Goal: Information Seeking & Learning: Find specific fact

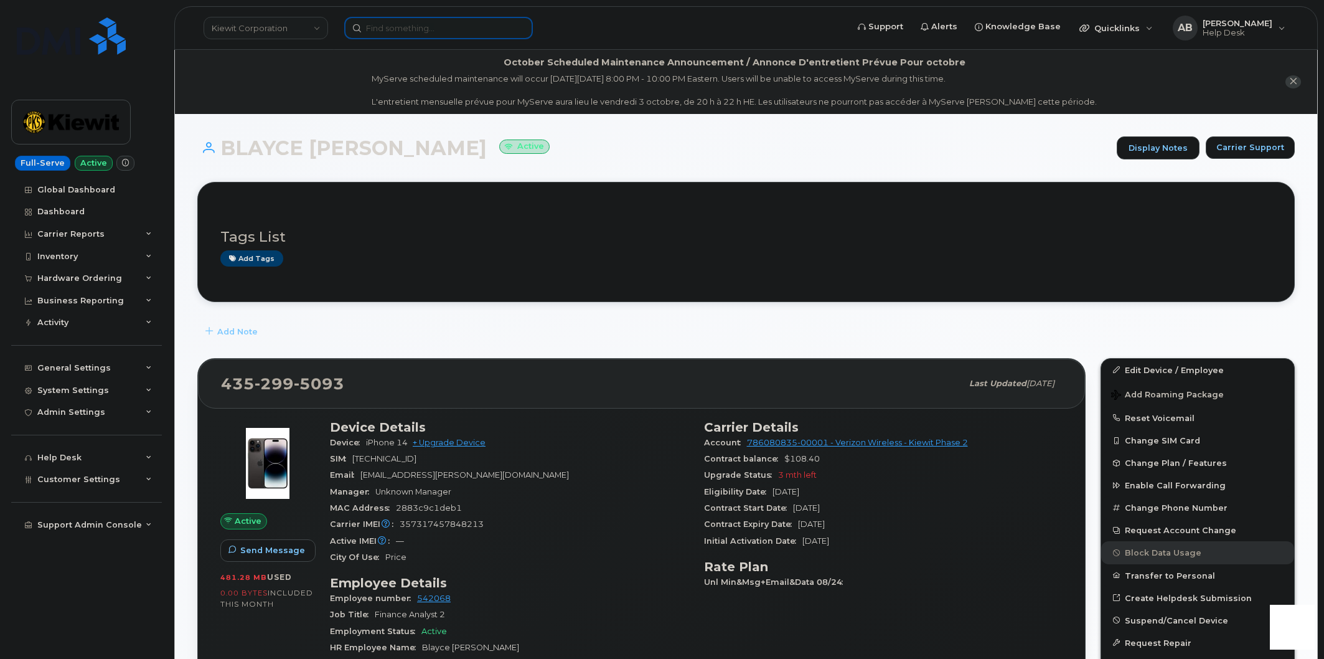
scroll to position [415, 0]
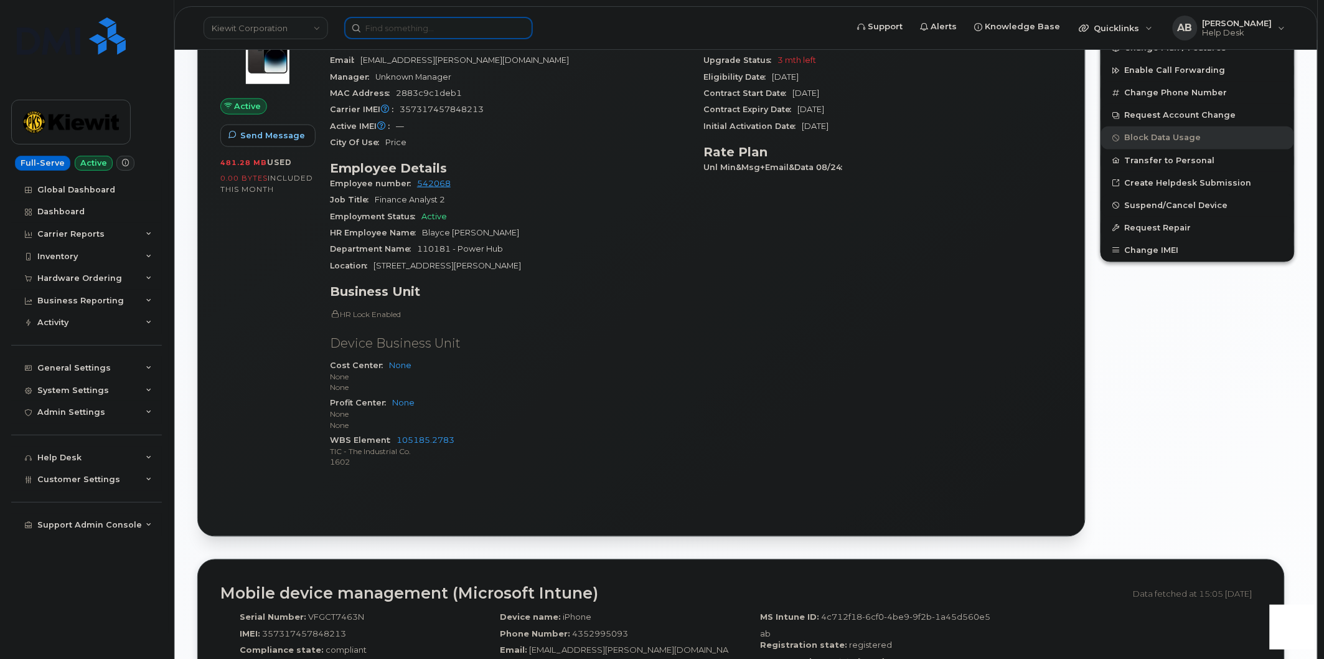
click at [438, 21] on input at bounding box center [438, 28] width 189 height 22
paste input "Nolan Retzlaff"
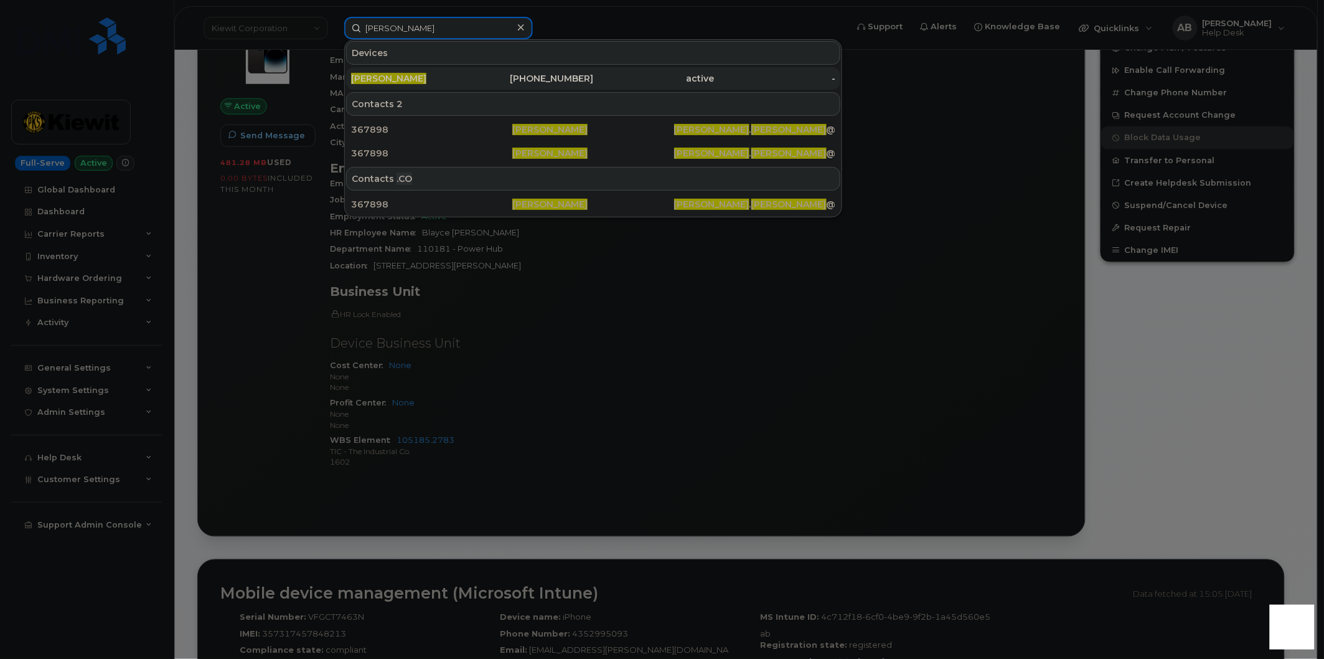
type input "Nolan Retzlaff"
click at [442, 77] on div "NOLAN RETZLAFF" at bounding box center [411, 78] width 121 height 12
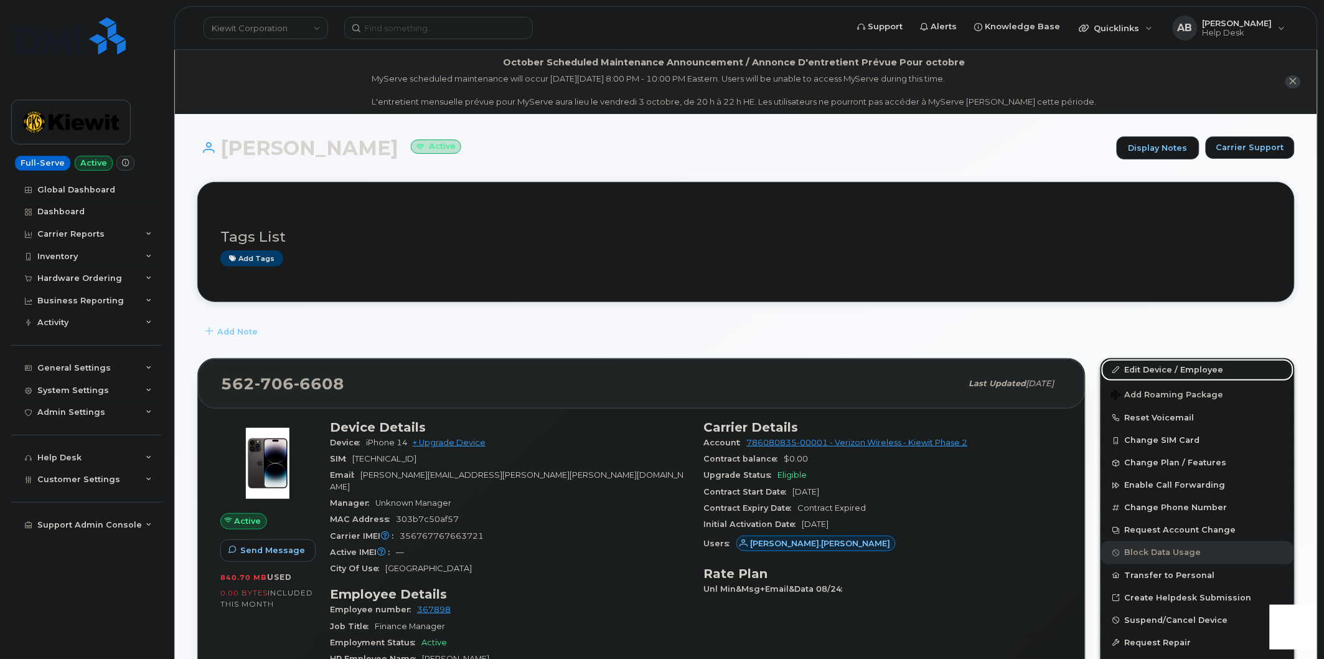
click at [1130, 368] on link "Edit Device / Employee" at bounding box center [1197, 370] width 193 height 22
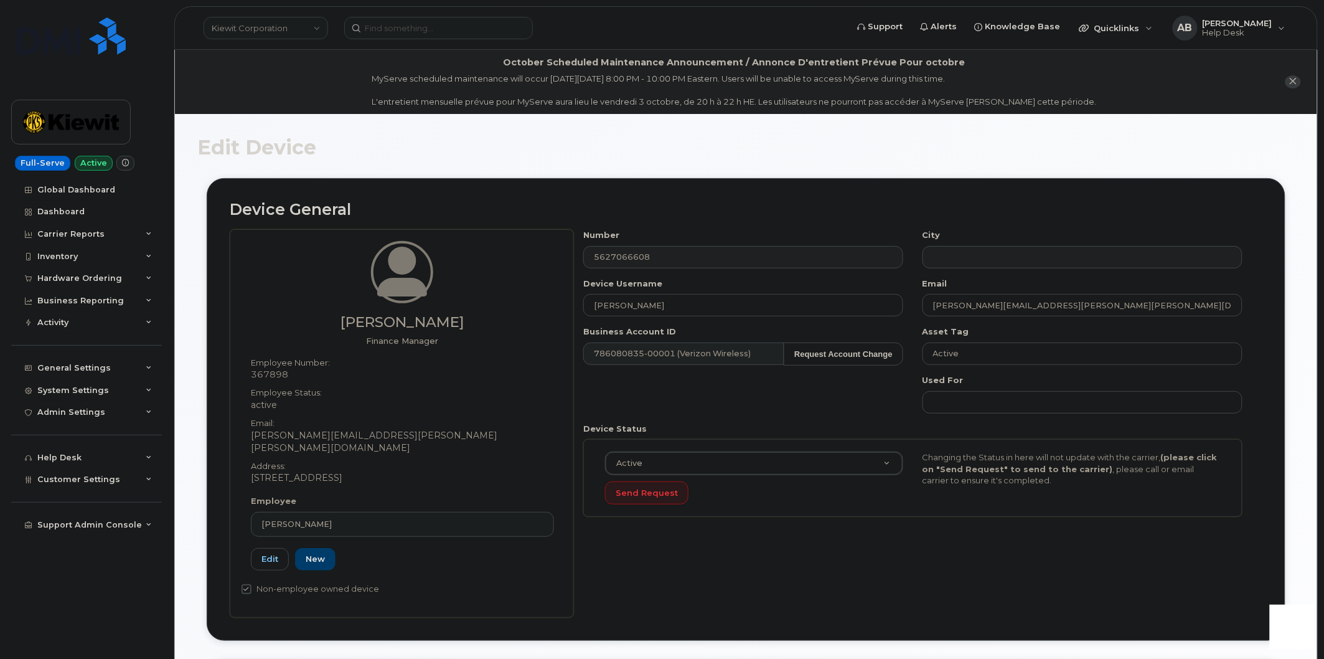
click at [828, 393] on div "Number 5627066608 City Device Username [PERSON_NAME] Email [PERSON_NAME][EMAIL_…" at bounding box center [913, 377] width 679 height 297
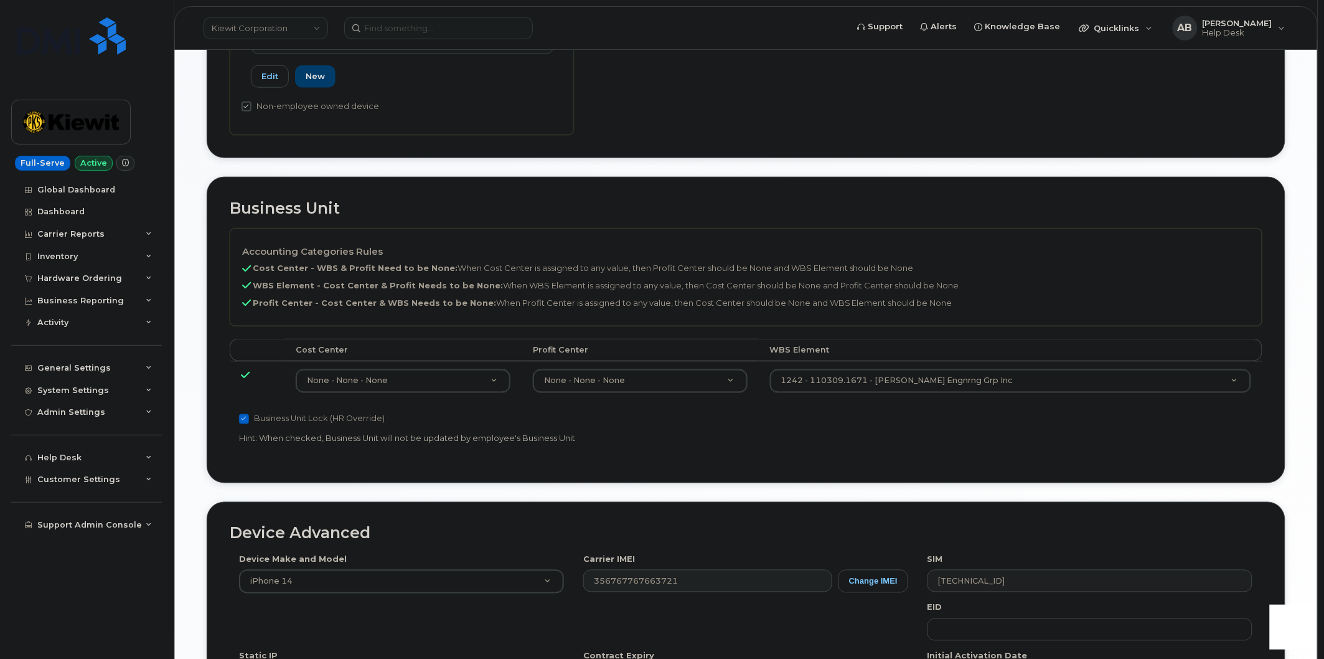
scroll to position [484, 0]
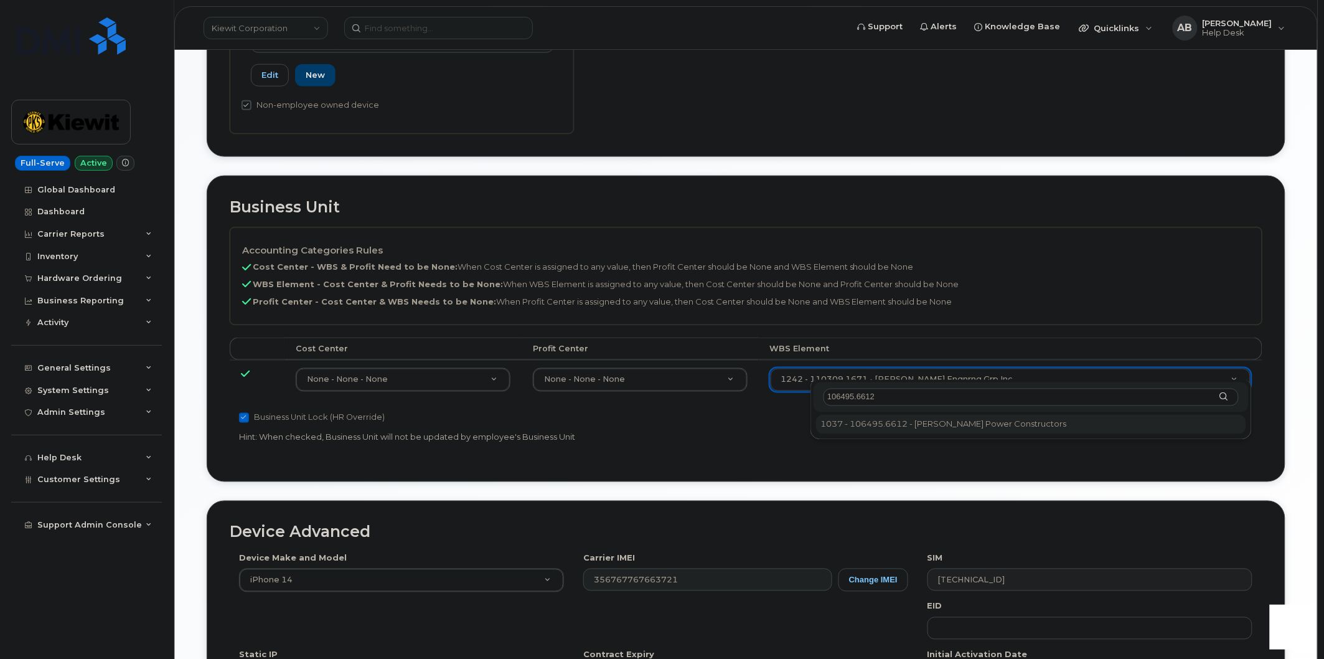
type input "106495.6612"
type input "35834206"
click at [823, 431] on p "Hint: When checked, Business Unit will not be updated by employee's Business Un…" at bounding box center [573, 437] width 669 height 12
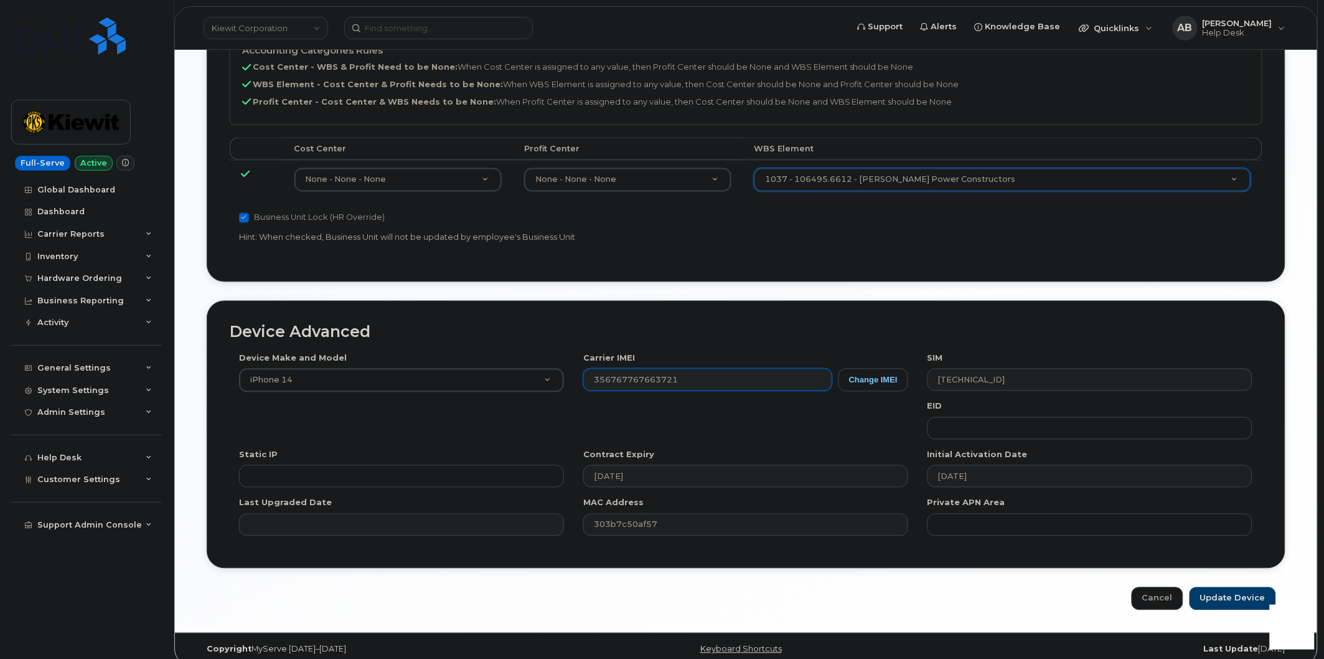
scroll to position [685, 0]
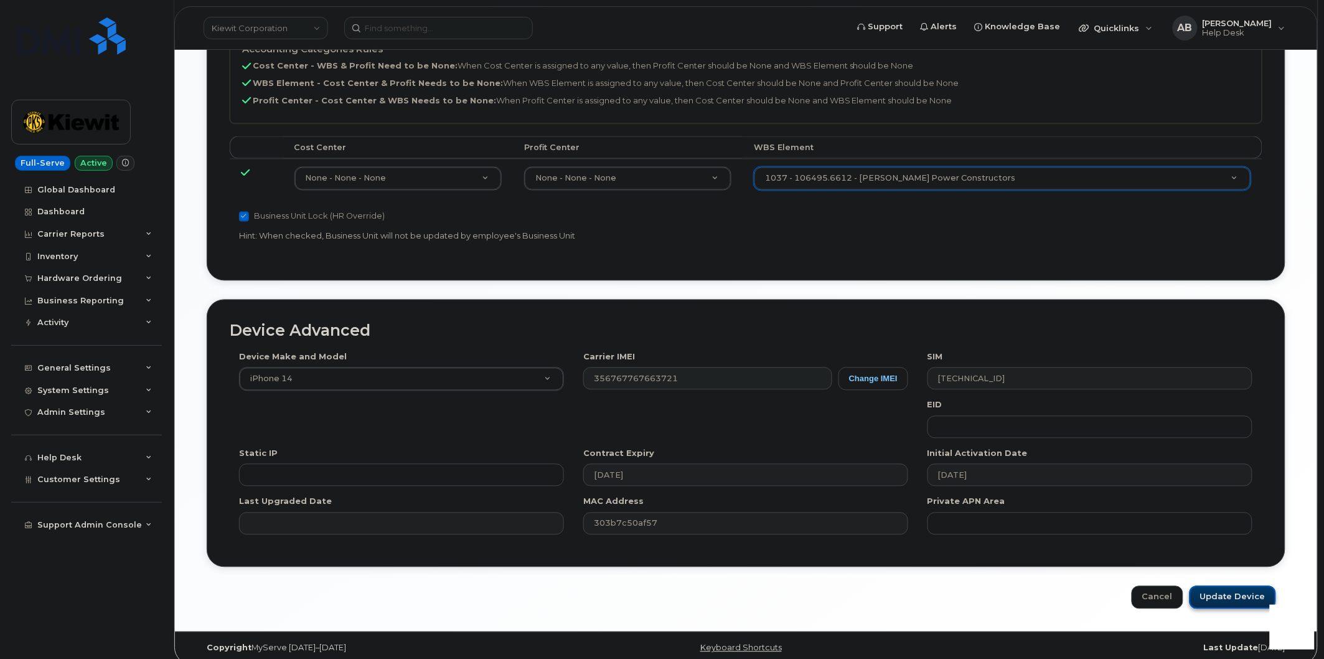
click at [1236, 586] on input "Update Device" at bounding box center [1233, 597] width 87 height 23
type input "Saving..."
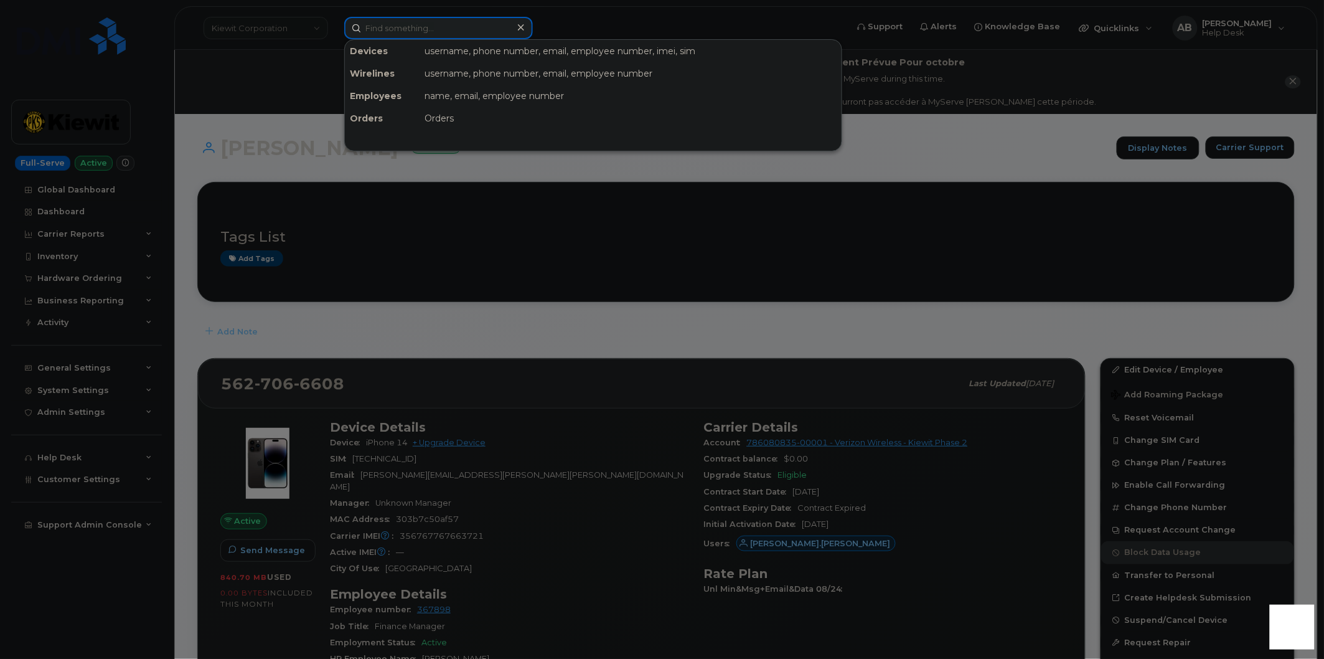
click at [428, 29] on input at bounding box center [438, 28] width 189 height 22
paste input "298745"
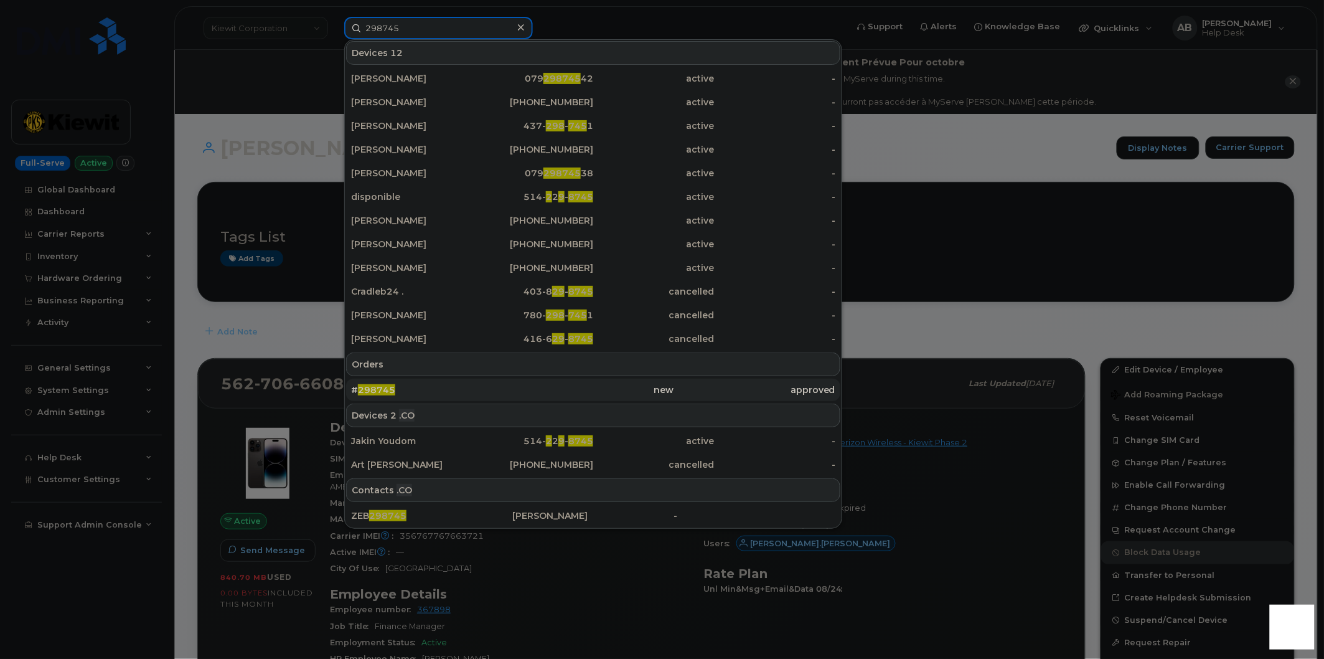
type input "298745"
click at [411, 390] on div "# 298745" at bounding box center [431, 389] width 161 height 12
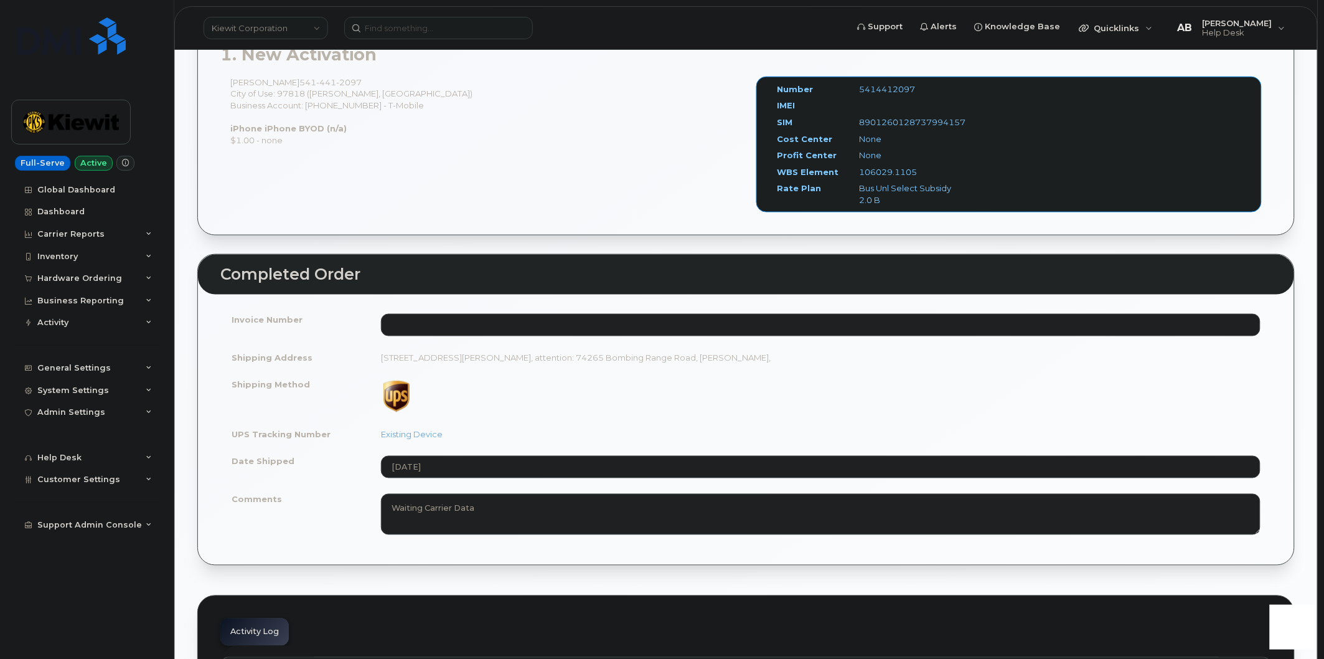
scroll to position [484, 0]
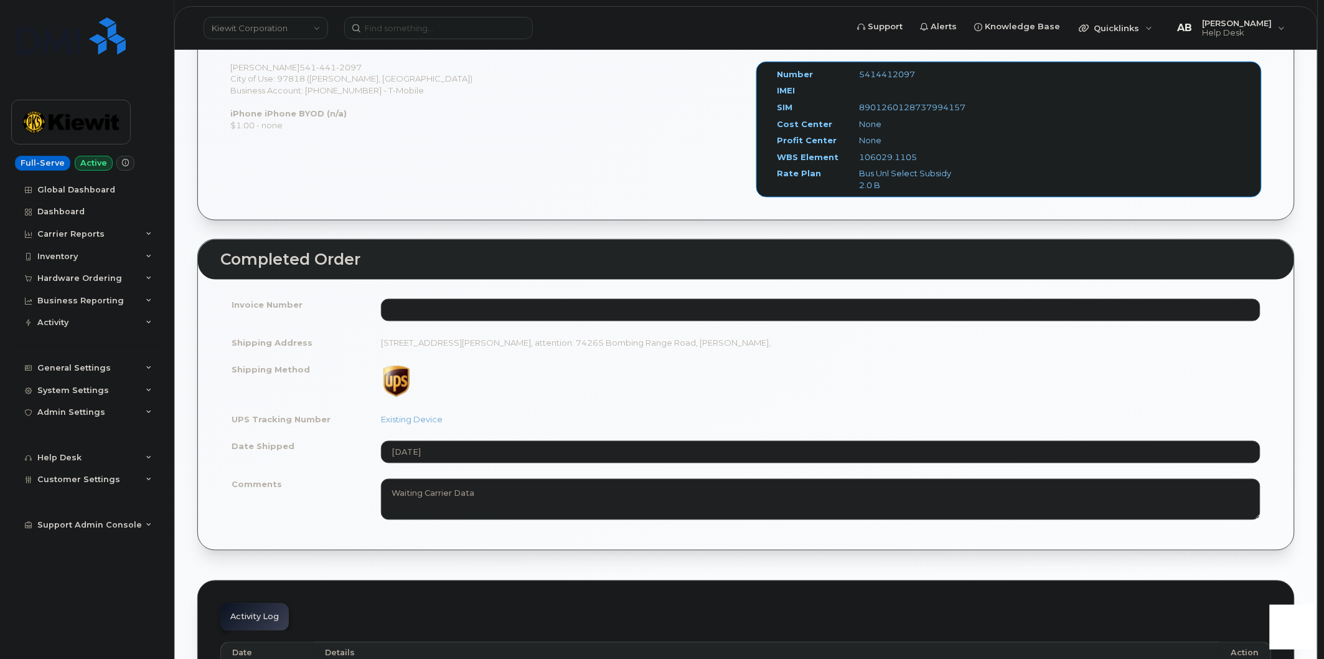
click at [788, 161] on label "WBS Element" at bounding box center [809, 157] width 62 height 12
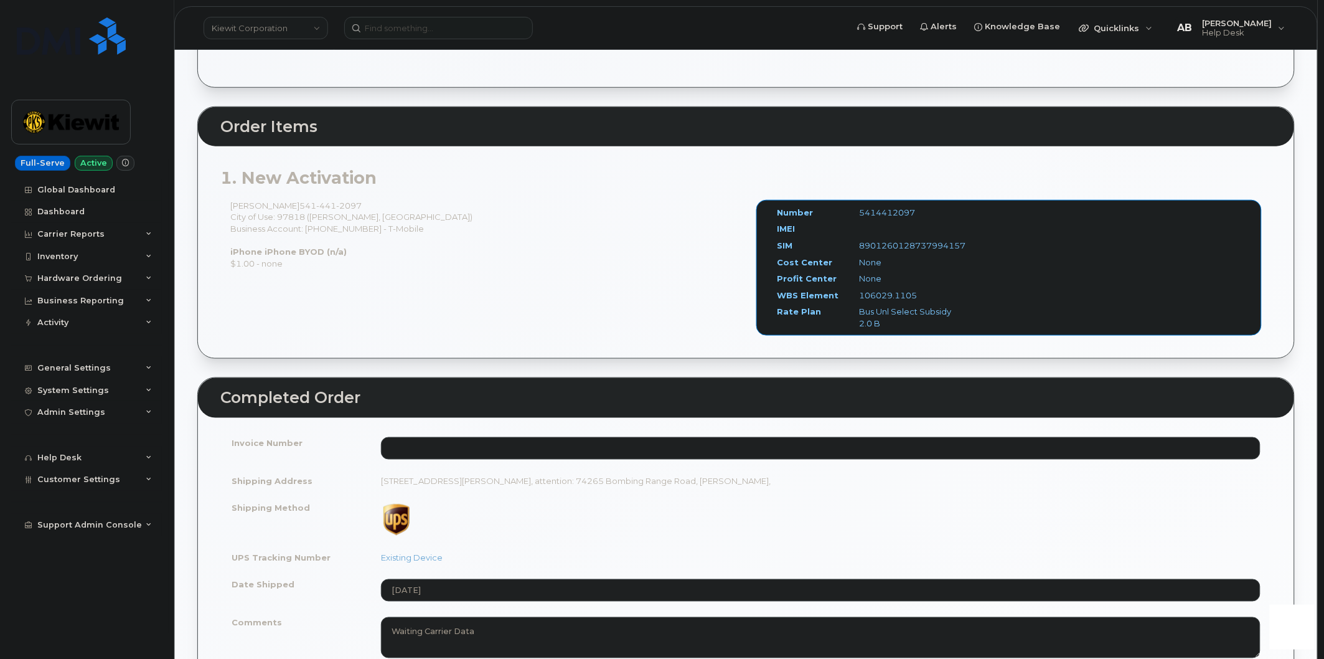
scroll to position [276, 0]
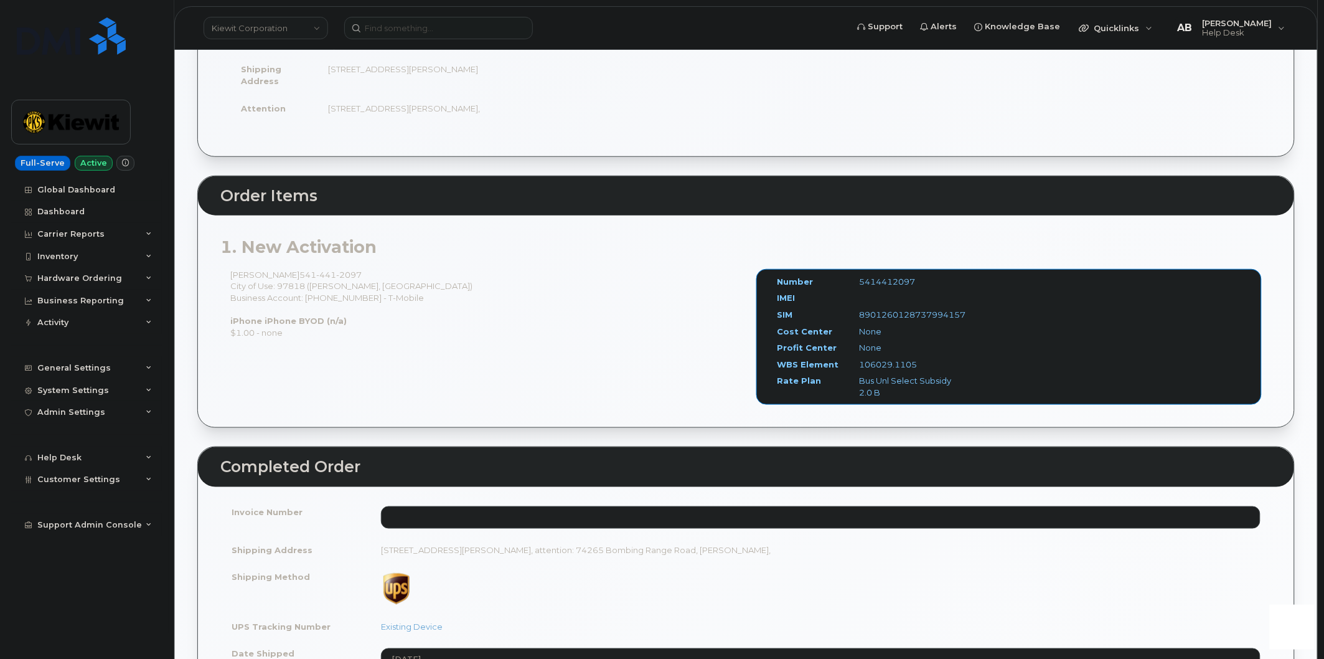
click at [701, 344] on div "Sean Keenan 541 441 2097 City of Use: 97818 (Boardman, OR) Business Account: 97…" at bounding box center [745, 343] width 1051 height 148
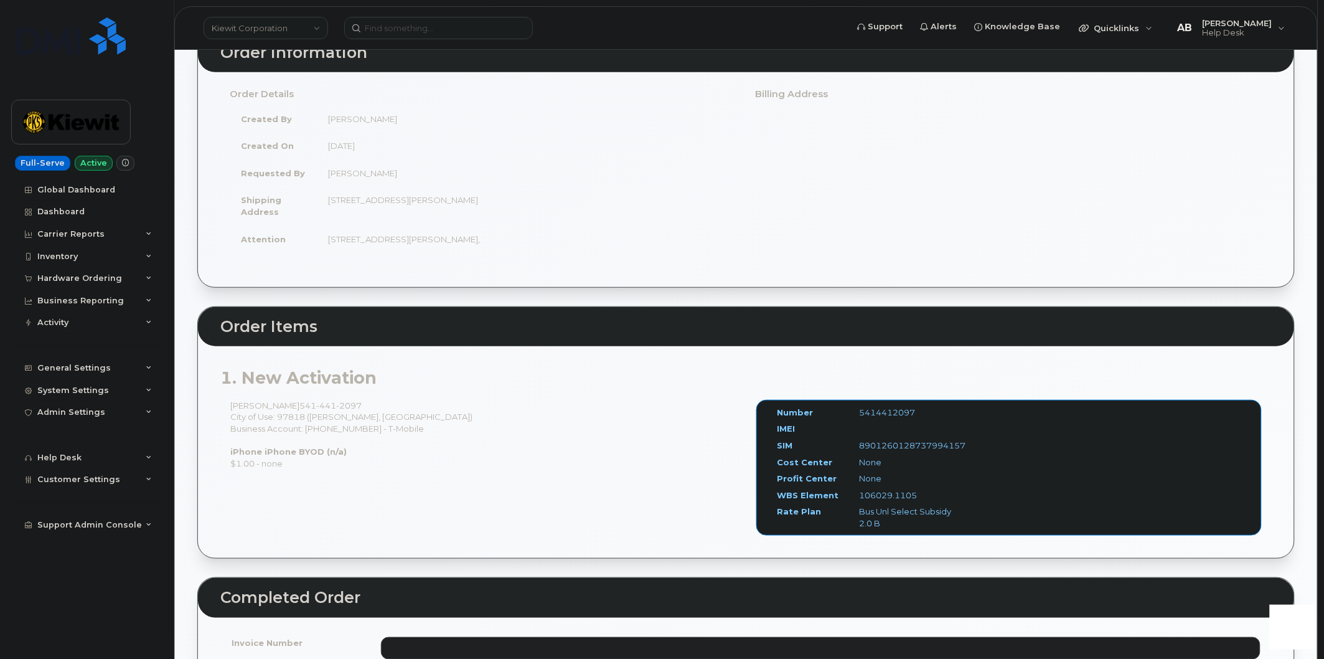
scroll to position [133, 0]
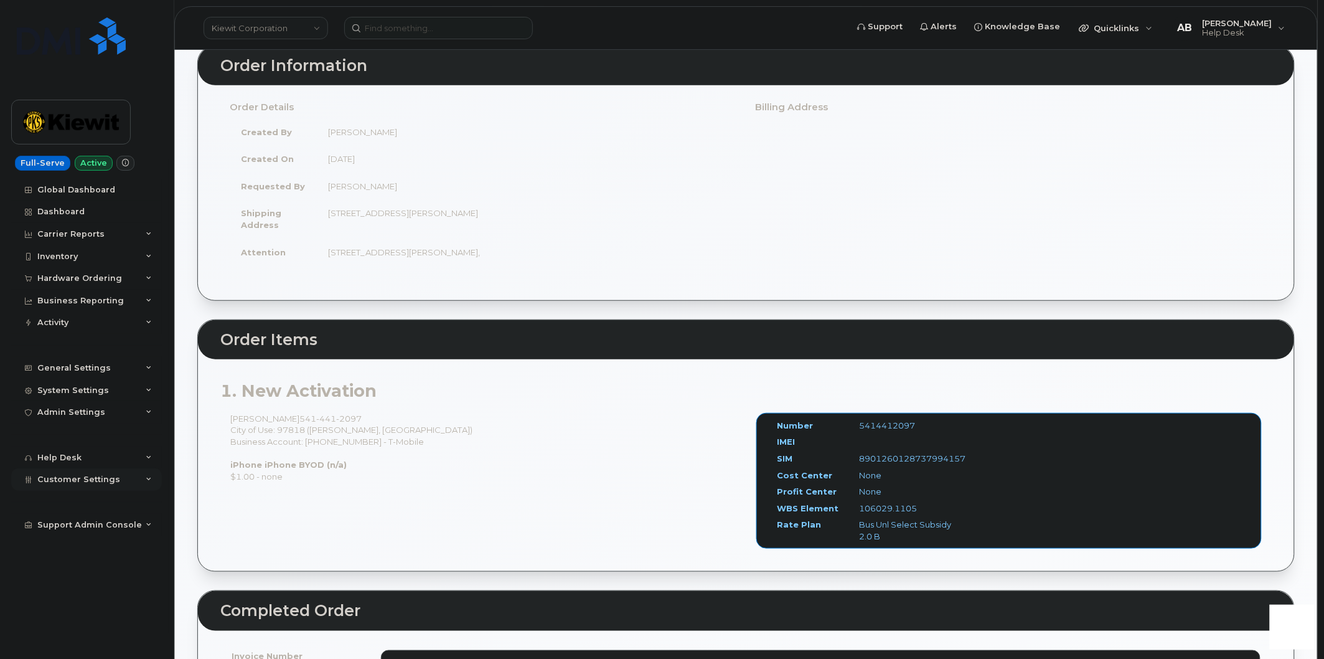
click at [149, 477] on icon at bounding box center [149, 479] width 6 height 6
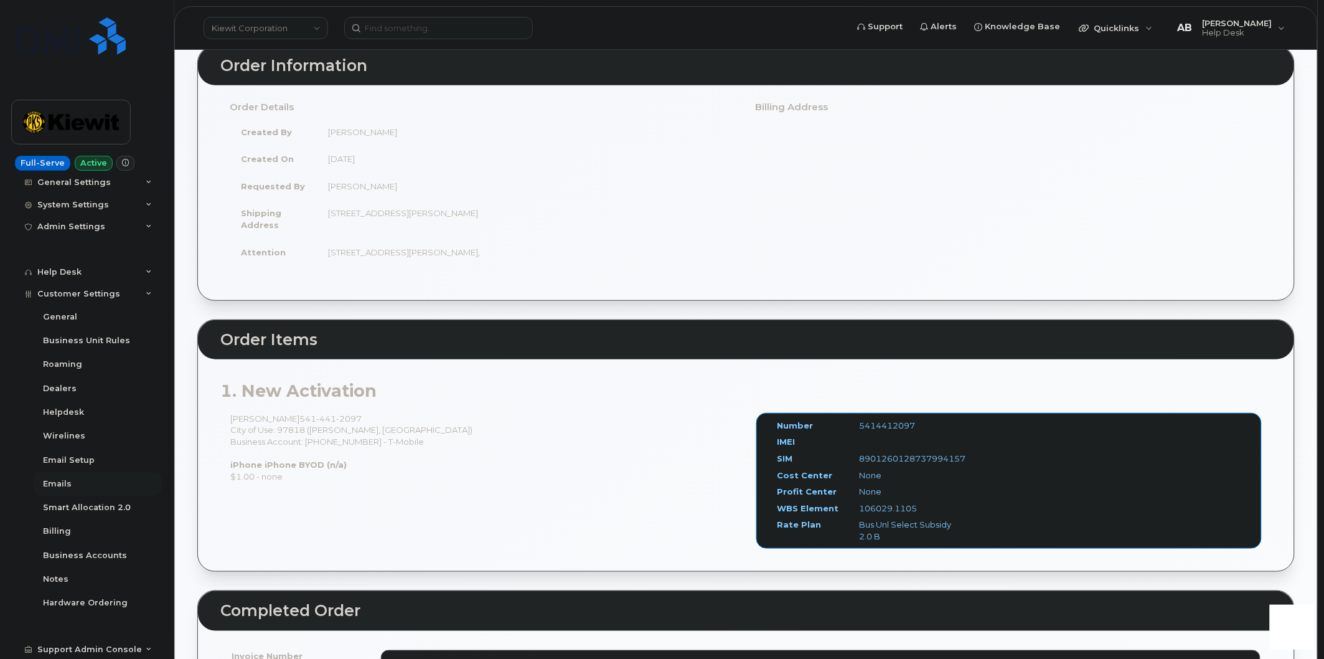
scroll to position [202, 0]
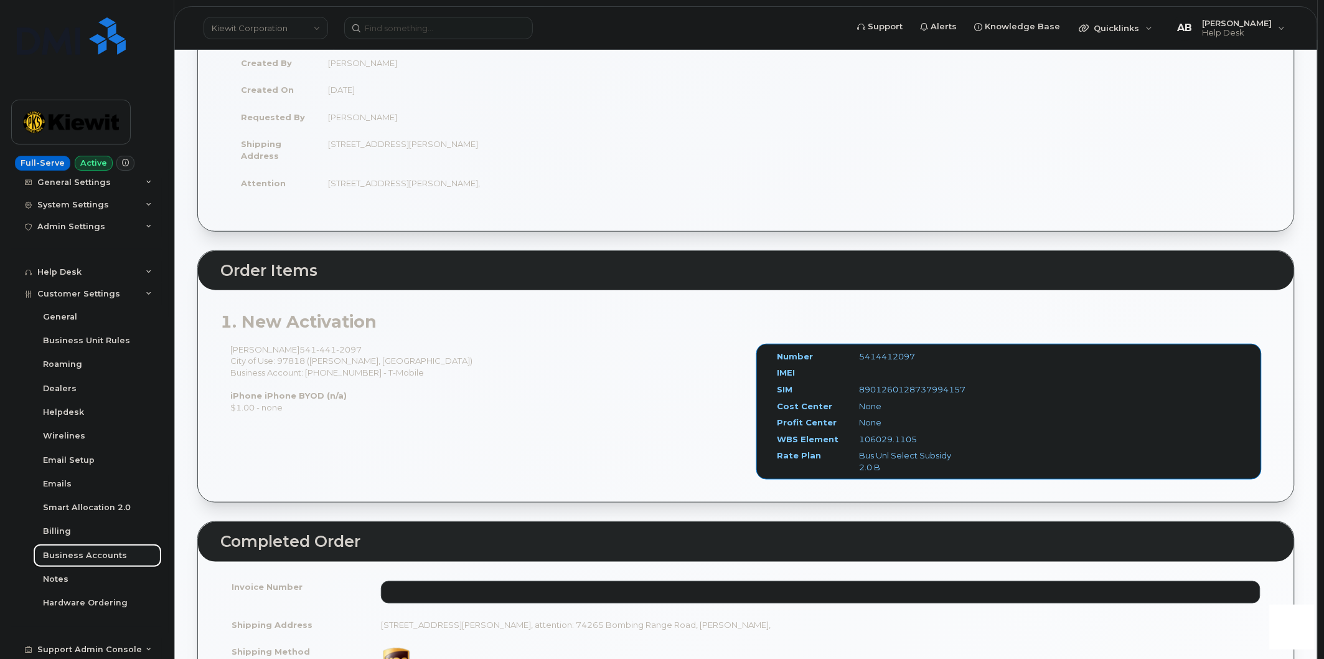
click at [92, 551] on div "Business Accounts" at bounding box center [85, 555] width 84 height 11
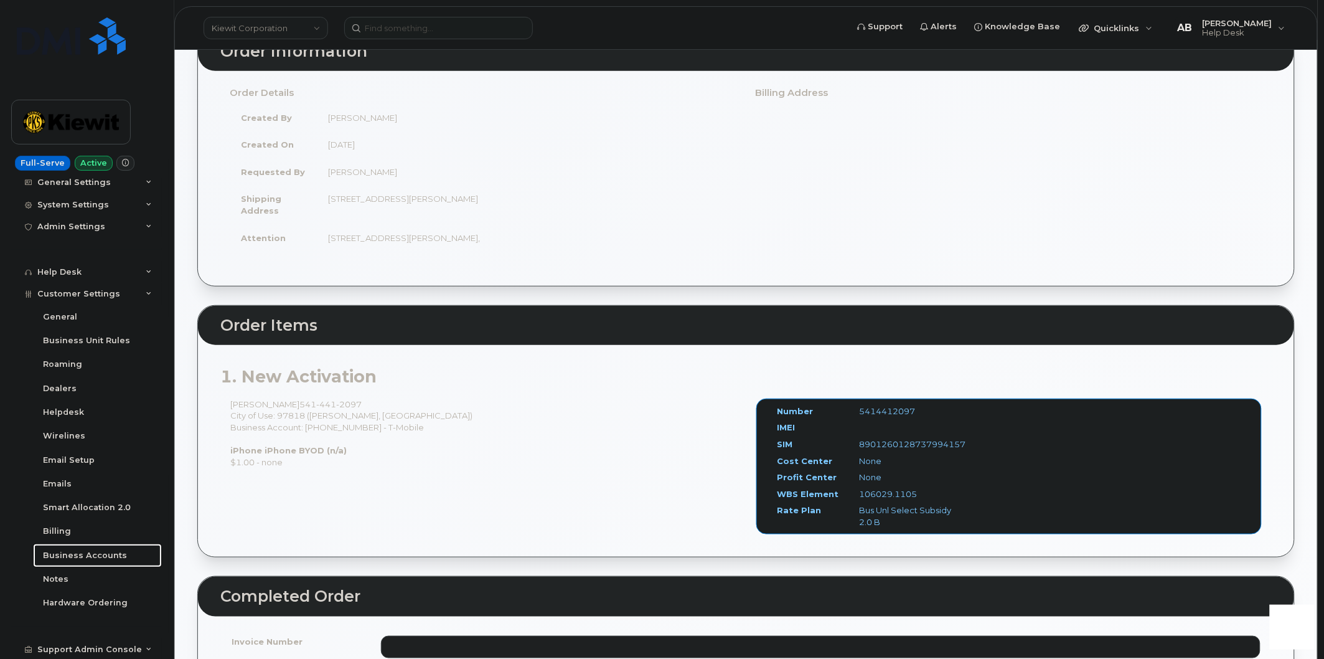
scroll to position [0, 0]
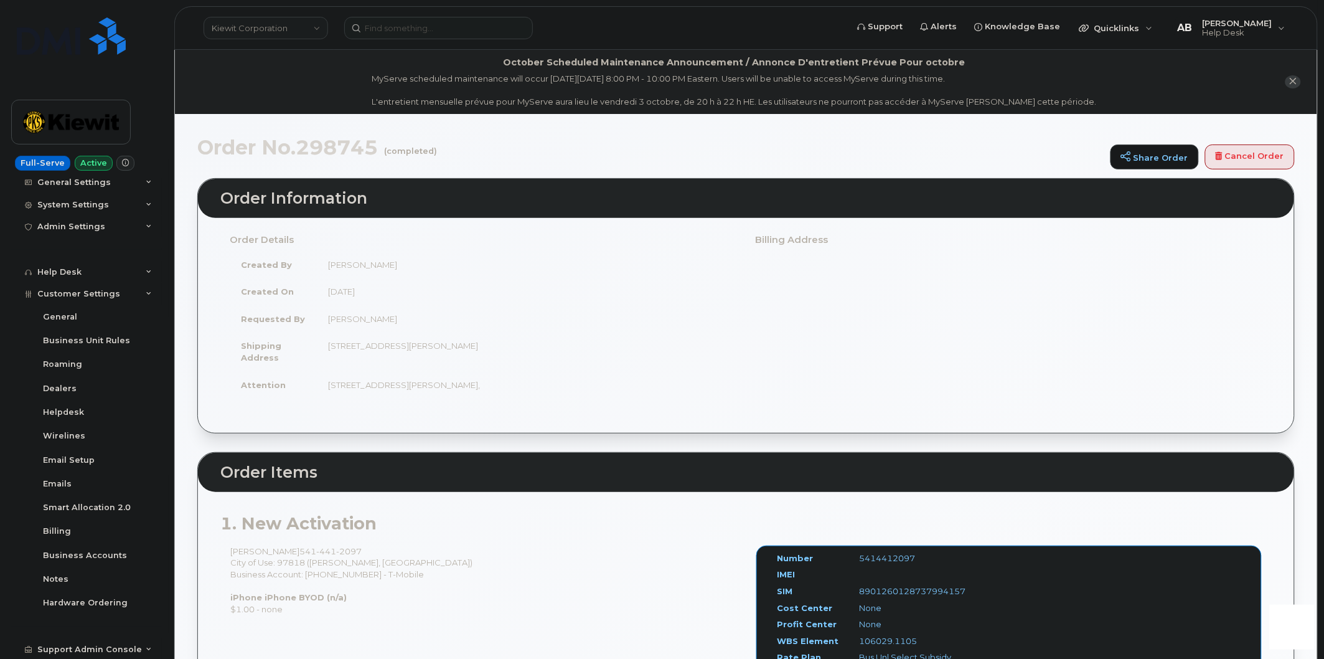
drag, startPoint x: 327, startPoint y: 265, endPoint x: 393, endPoint y: 269, distance: 66.1
click at [392, 268] on td "Travis Tedesco" at bounding box center [527, 264] width 420 height 27
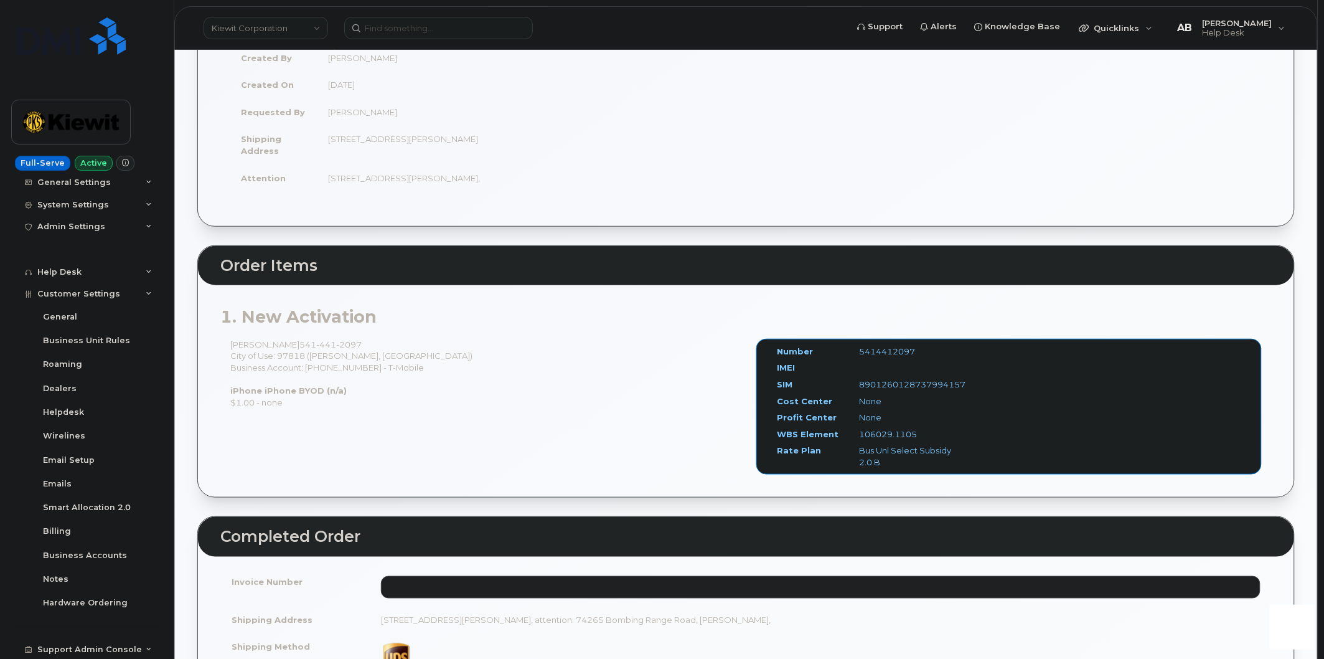
scroll to position [207, 0]
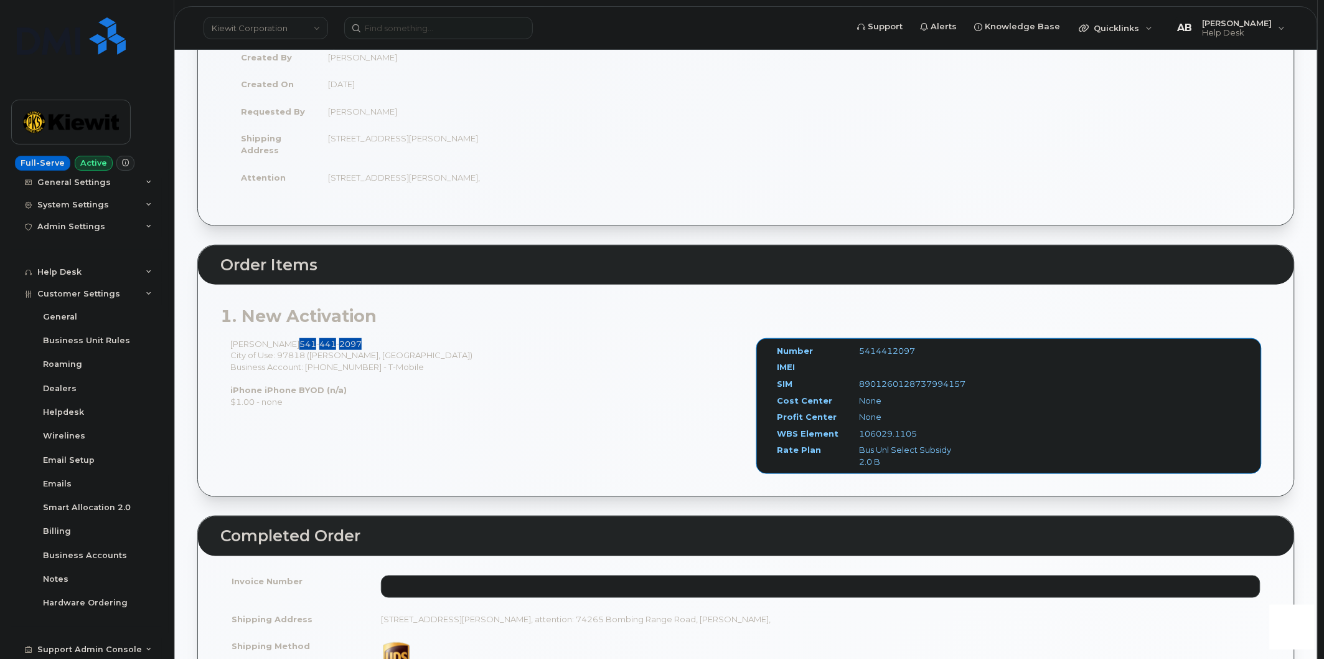
drag, startPoint x: 355, startPoint y: 341, endPoint x: 287, endPoint y: 346, distance: 68.0
click at [287, 346] on div "Sean Keenan 541 441 2097 City of Use: 97818 (Boardman, OR) Business Account: 97…" at bounding box center [483, 372] width 526 height 69
copy span "541 441 2097"
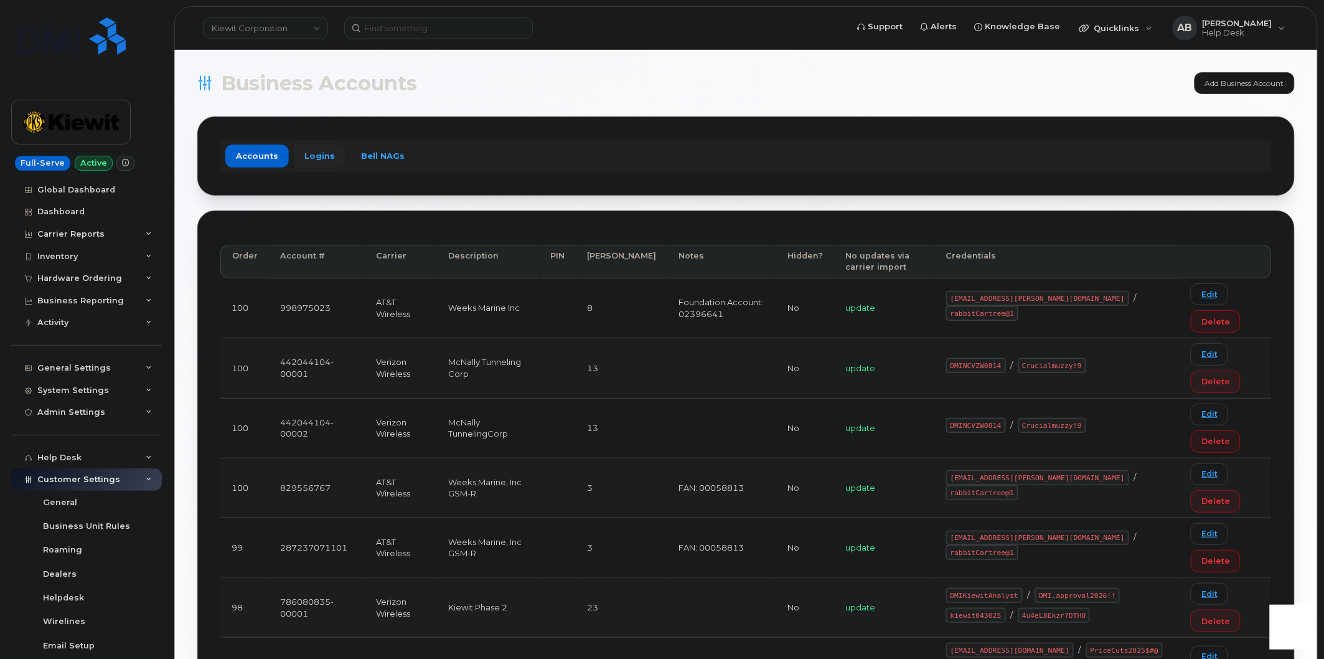
click at [330, 151] on link "Logins" at bounding box center [320, 155] width 52 height 22
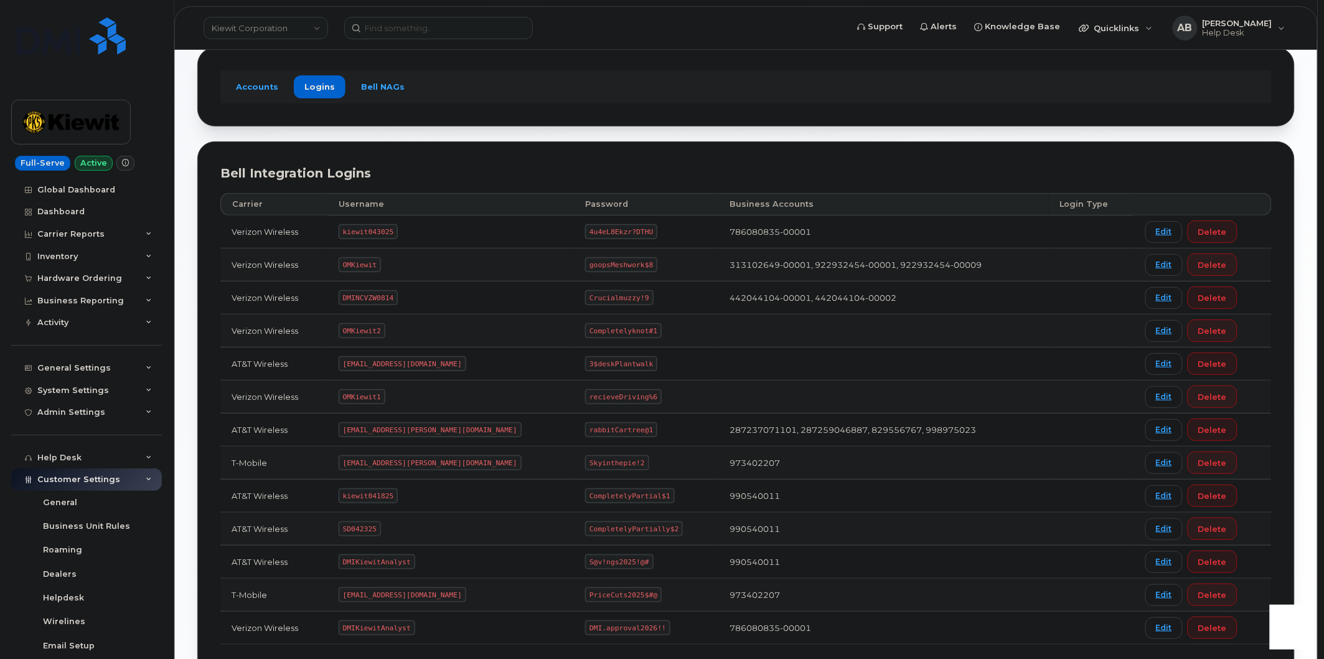
scroll to position [138, 0]
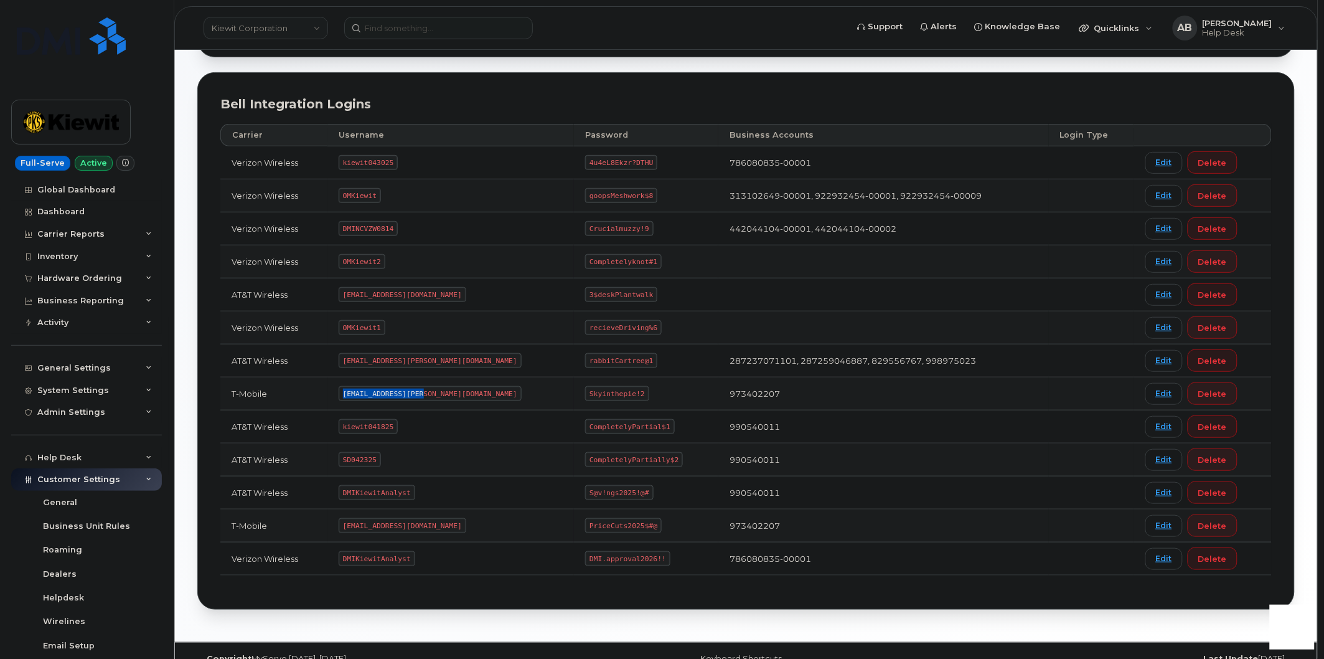
drag, startPoint x: 425, startPoint y: 396, endPoint x: 349, endPoint y: 397, distance: 76.6
click at [349, 397] on code "[EMAIL_ADDRESS][PERSON_NAME][DOMAIN_NAME]" at bounding box center [430, 393] width 183 height 15
copy code "[EMAIL_ADDRESS][PERSON_NAME][DOMAIN_NAME]"
drag, startPoint x: 595, startPoint y: 393, endPoint x: 543, endPoint y: 394, distance: 51.7
click at [585, 394] on code "Skyinthepie!2" at bounding box center [616, 393] width 63 height 15
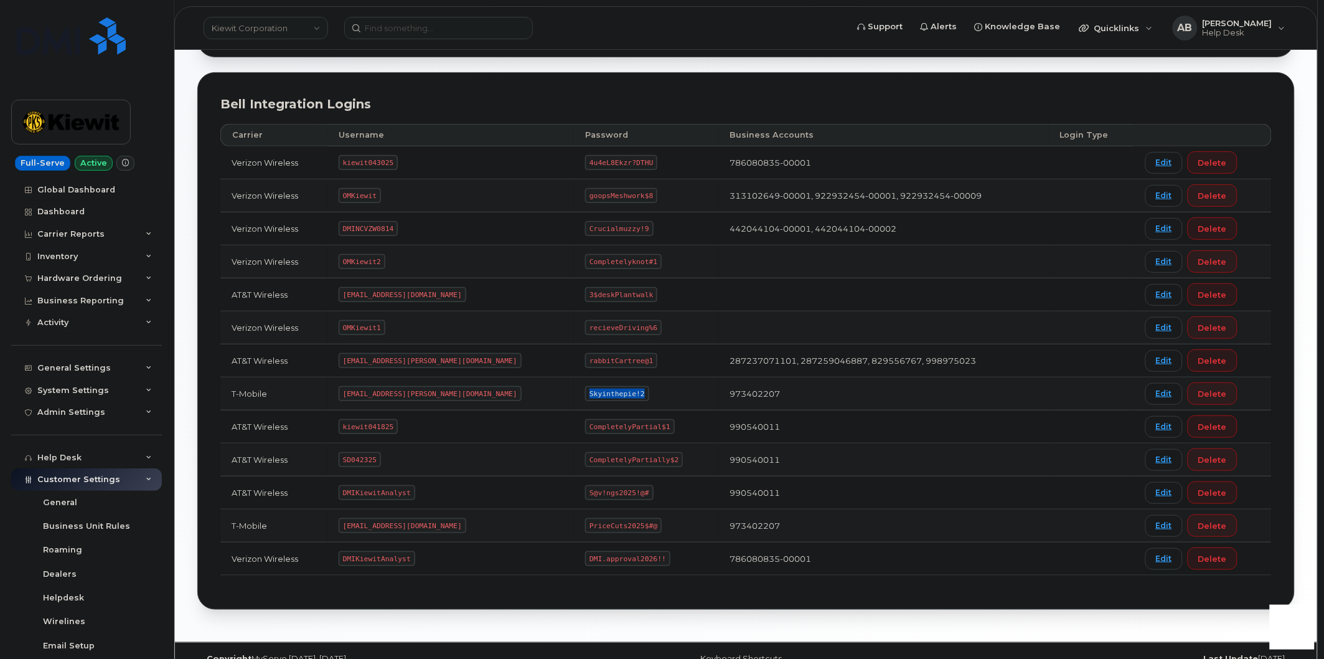
copy code "Skyinthepie!2"
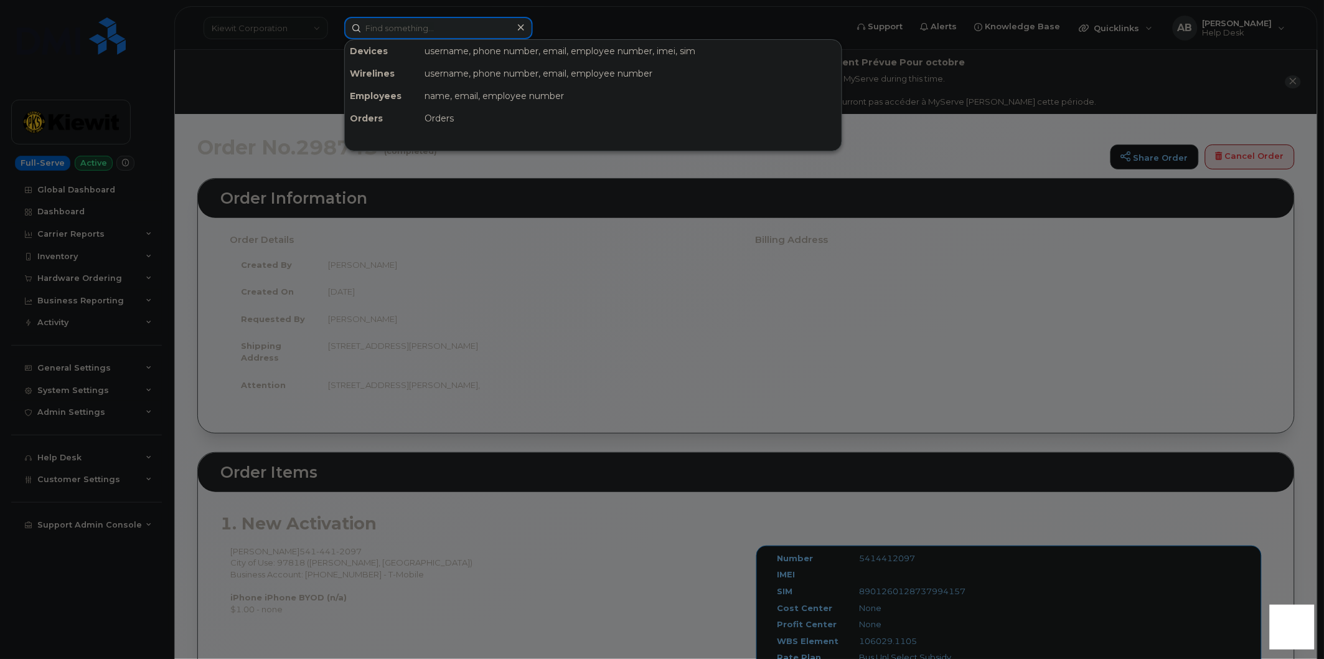
click at [397, 28] on input at bounding box center [438, 28] width 189 height 22
paste input "5414412097"
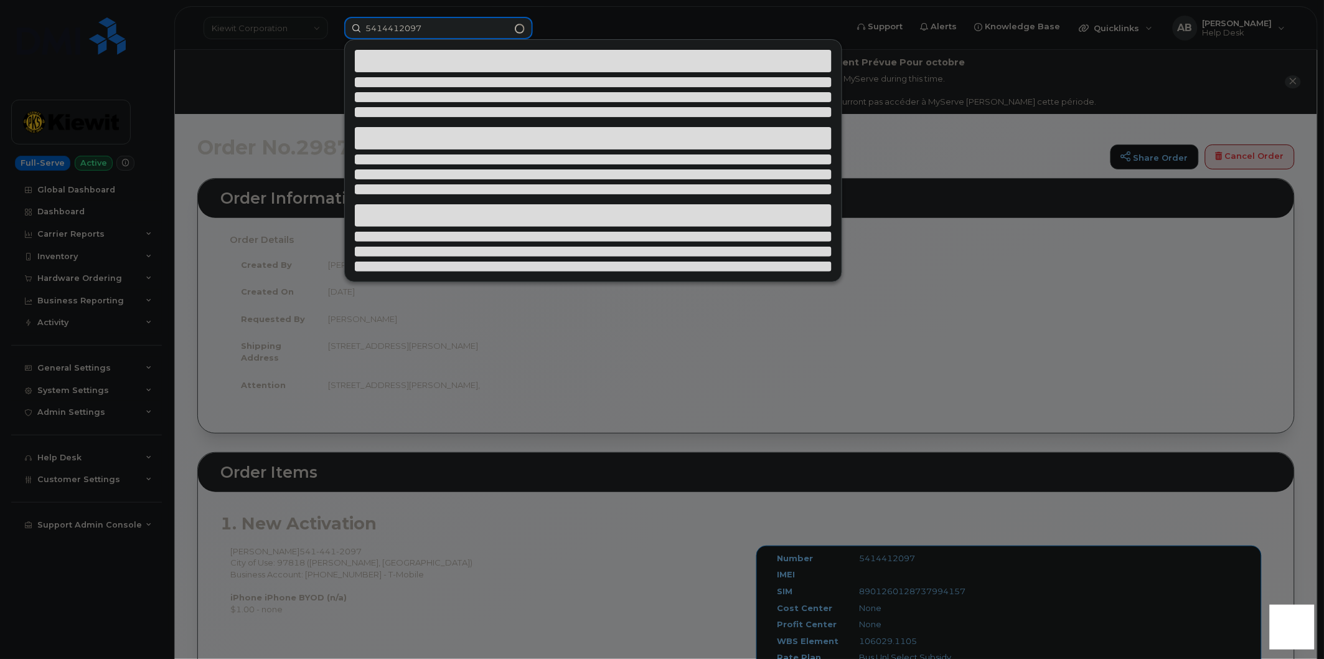
type input "5414412097"
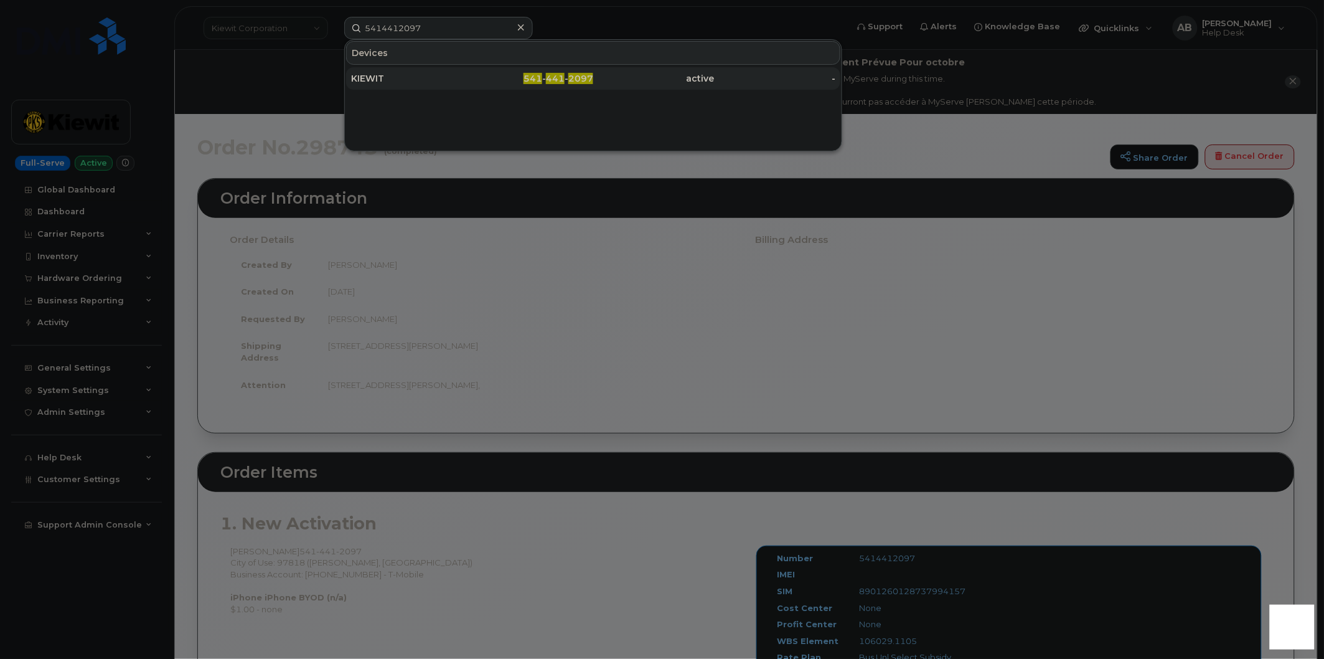
click at [491, 81] on div "541 - 441 - 2097" at bounding box center [533, 78] width 121 height 12
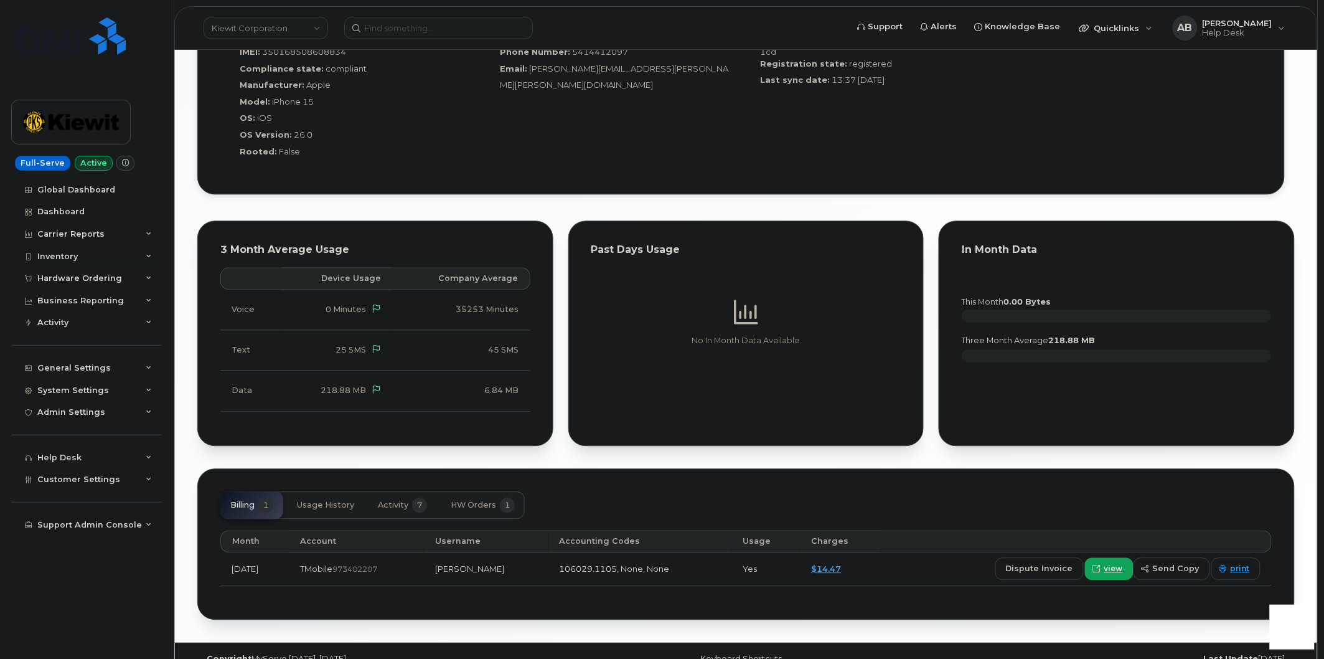
scroll to position [897, 0]
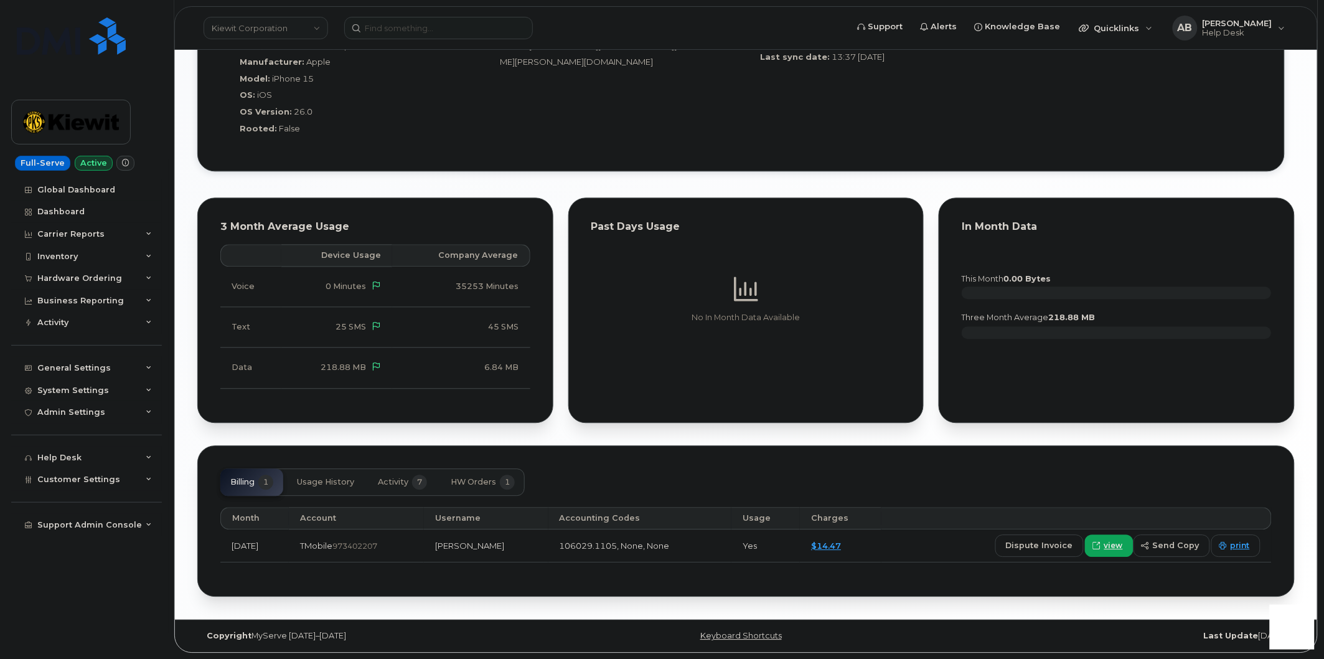
click at [562, 389] on div "Past Days Usage No In Month Data Available" at bounding box center [746, 310] width 371 height 240
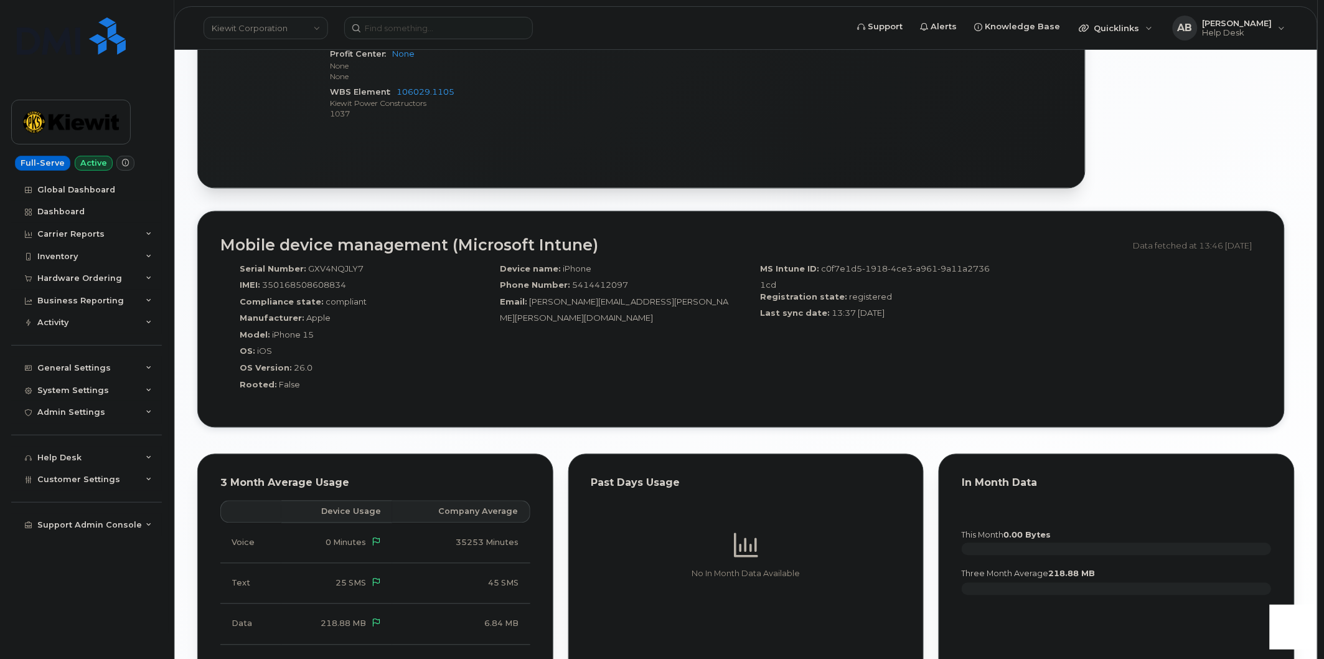
scroll to position [620, 0]
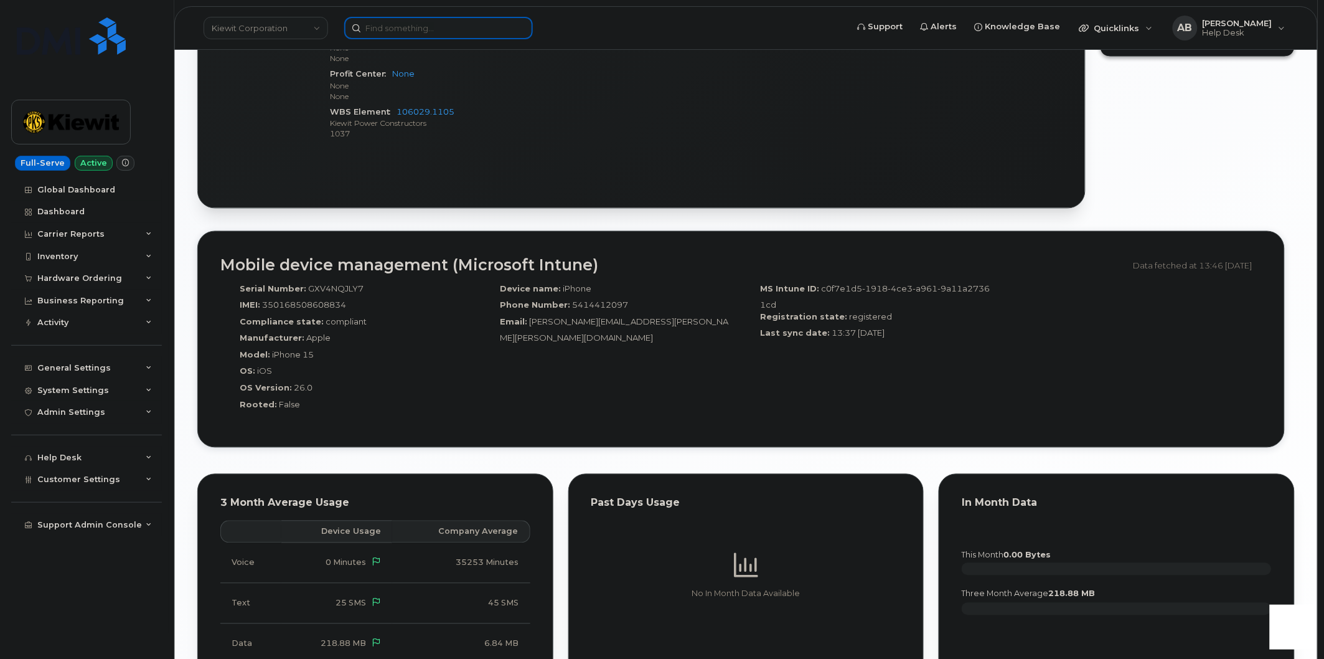
click at [418, 27] on input at bounding box center [438, 28] width 189 height 22
paste input "(913) 205-0256"
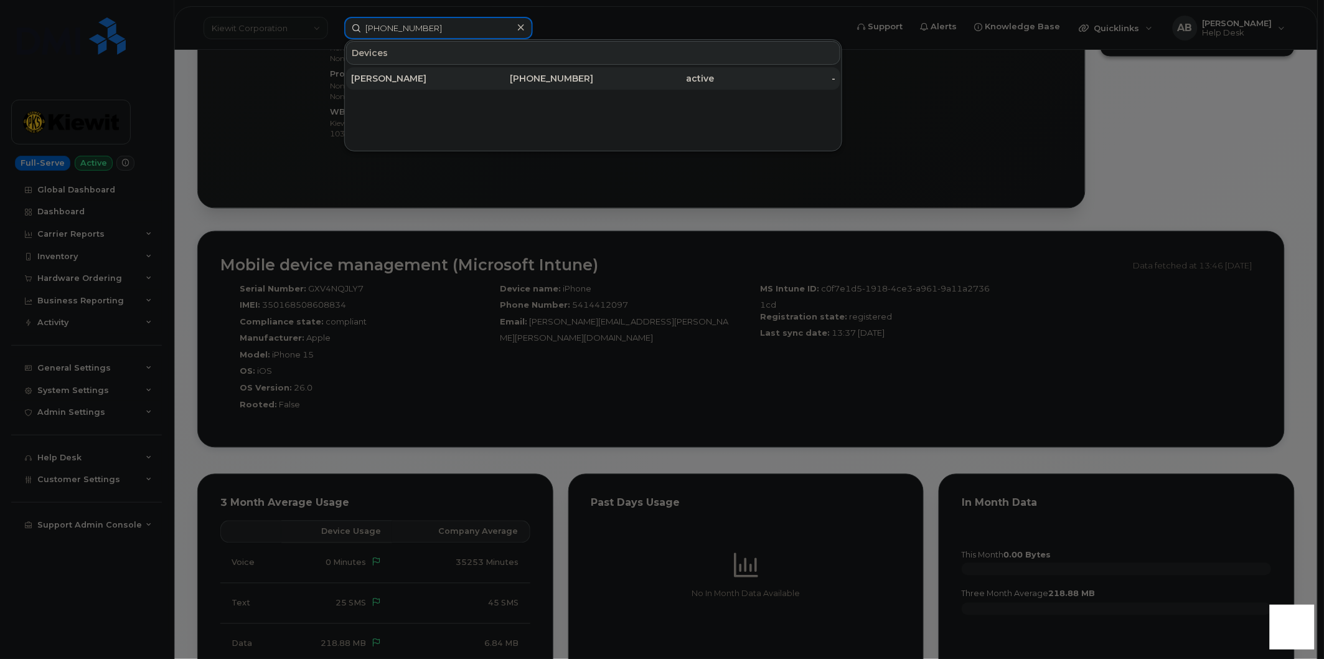
type input "(913) 205-0256"
click at [440, 83] on div "JOHANNA WOLLENHAUPT" at bounding box center [411, 78] width 121 height 12
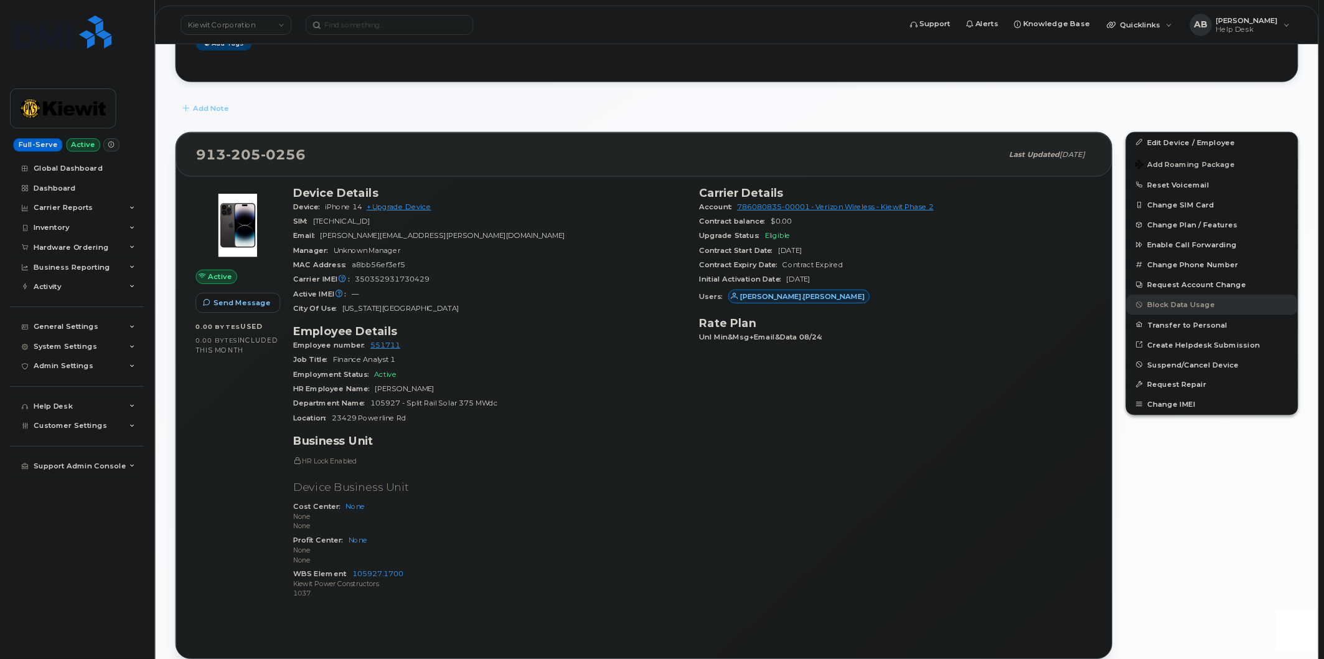
scroll to position [311, 0]
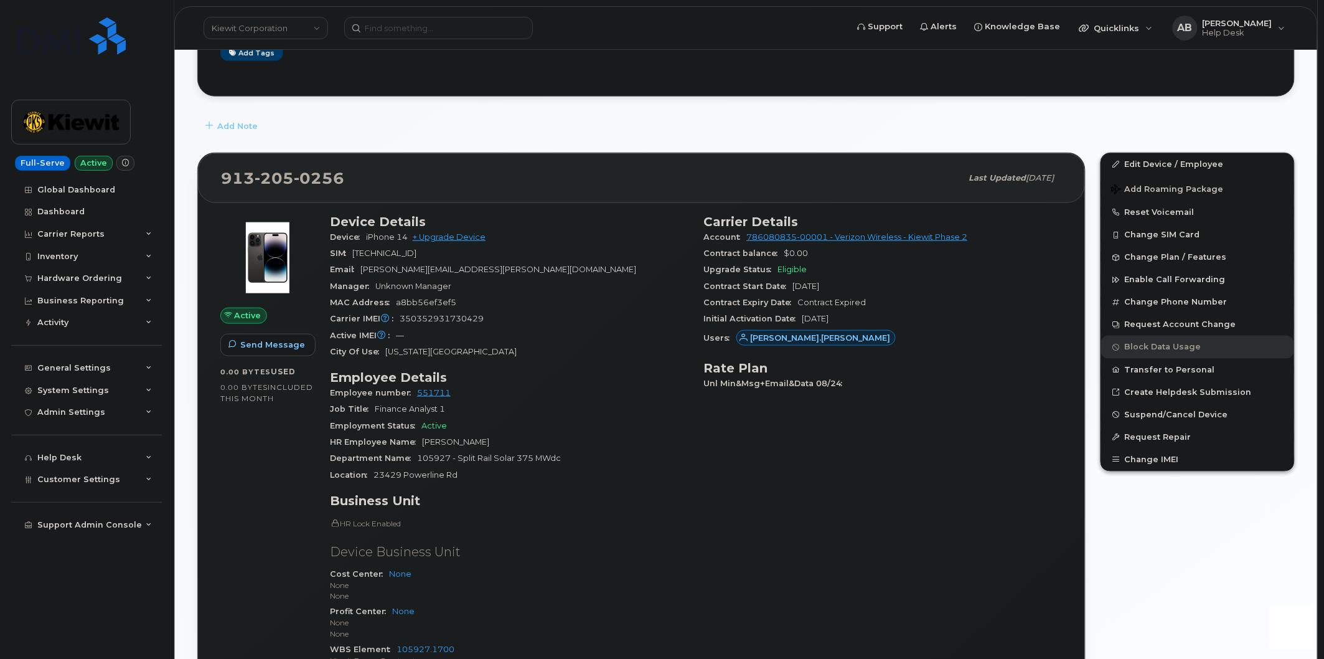
click at [867, 496] on div "Carrier Details Account 786080835-00001 - Verizon Wireless - Kiewit Phase 2 Con…" at bounding box center [884, 452] width 374 height 490
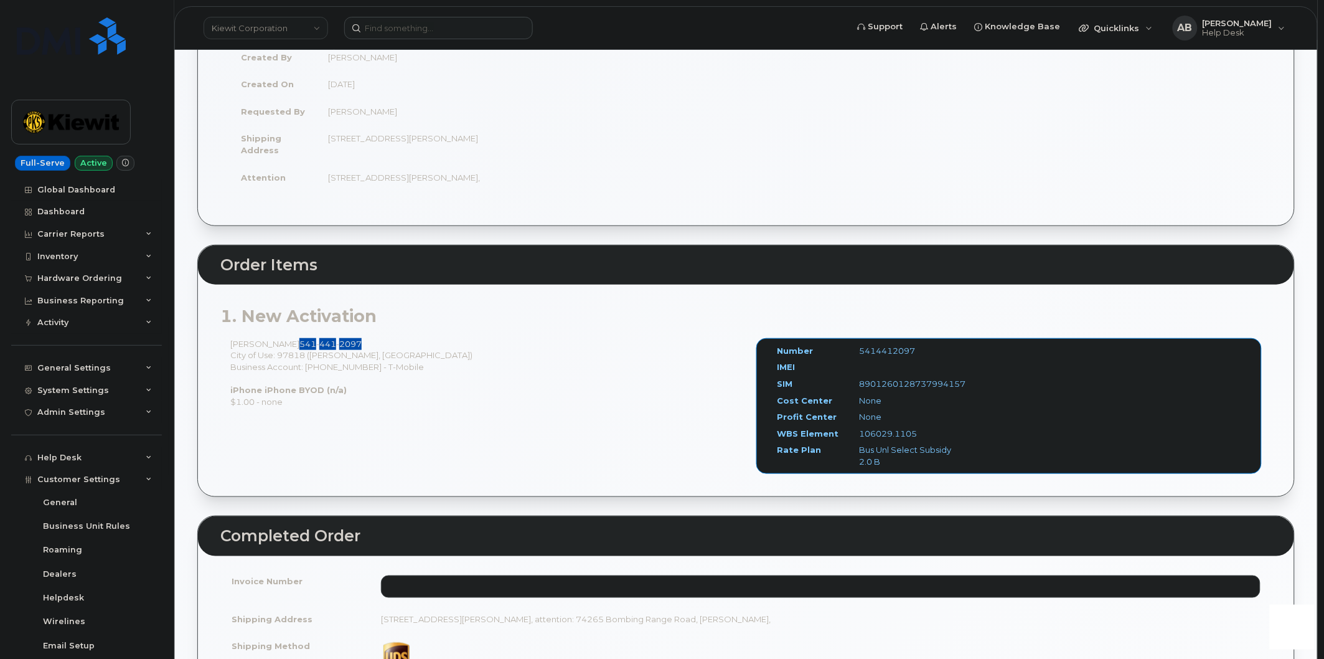
scroll to position [186, 0]
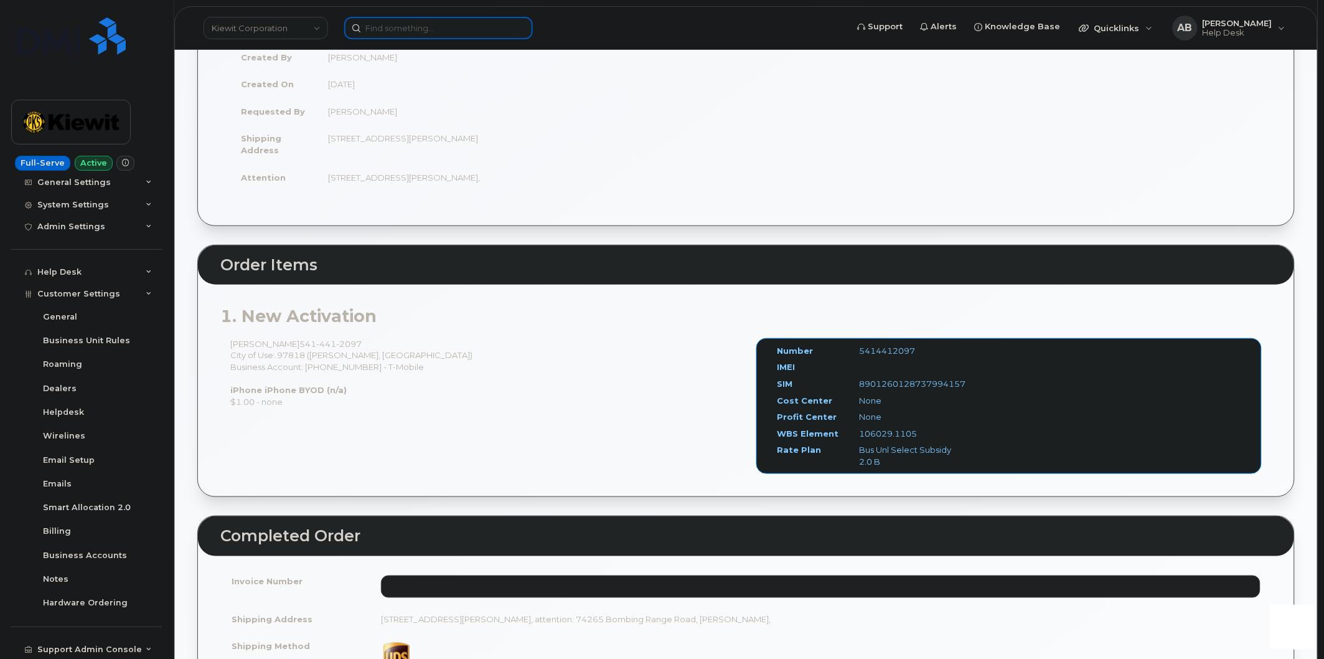
click at [407, 25] on input at bounding box center [438, 28] width 189 height 22
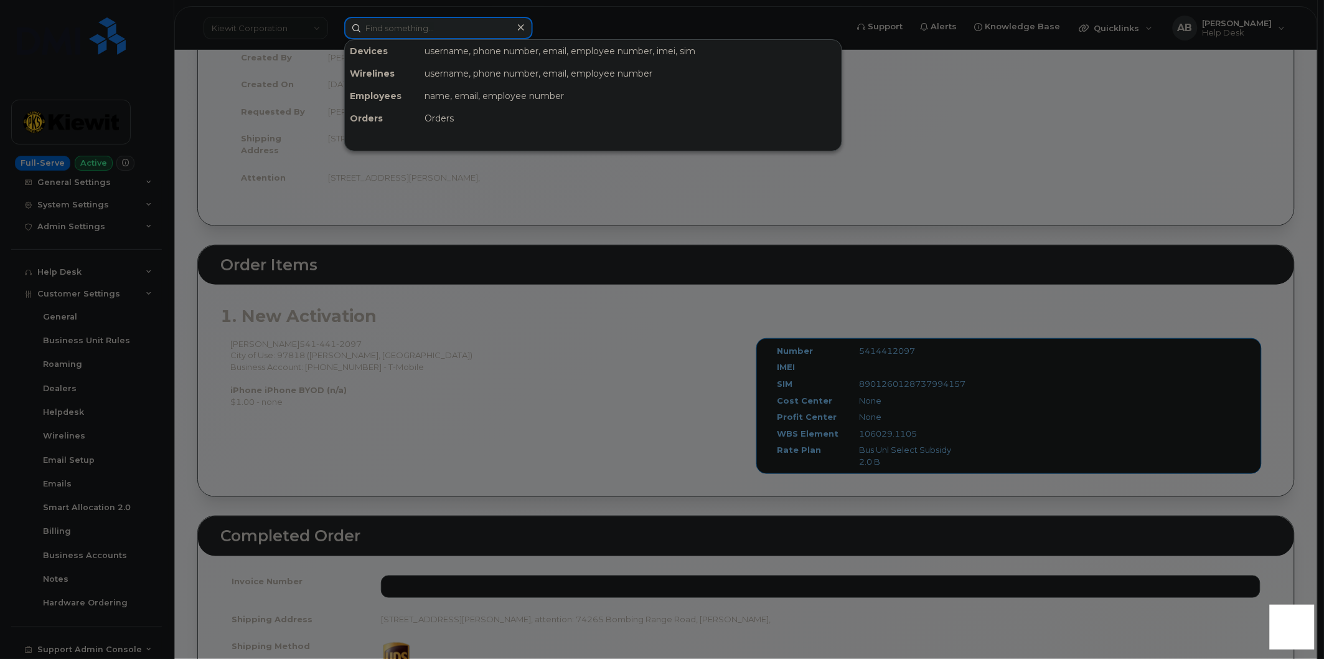
paste input "[EMAIL_ADDRESS][PERSON_NAME][PERSON_NAME][DOMAIN_NAME]"
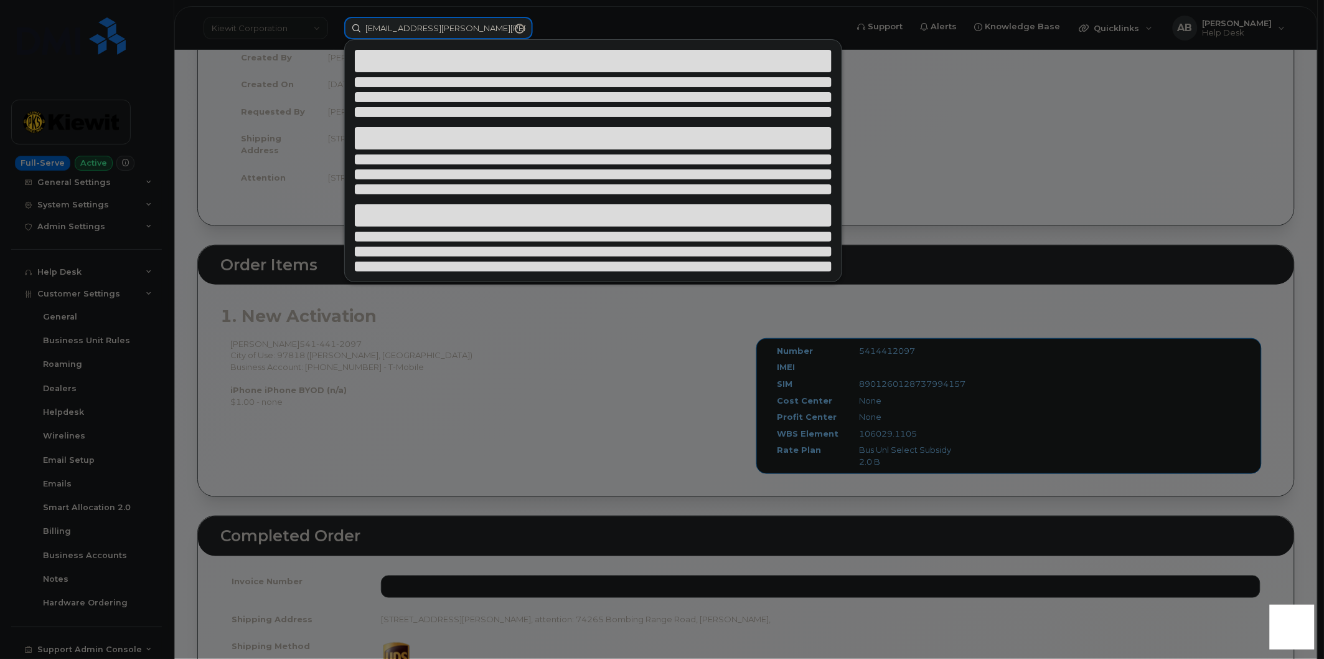
type input "[EMAIL_ADDRESS][PERSON_NAME][PERSON_NAME][DOMAIN_NAME]"
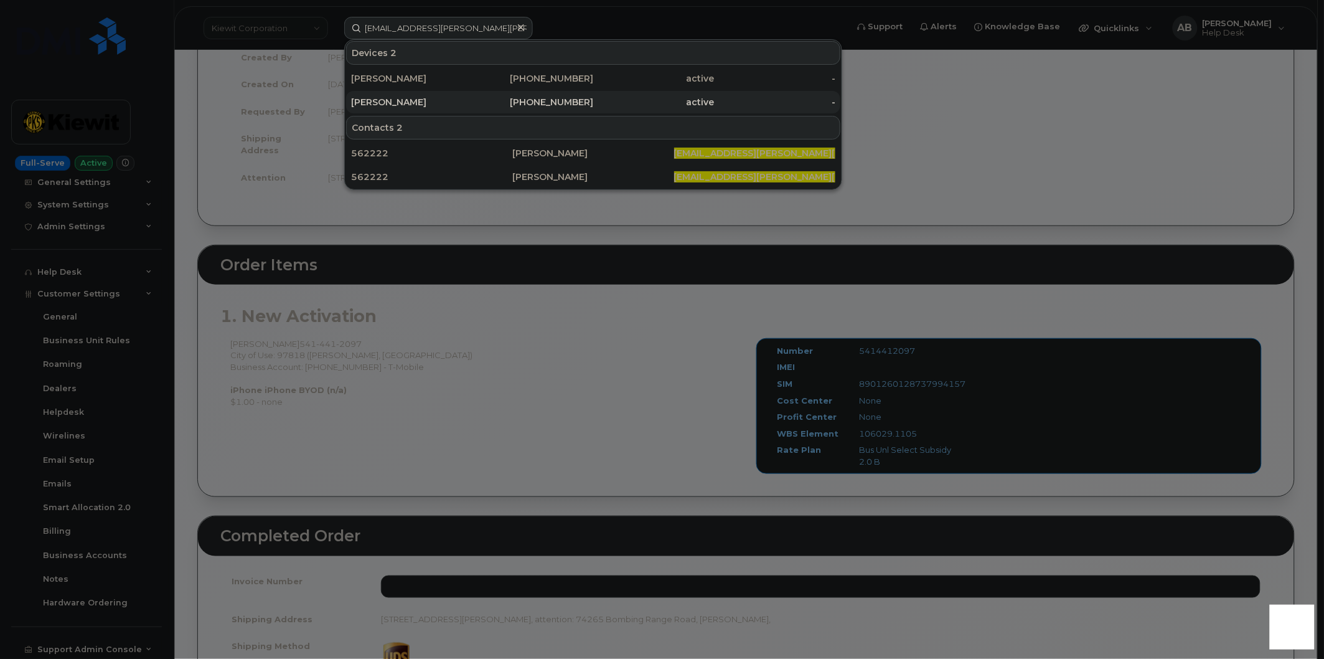
click at [425, 96] on div "[PERSON_NAME]" at bounding box center [411, 102] width 121 height 12
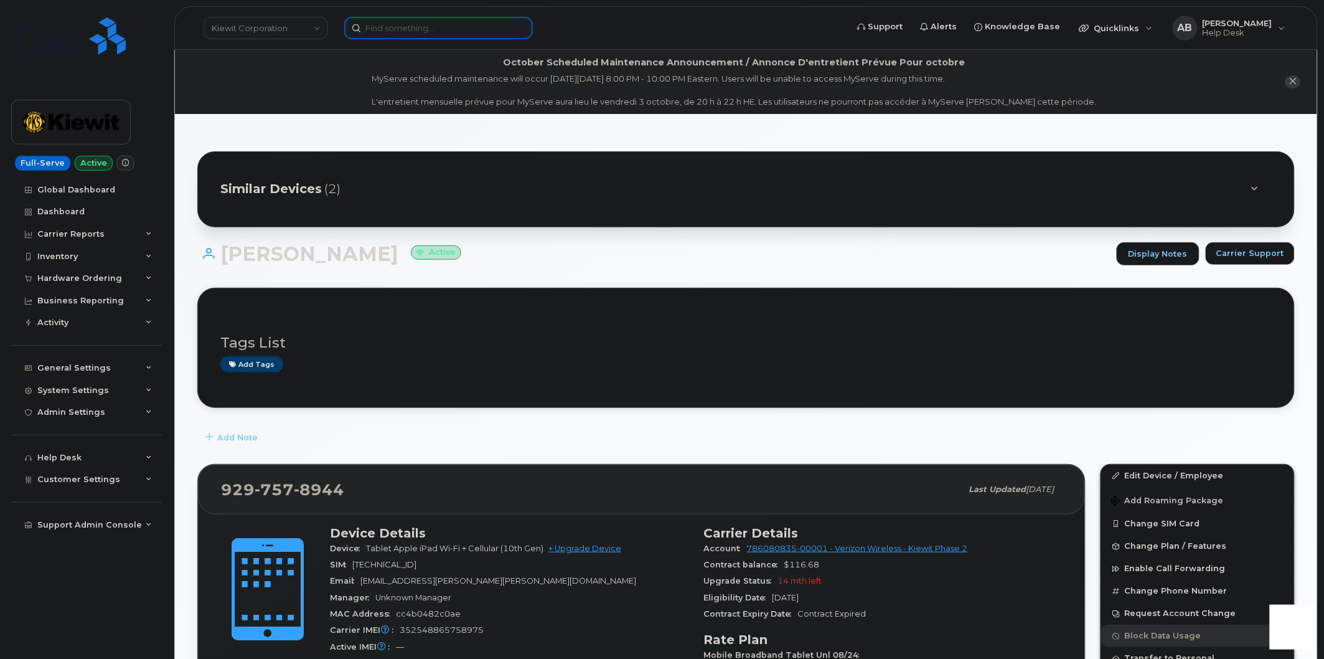
click at [393, 36] on input at bounding box center [438, 28] width 189 height 22
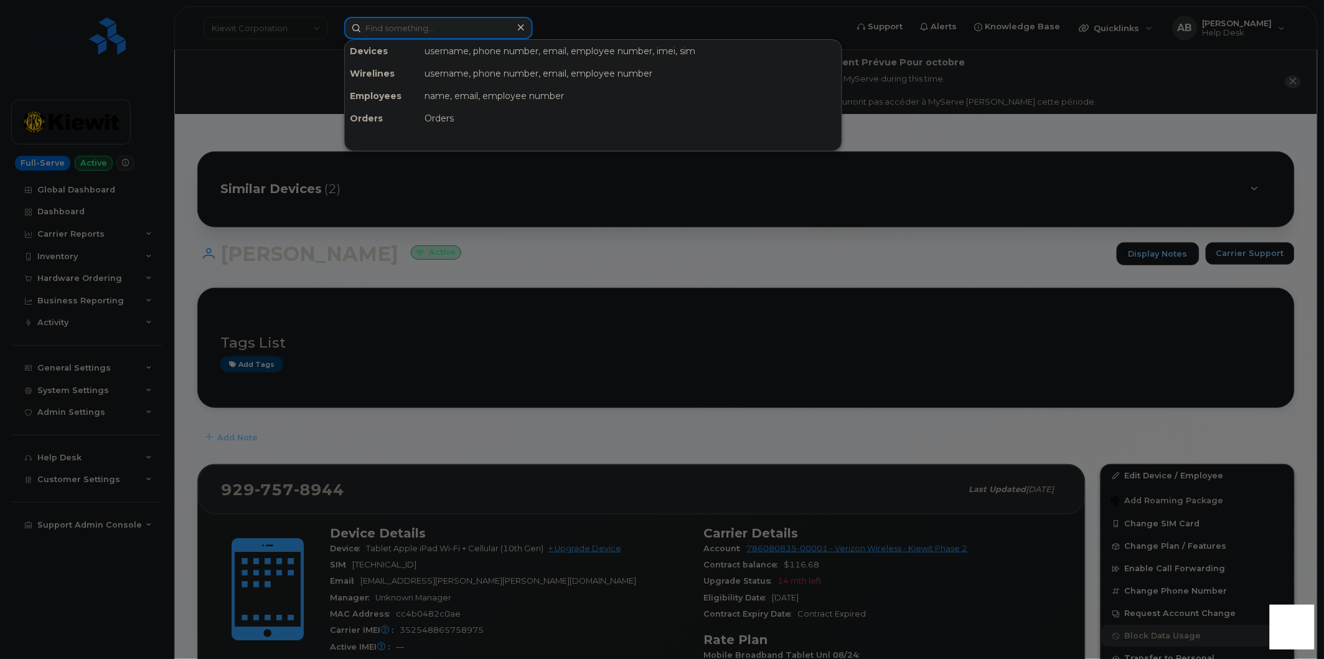
paste input "NETANIA.KLIGERMAN@KIEWIT.COM"
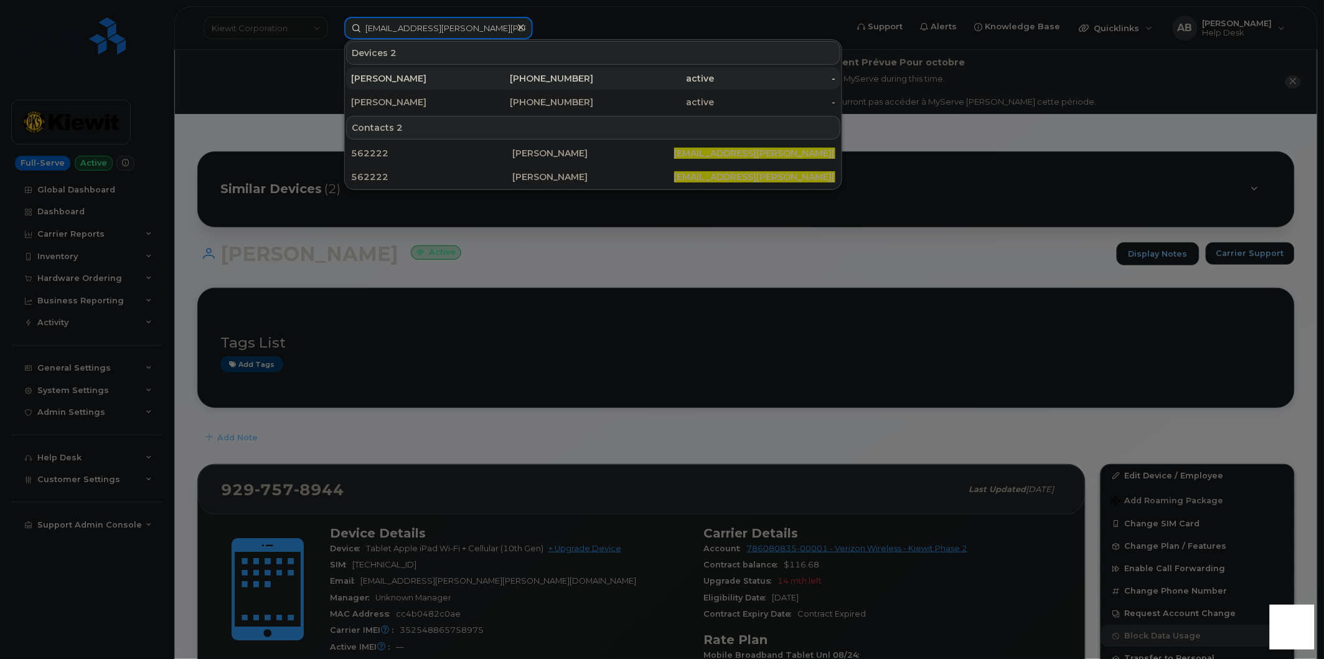
type input "NETANIA.KLIGERMAN@KIEWIT.COM"
click at [428, 77] on div "NETANIA KLIGERMAN" at bounding box center [411, 78] width 121 height 12
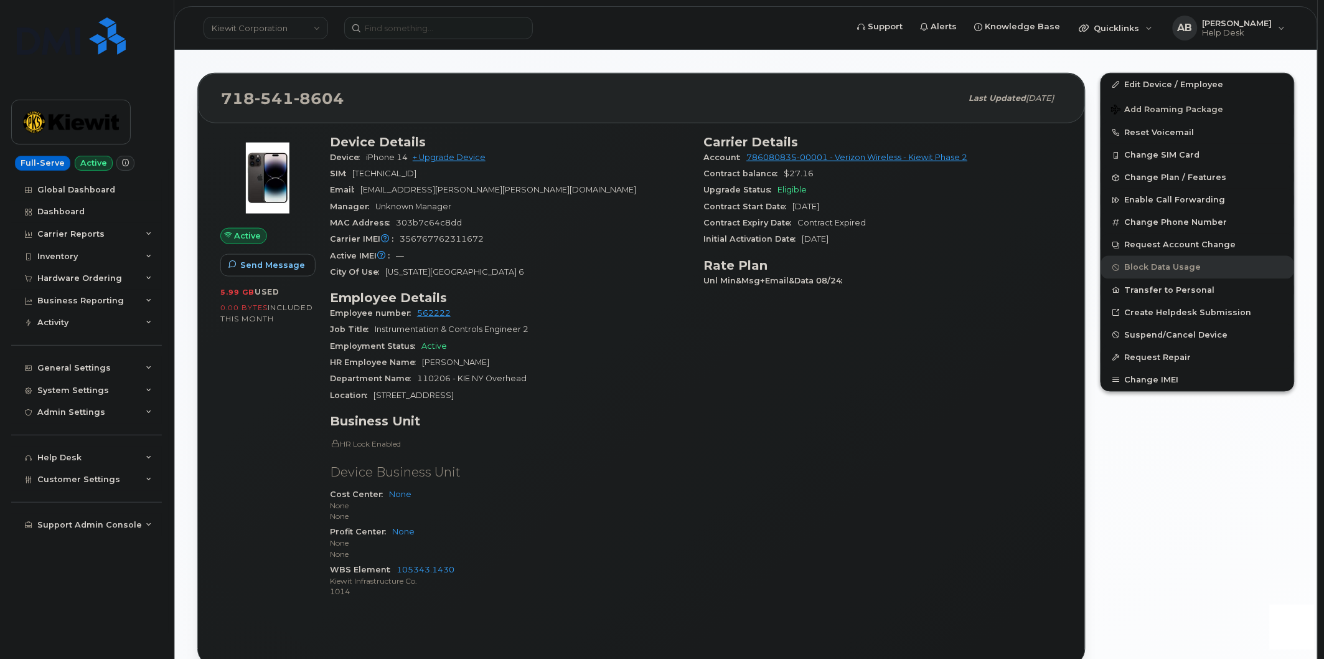
scroll to position [207, 0]
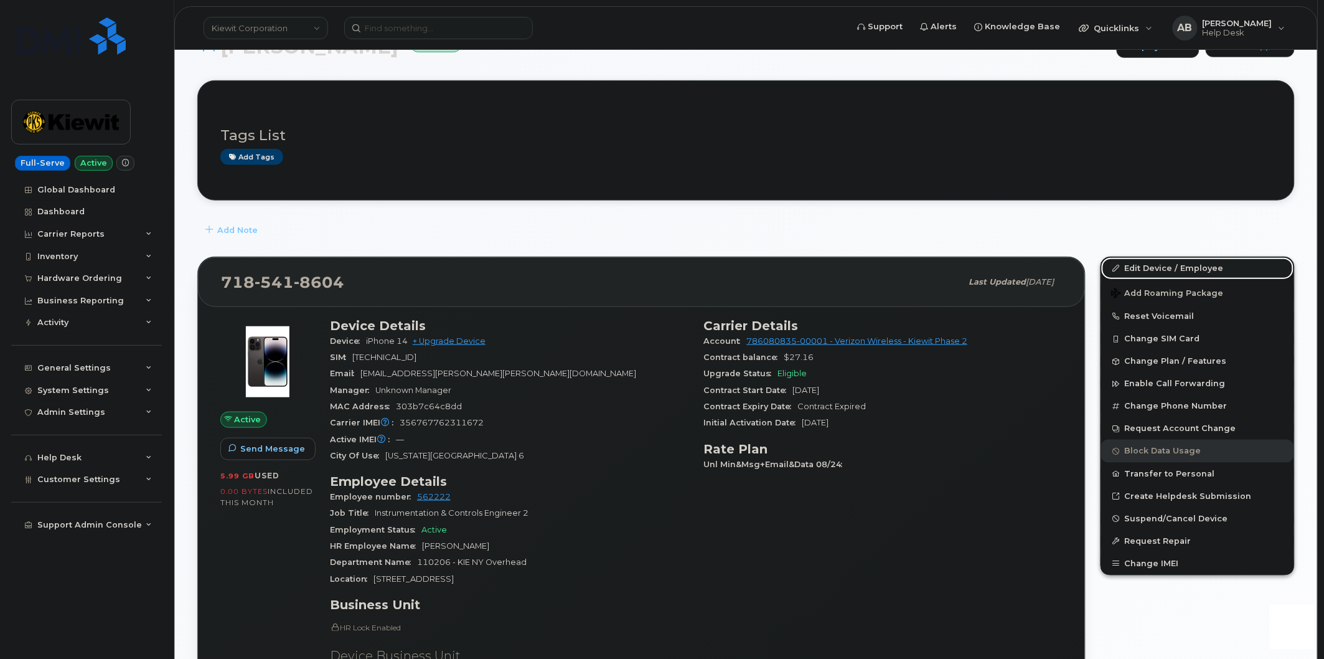
click at [1140, 268] on link "Edit Device / Employee" at bounding box center [1197, 268] width 193 height 22
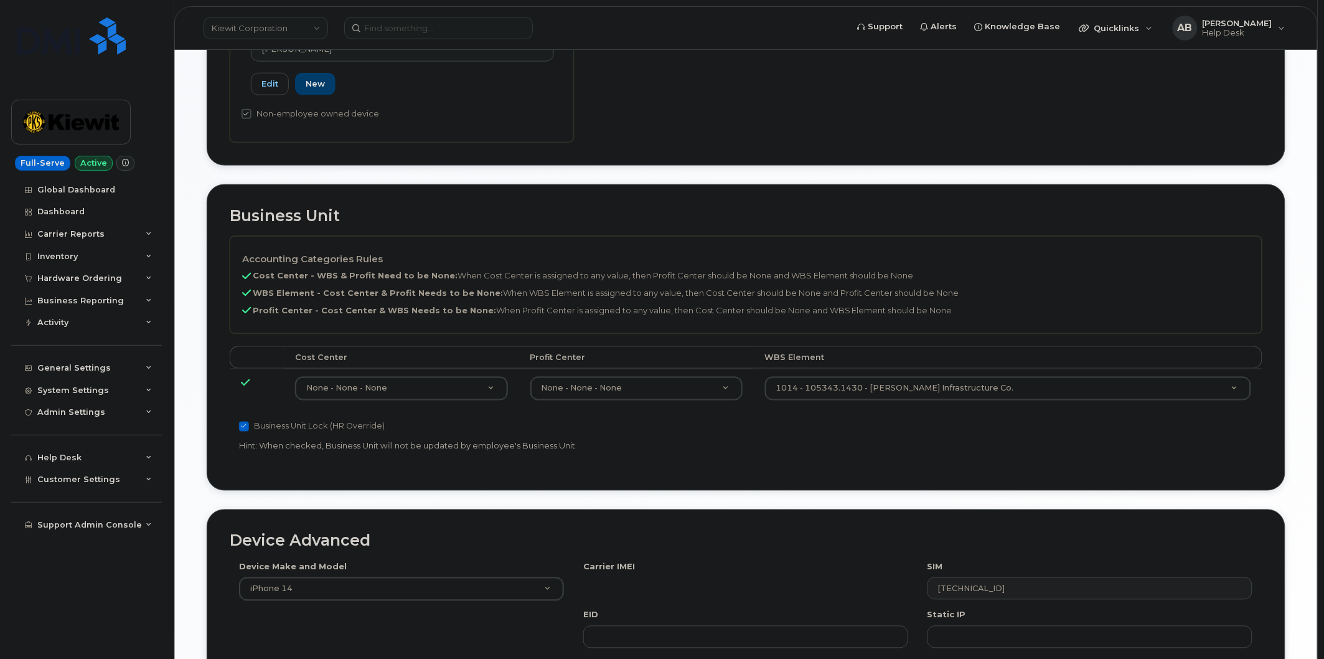
scroll to position [478, 0]
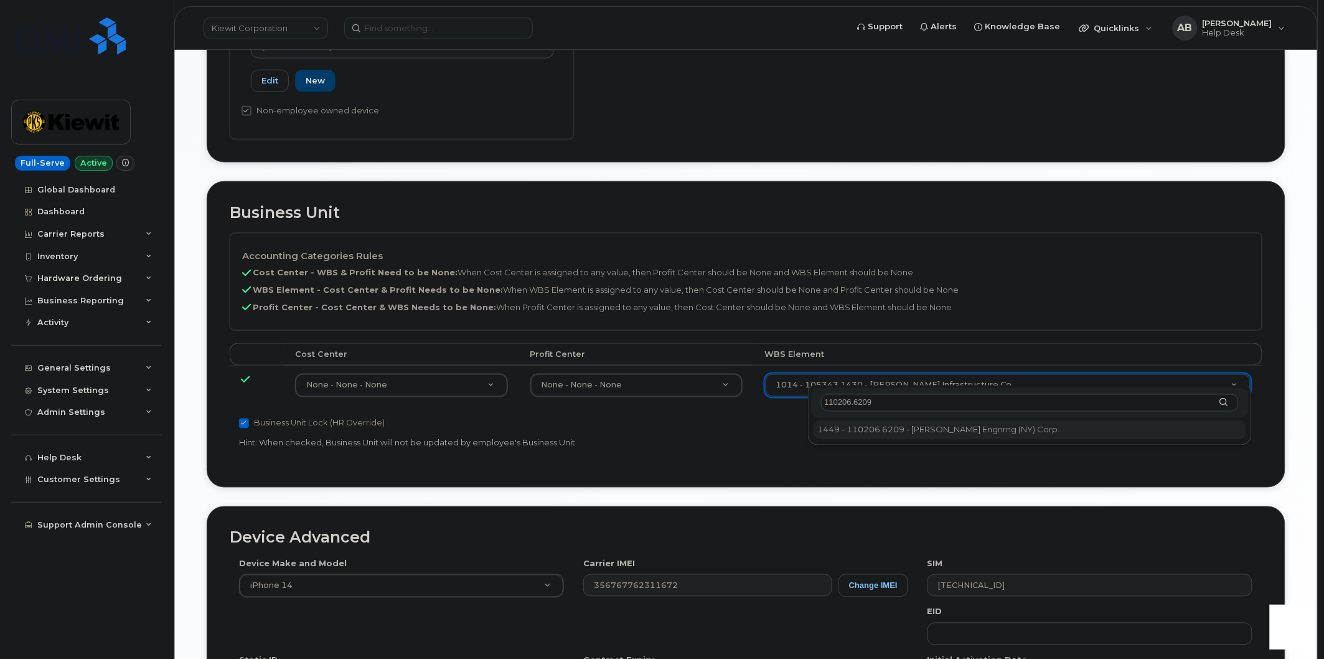
type input "110206.6209"
type input "30093750"
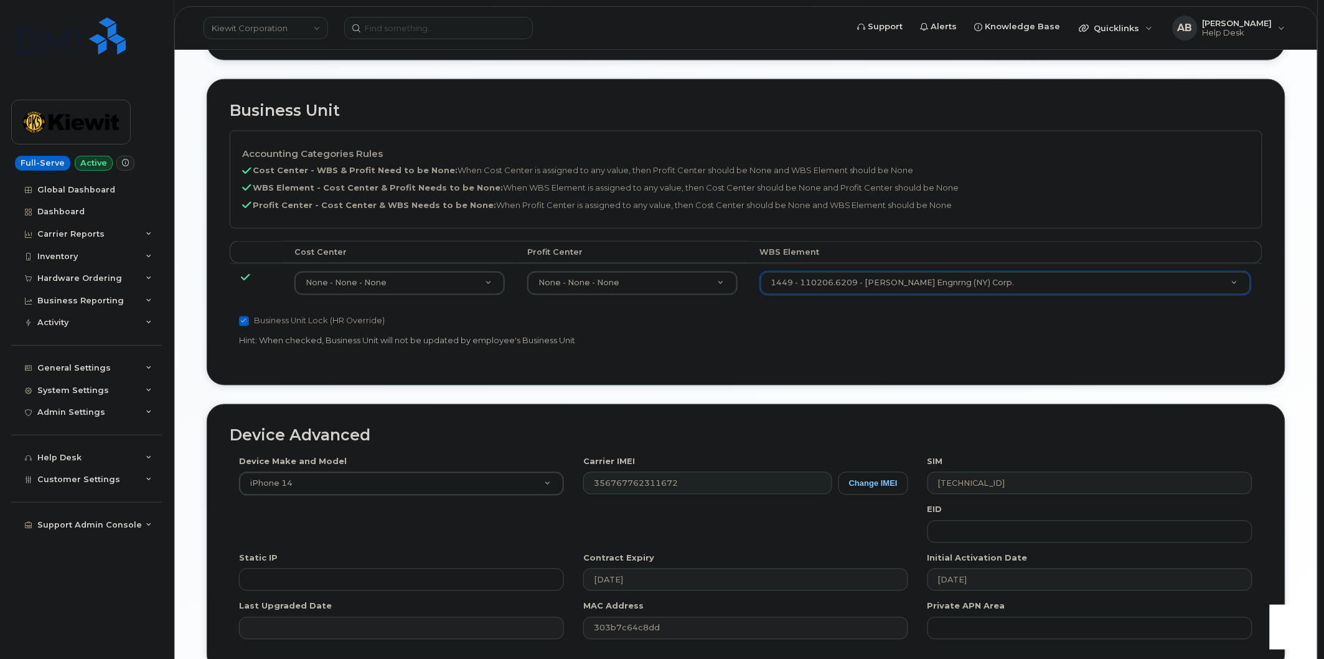
scroll to position [685, 0]
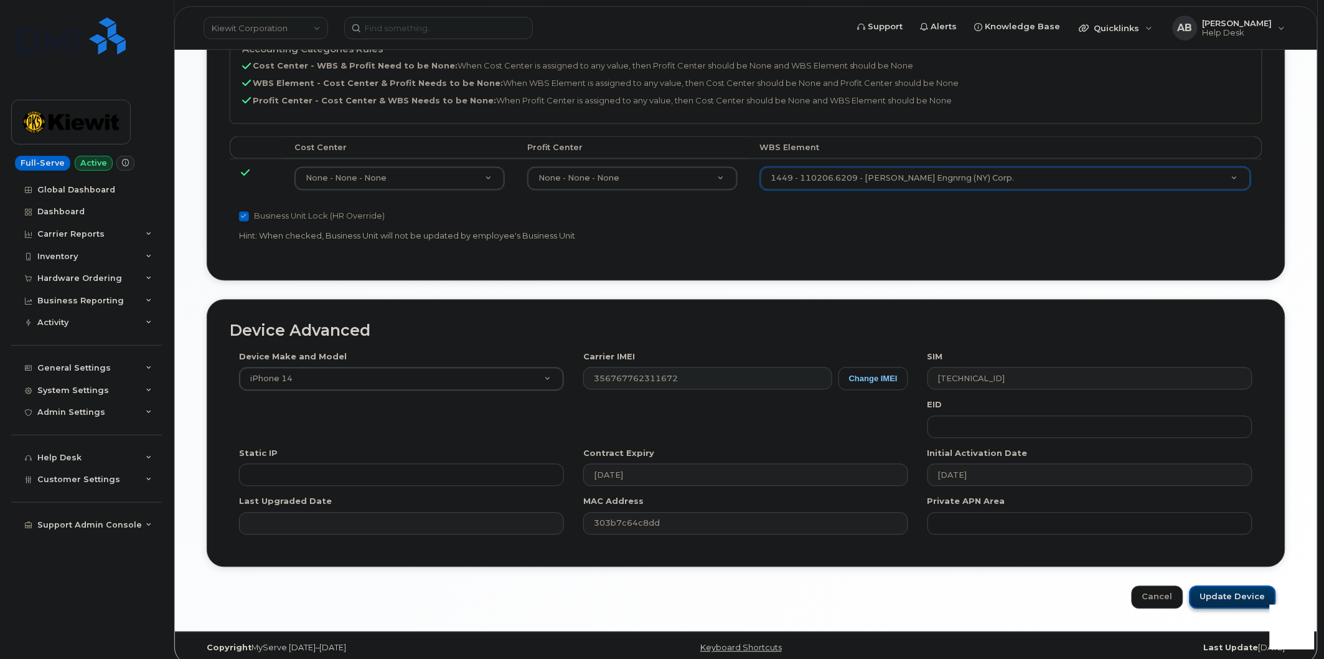
click at [1218, 586] on input "Update Device" at bounding box center [1233, 597] width 87 height 23
type input "Saving..."
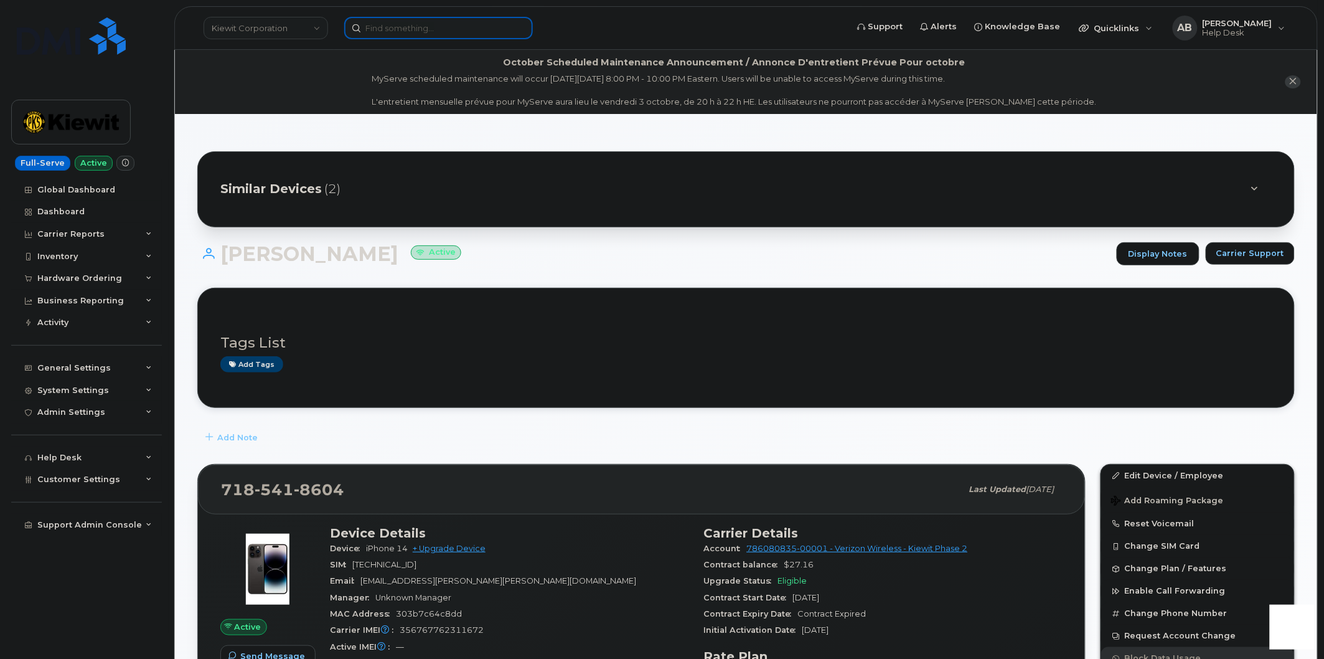
click at [436, 29] on input at bounding box center [438, 28] width 189 height 22
paste input "CHEYENNE.WALZ@KIEWIT.COM"
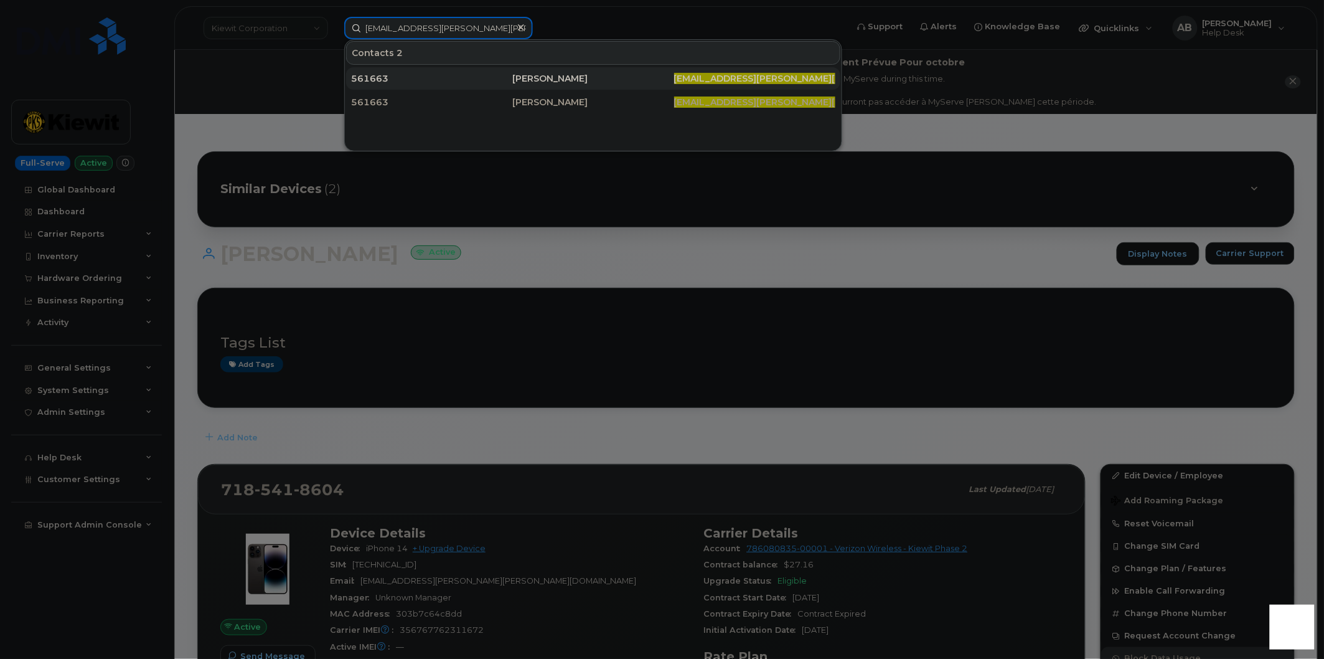
type input "CHEYENNE.WALZ@KIEWIT.COM"
click at [550, 75] on div "Cheyenne Walz" at bounding box center [592, 78] width 161 height 12
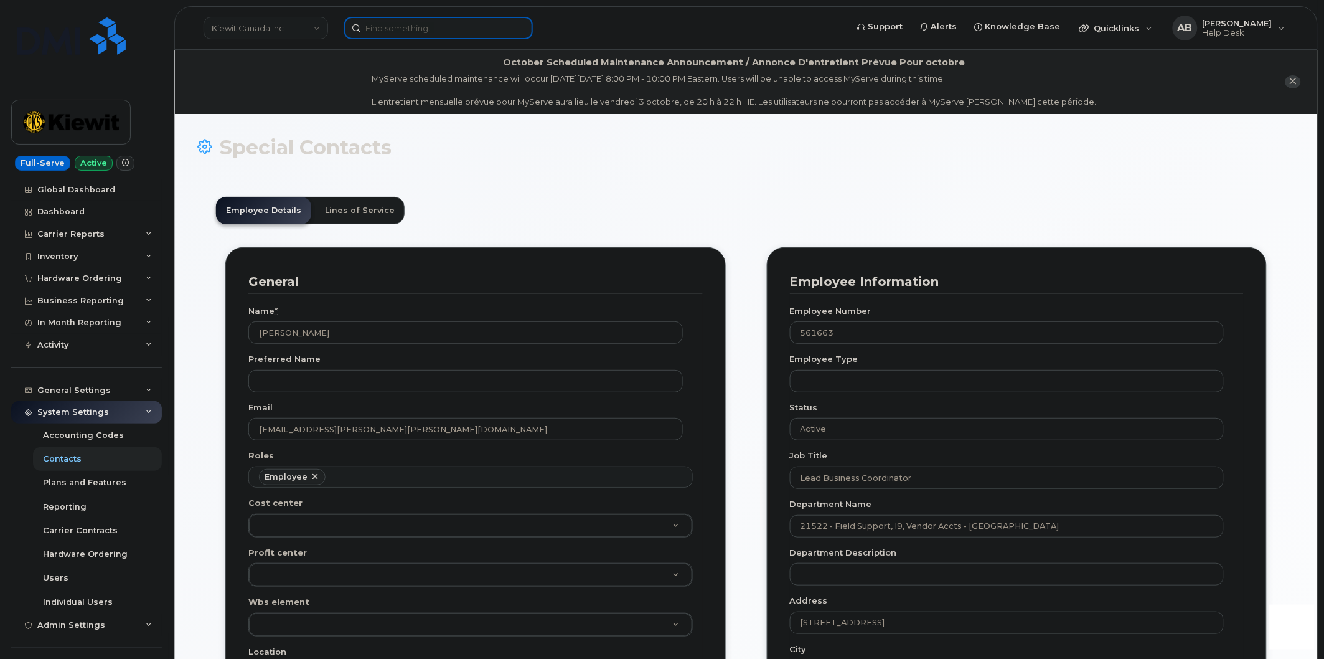
click at [409, 32] on input at bounding box center [438, 28] width 189 height 22
paste input "301634"
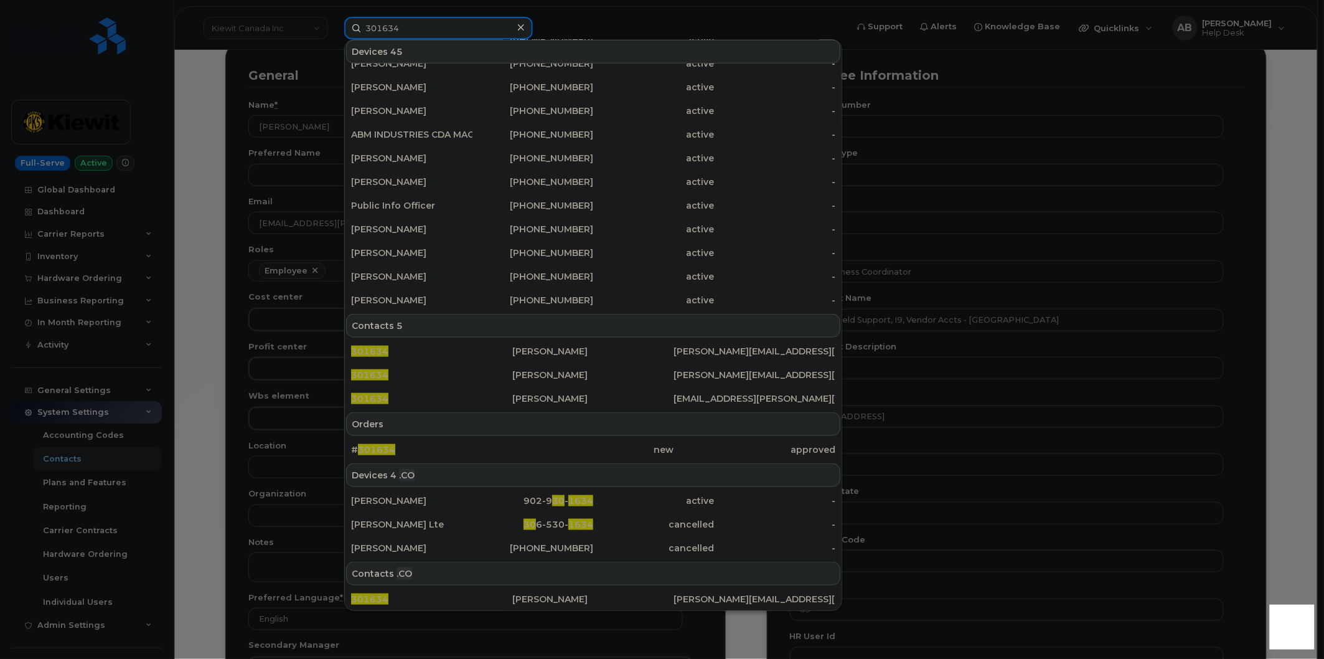
scroll to position [207, 0]
type input "301634"
click at [402, 450] on div "# 301634" at bounding box center [431, 449] width 161 height 12
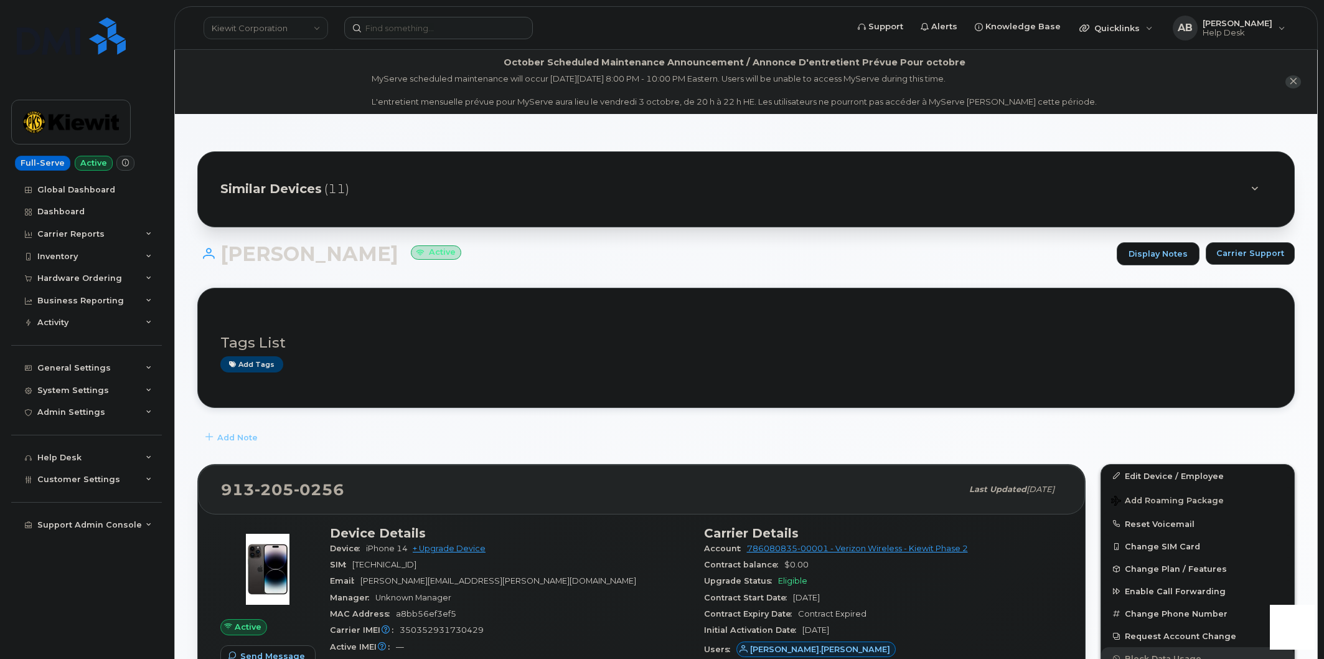
scroll to position [311, 0]
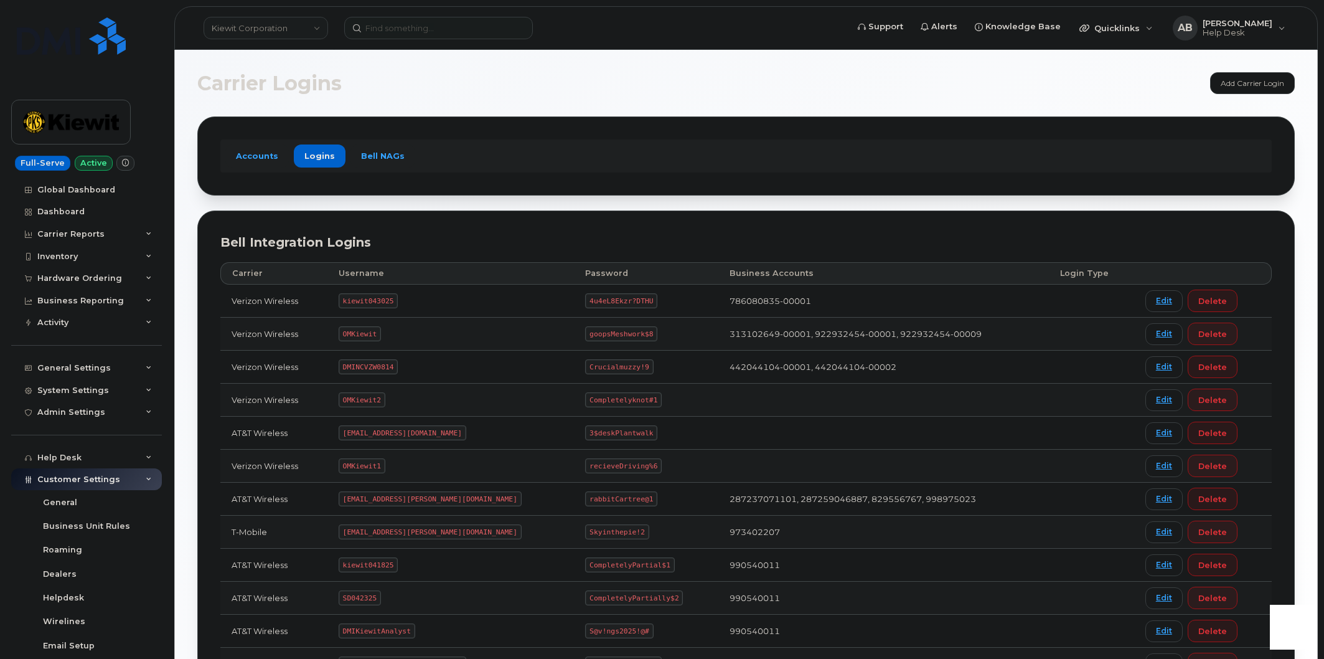
scroll to position [138, 0]
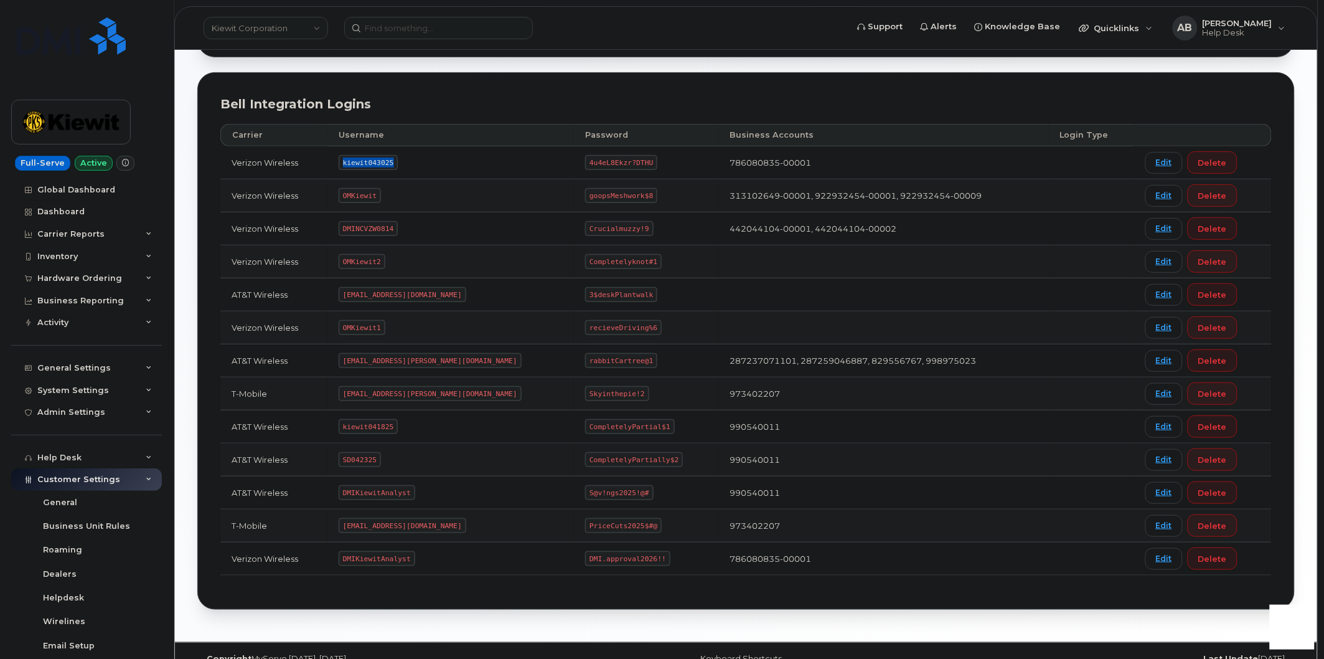
drag, startPoint x: 397, startPoint y: 160, endPoint x: 347, endPoint y: 161, distance: 49.2
click at [347, 161] on code "kiewit043025" at bounding box center [368, 162] width 59 height 15
copy code "kiewit043025"
copy code "4u4eL8Ekzr?DTHU"
drag, startPoint x: 601, startPoint y: 164, endPoint x: 538, endPoint y: 163, distance: 63.5
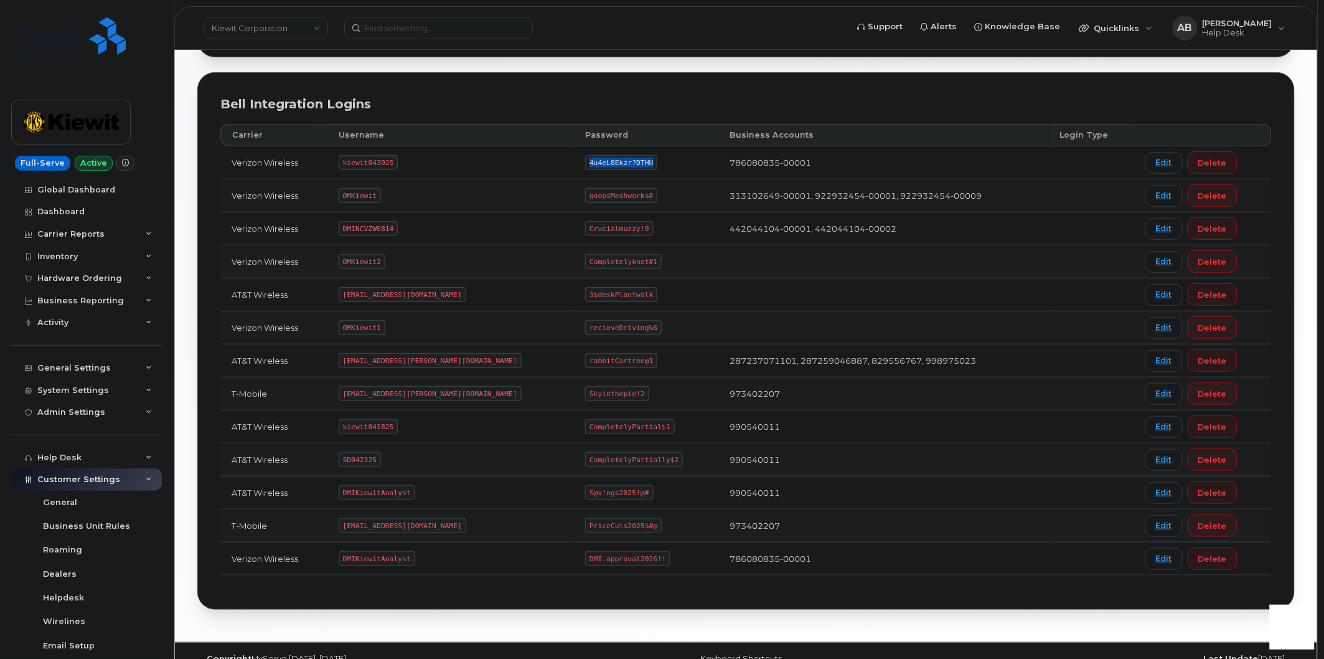
click at [574, 163] on td "4u4eL8Ekzr?DTHU" at bounding box center [646, 162] width 144 height 33
drag, startPoint x: 425, startPoint y: 393, endPoint x: 347, endPoint y: 388, distance: 78.0
click at [347, 388] on code "ms-kiewit@dminc.com" at bounding box center [430, 393] width 183 height 15
copy code "ms-kiewit@dminc.com"
drag, startPoint x: 594, startPoint y: 393, endPoint x: 524, endPoint y: 390, distance: 69.8
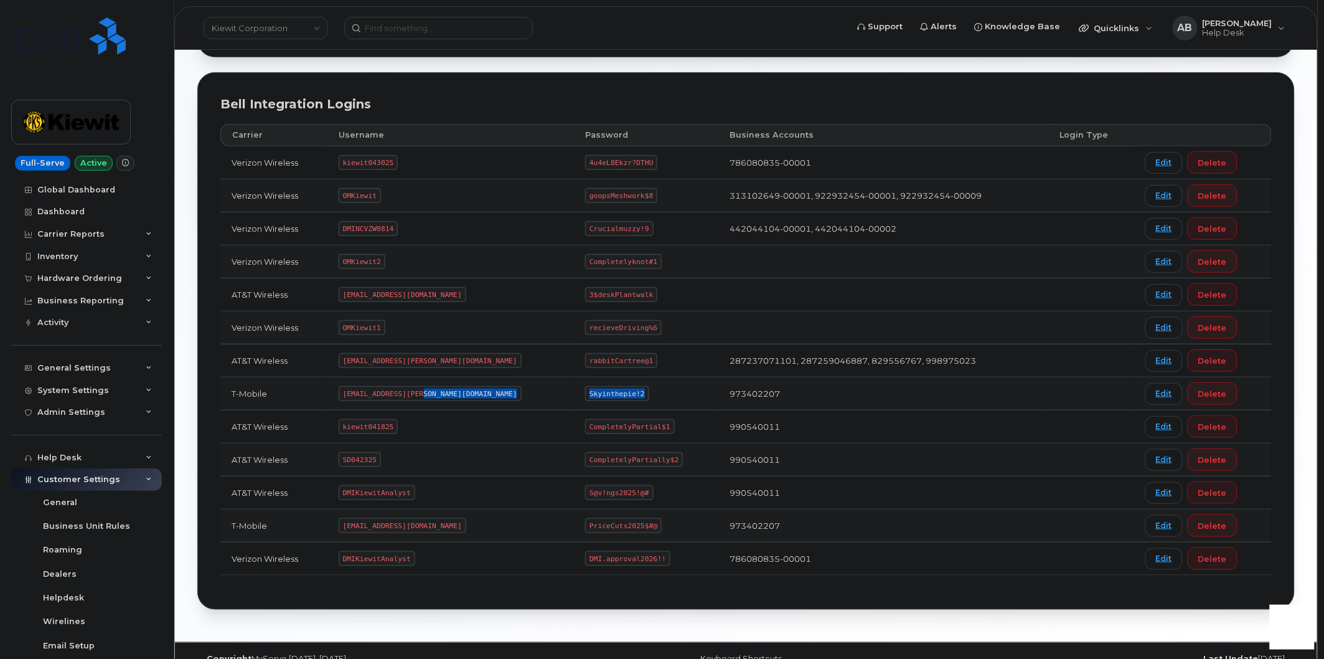
click at [524, 390] on tr "T-Mobile ms-kiewit@dminc.com Skyinthepie!2 973402207 Edit Delete" at bounding box center [745, 393] width 1051 height 33
copy tr "Skyinthepie!2"
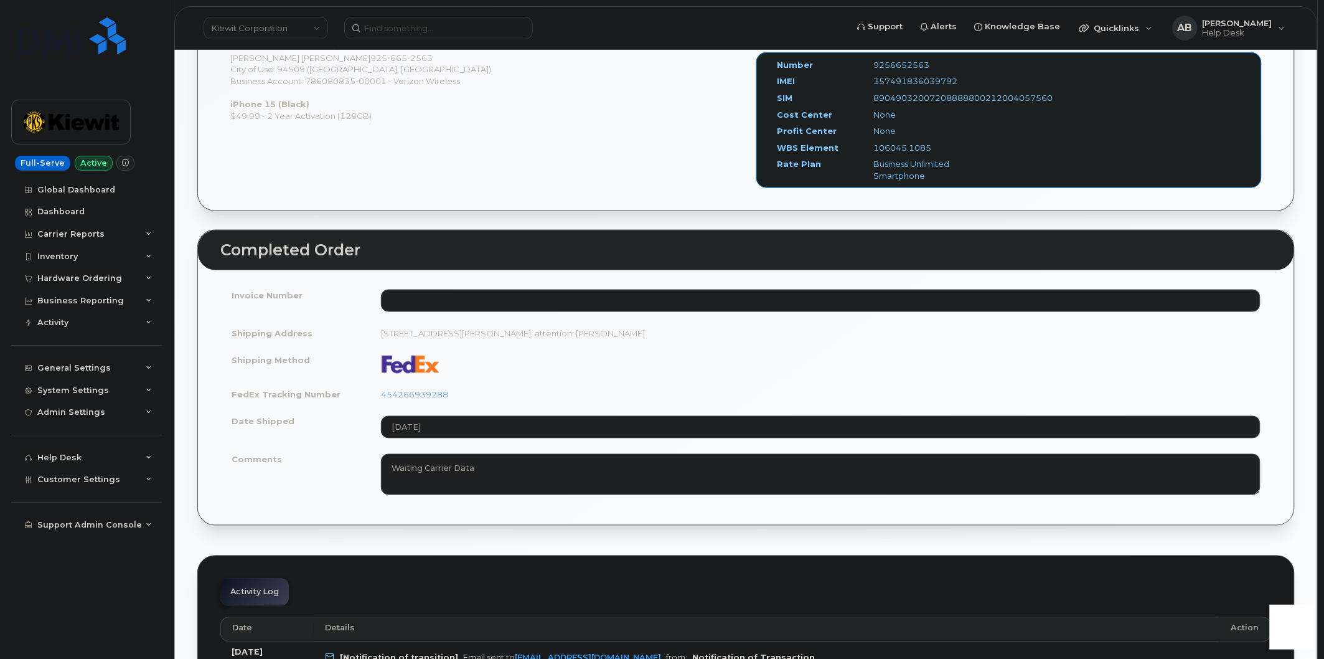
scroll to position [623, 0]
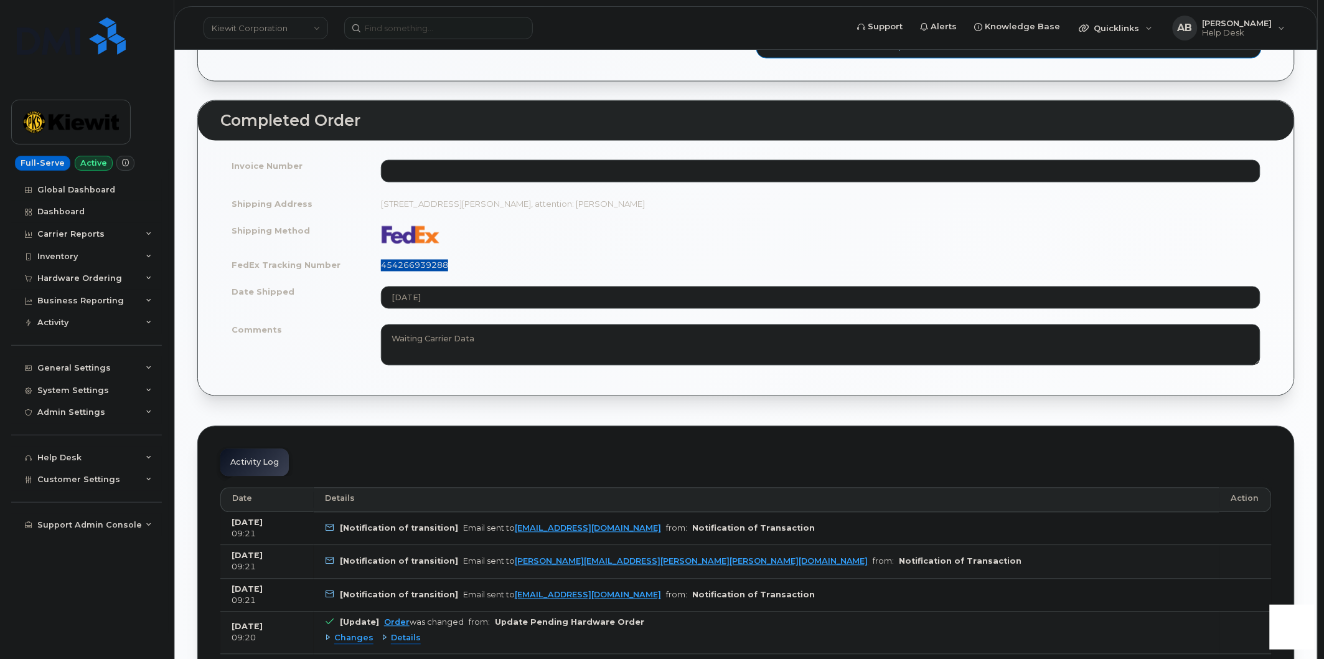
drag, startPoint x: 456, startPoint y: 263, endPoint x: 377, endPoint y: 270, distance: 78.7
click at [377, 270] on td "454266939288" at bounding box center [821, 265] width 902 height 27
copy link "454266939288"
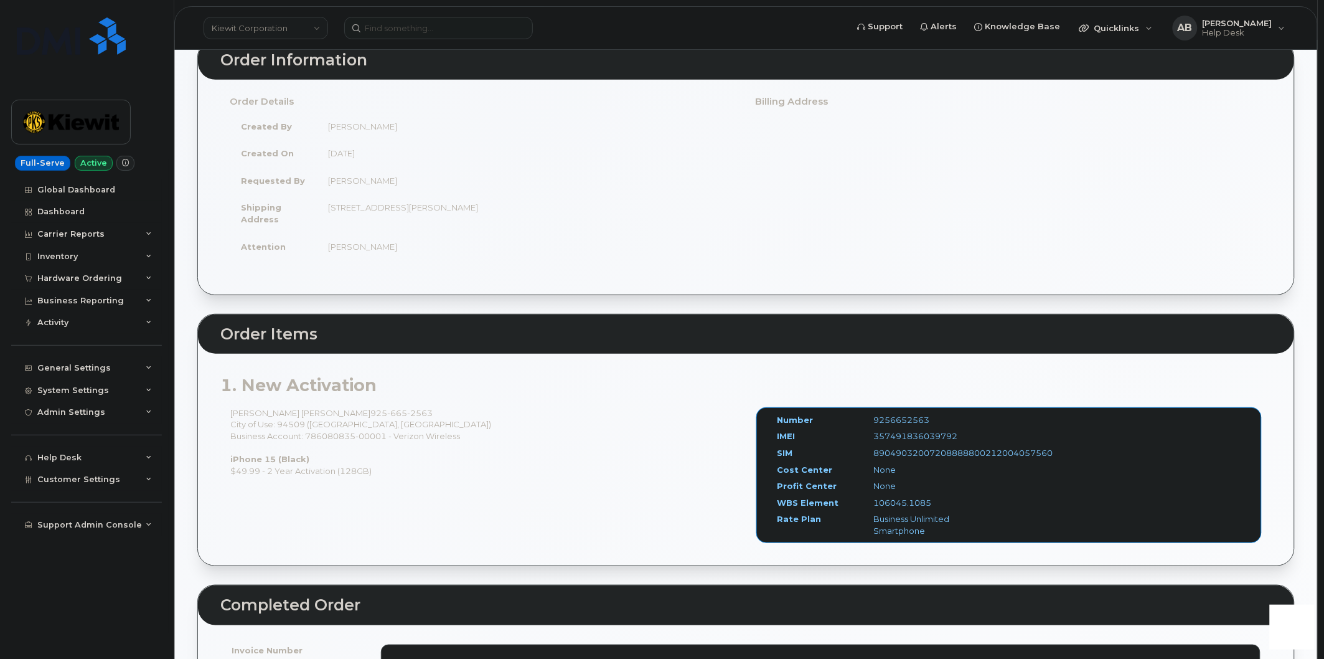
scroll to position [0, 0]
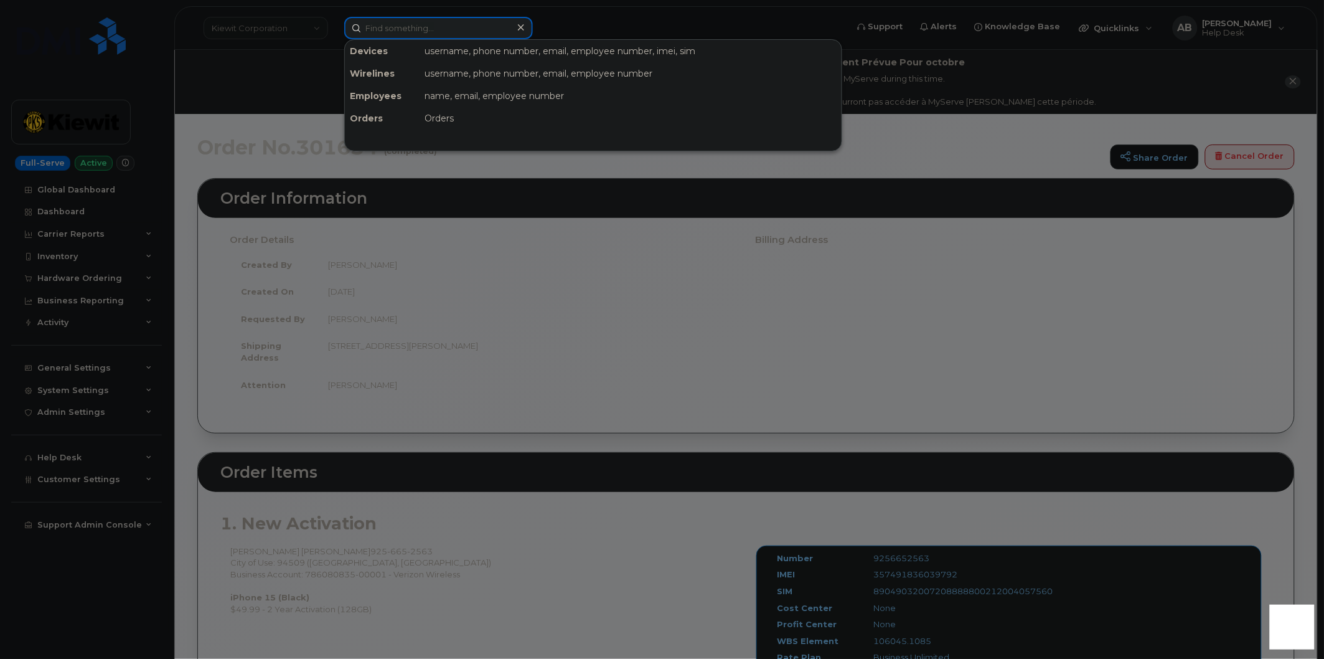
click at [387, 27] on input at bounding box center [438, 28] width 189 height 22
paste input "[PHONE_NUMBER]"
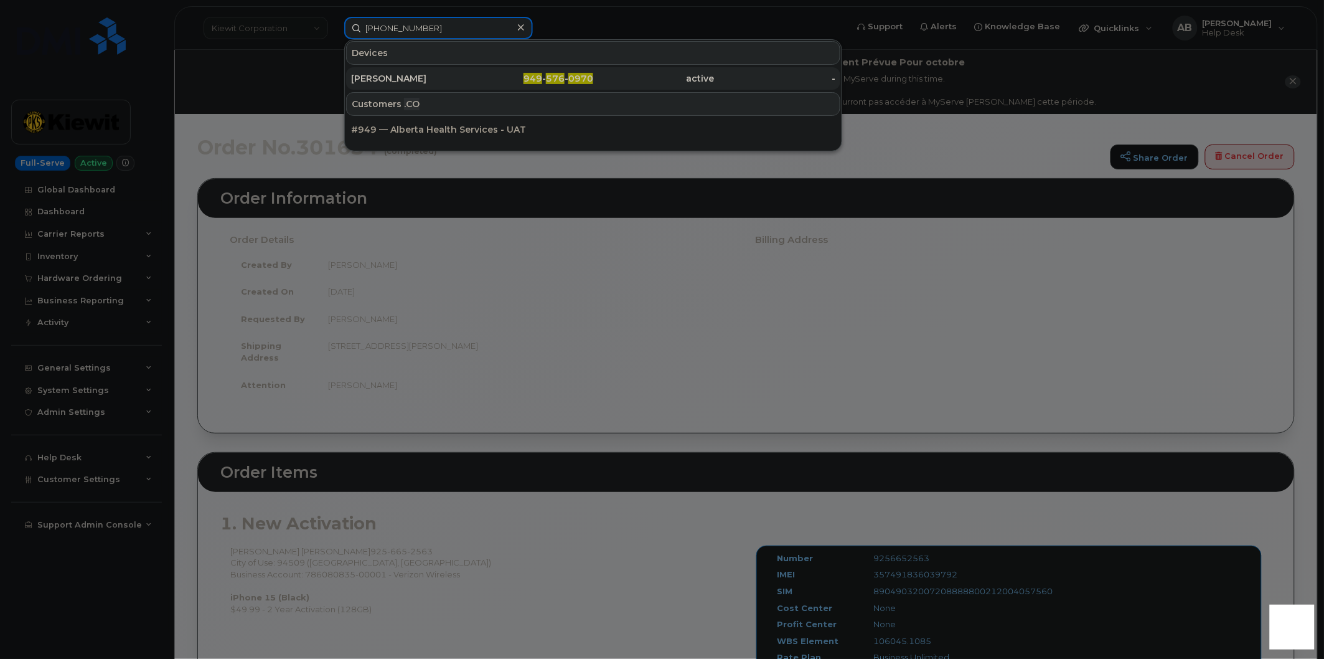
type input "[PHONE_NUMBER]"
click at [415, 82] on div "[PERSON_NAME]" at bounding box center [411, 78] width 121 height 12
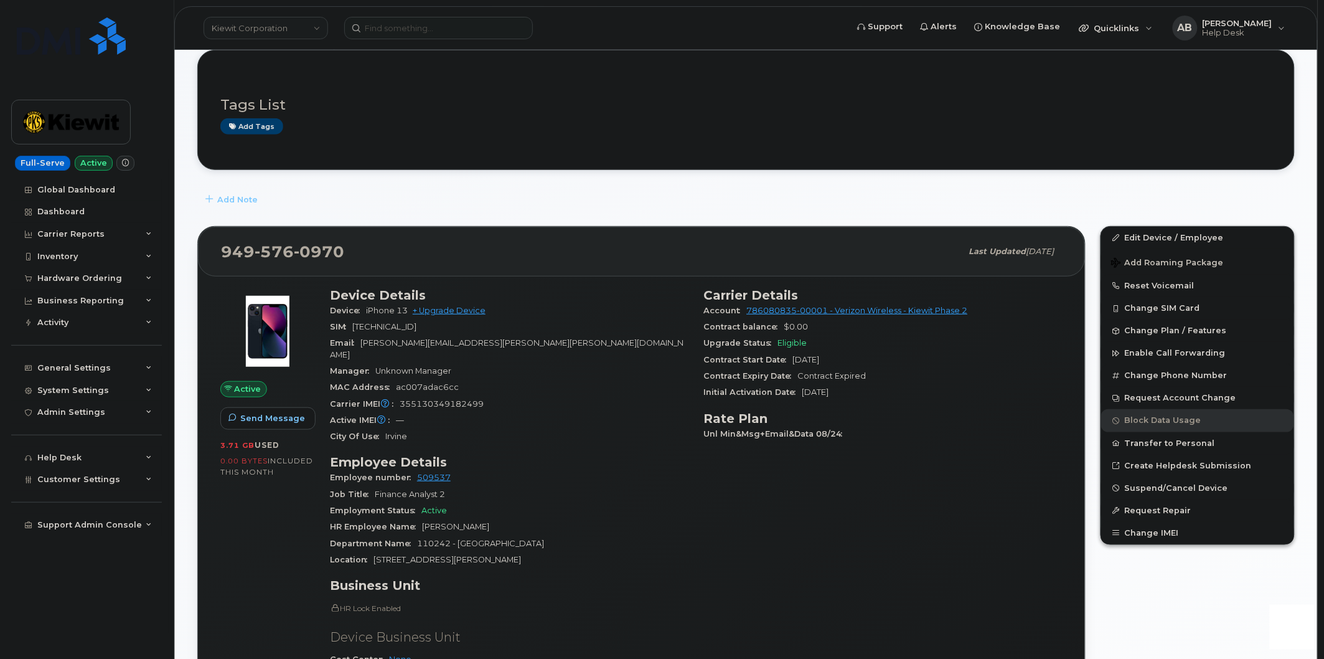
scroll to position [138, 0]
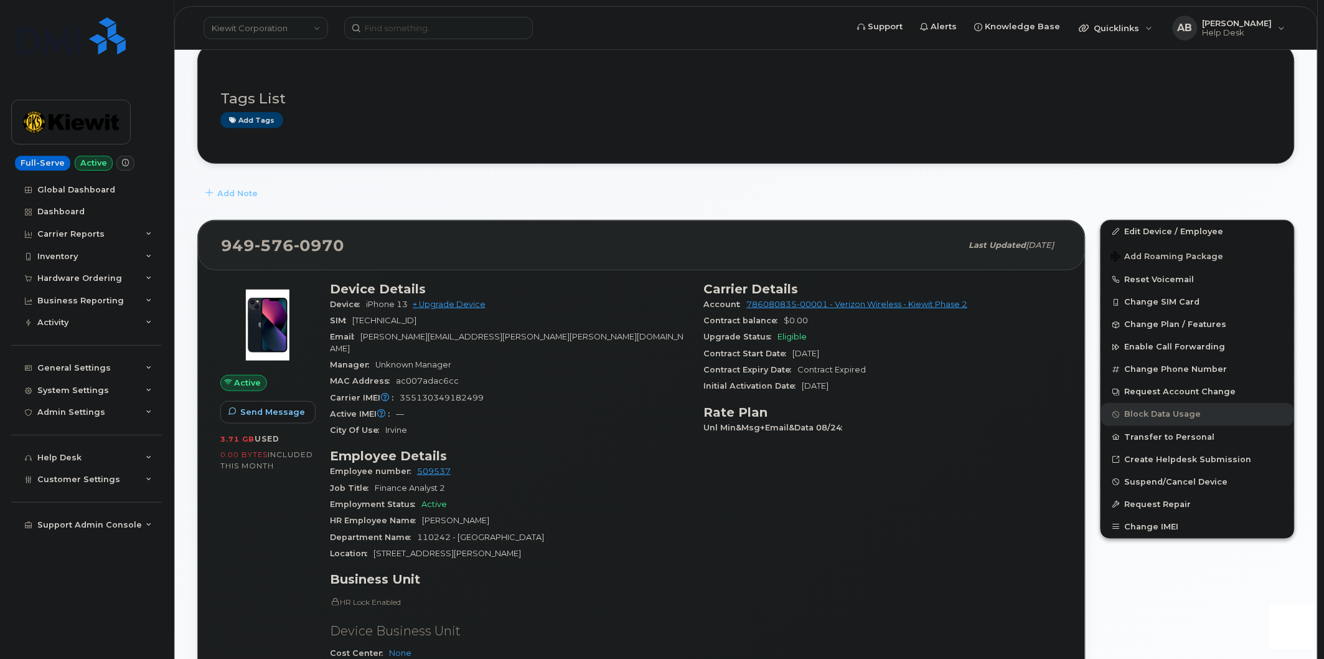
click at [708, 507] on div "Carrier Details Account 786080835-00001 - Verizon Wireless - [PERSON_NAME] Phas…" at bounding box center [884, 525] width 374 height 502
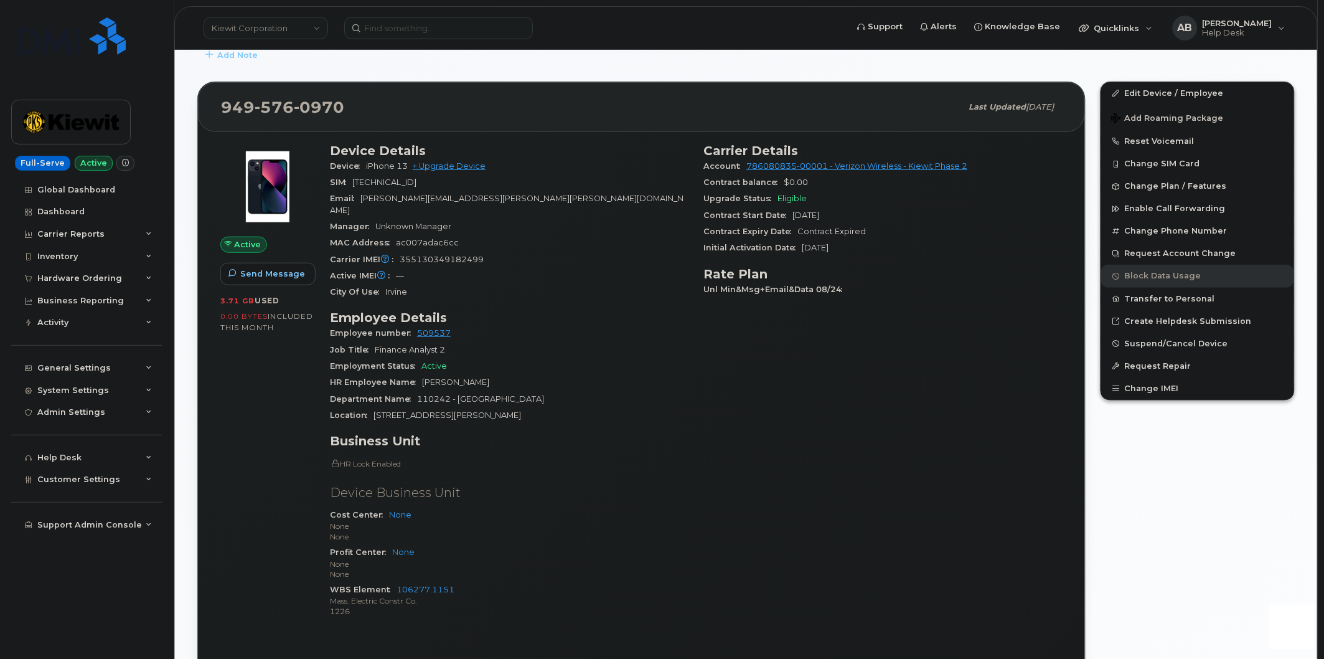
scroll to position [0, 0]
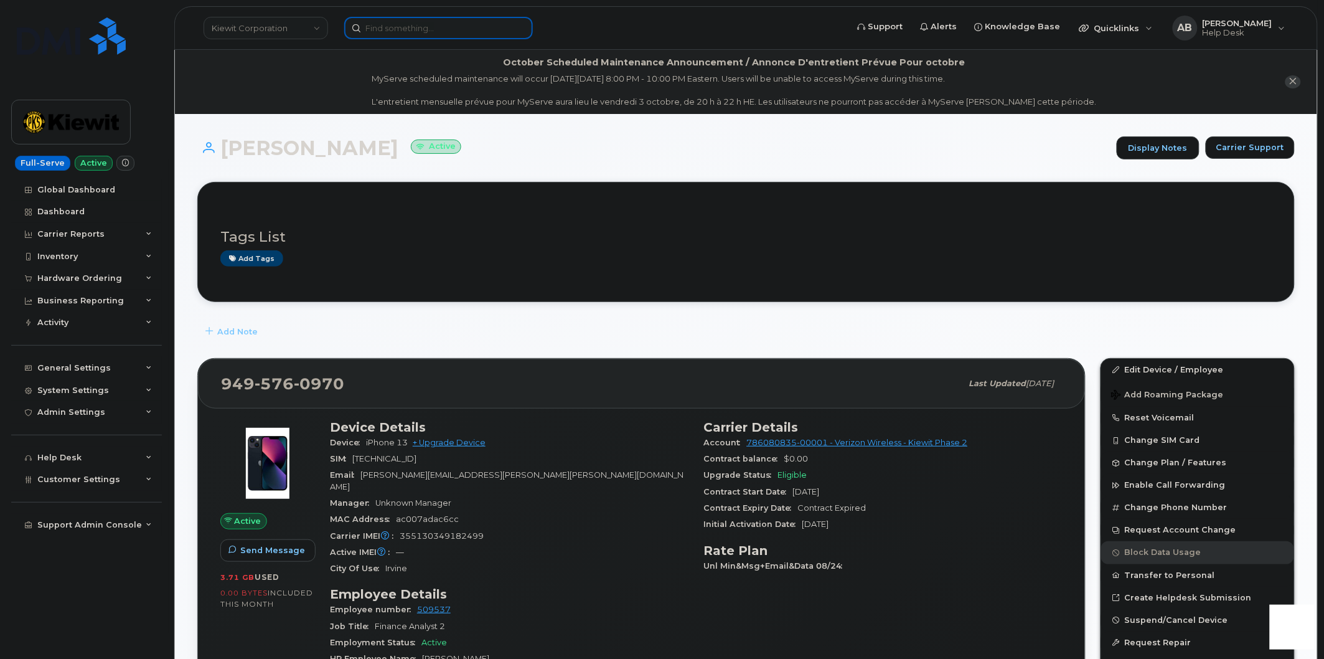
click at [379, 29] on input at bounding box center [438, 28] width 189 height 22
paste input "[PHONE_NUMBER]"
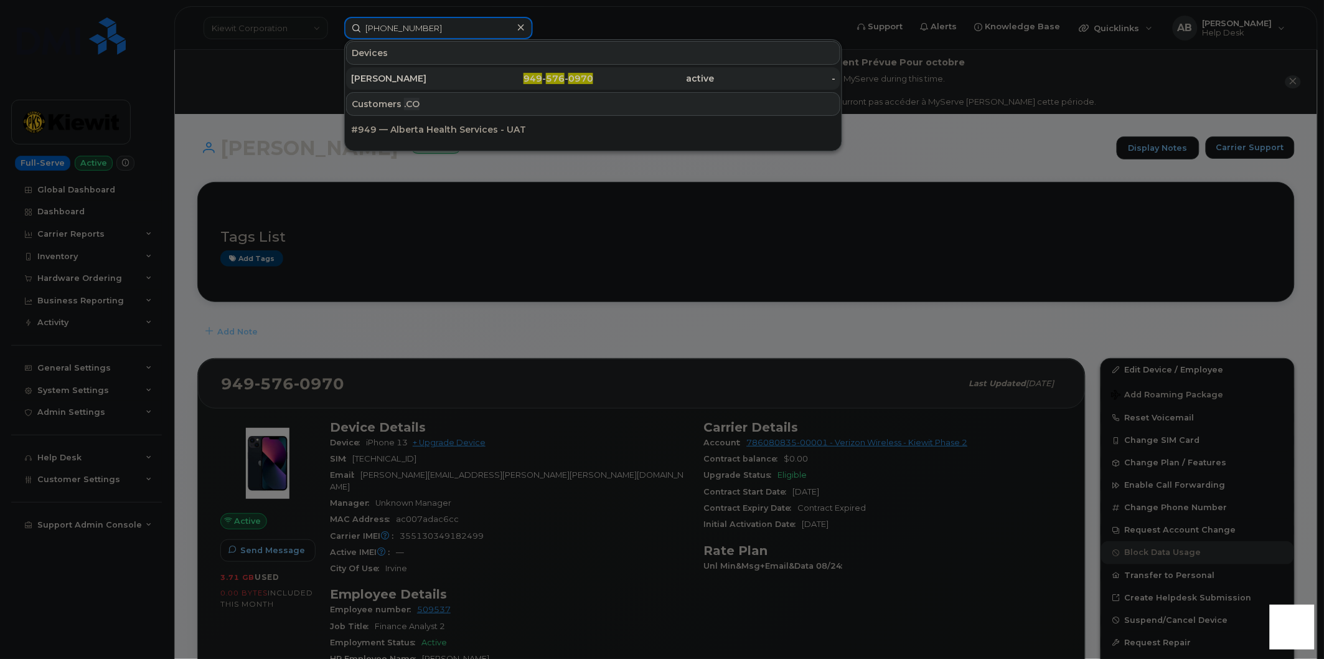
type input "[PHONE_NUMBER]"
click at [428, 78] on div "[PERSON_NAME]" at bounding box center [411, 78] width 121 height 12
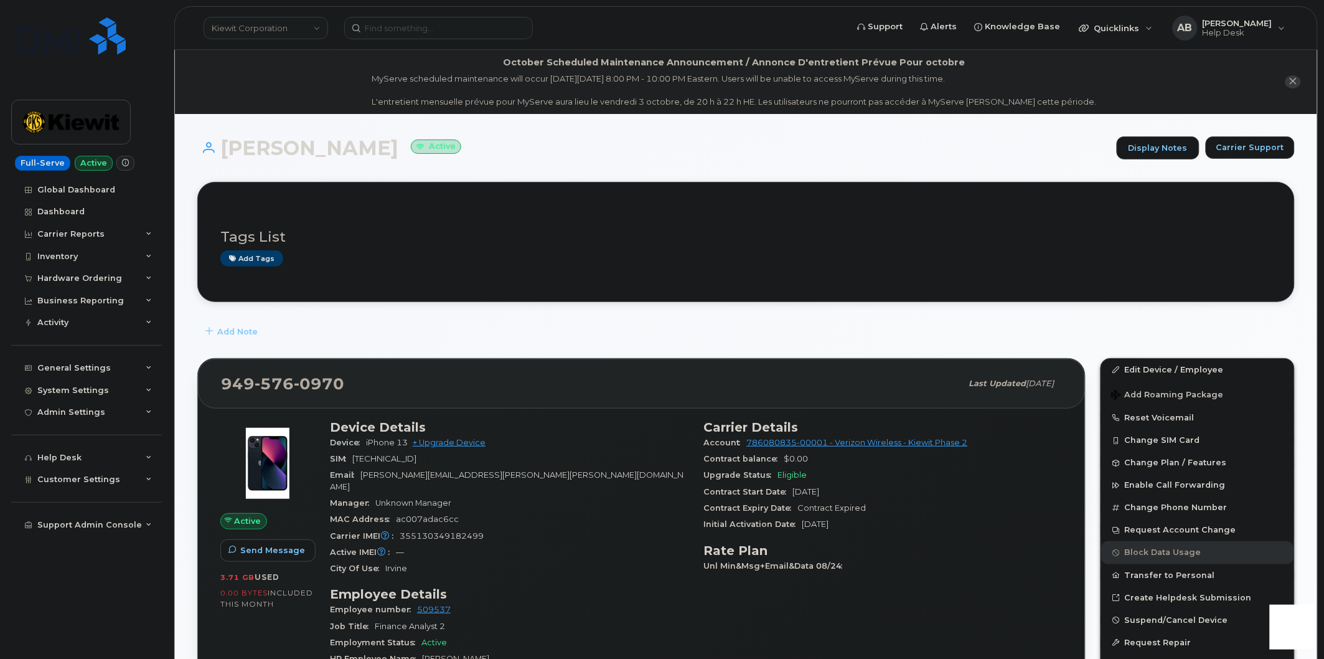
click at [588, 453] on div "SIM [TECHNICAL_ID]" at bounding box center [509, 459] width 359 height 16
click at [636, 476] on div "Email [PERSON_NAME][EMAIL_ADDRESS][PERSON_NAME][PERSON_NAME][DOMAIN_NAME]" at bounding box center [509, 481] width 359 height 28
click at [403, 33] on input at bounding box center [438, 28] width 189 height 22
paste input "SEAN.KEENAN@IBBERSON.COM"
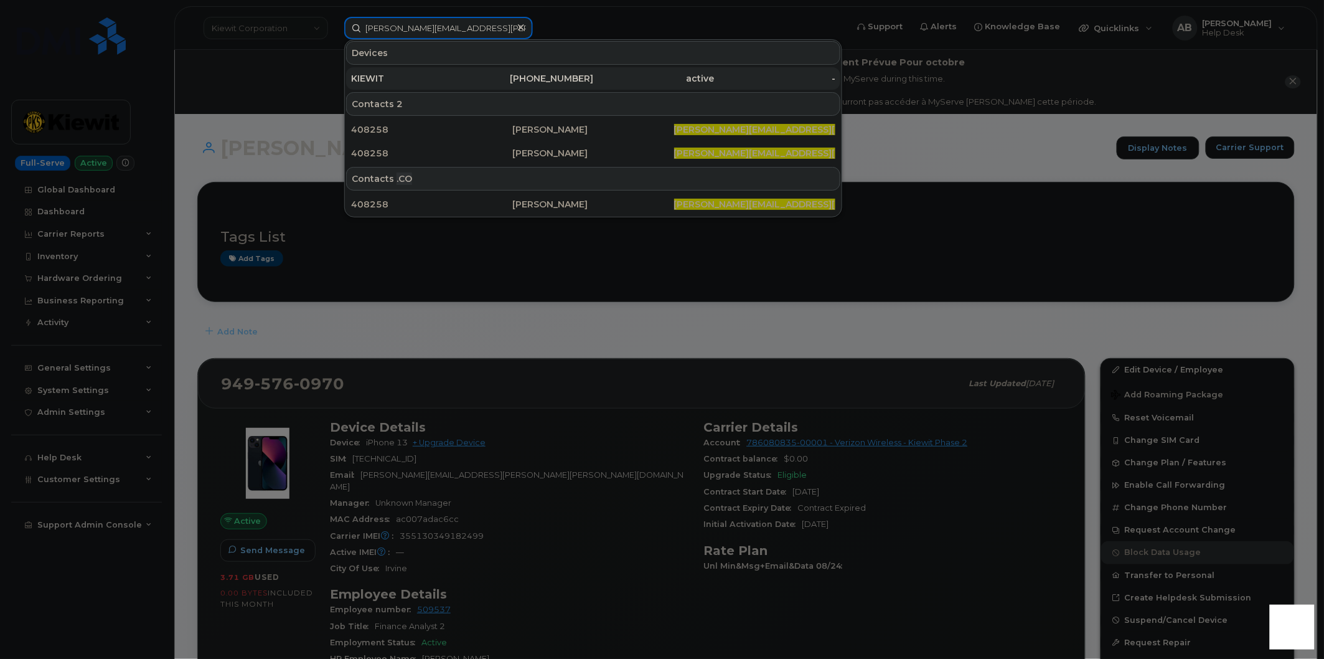
type input "SEAN.KEENAN@IBBERSON.COM"
click at [470, 80] on div "KIEWIT" at bounding box center [411, 78] width 121 height 12
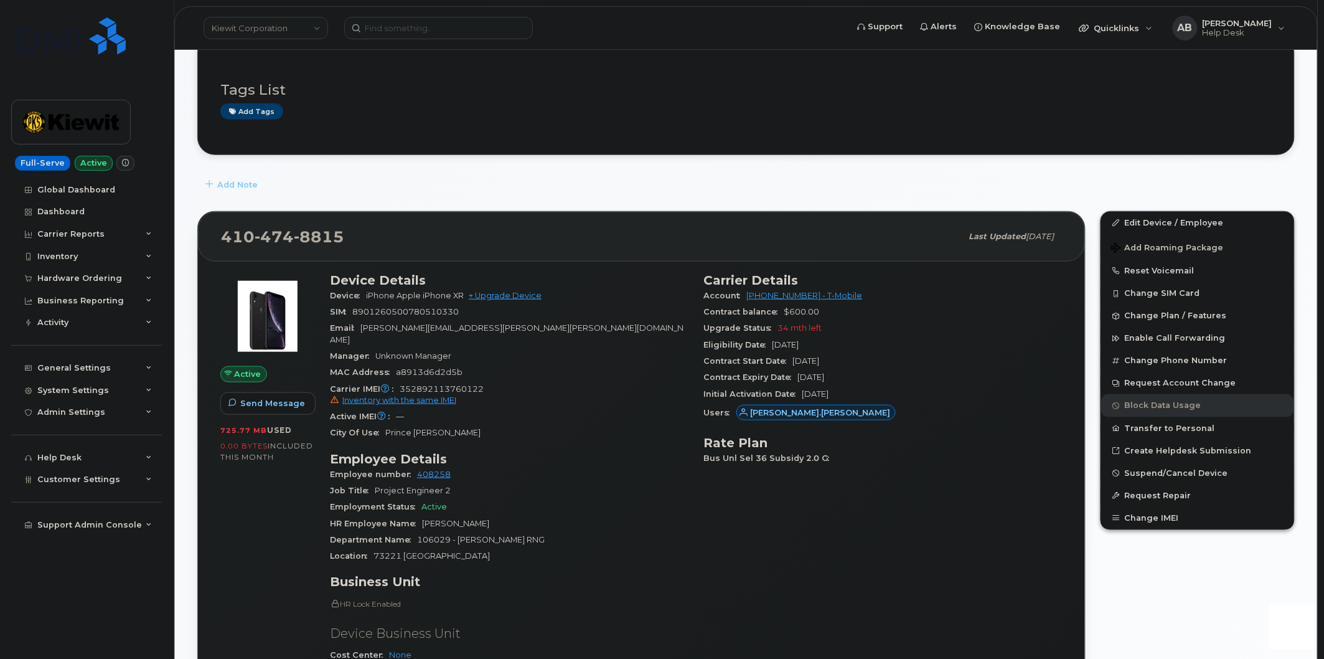
scroll to position [346, 0]
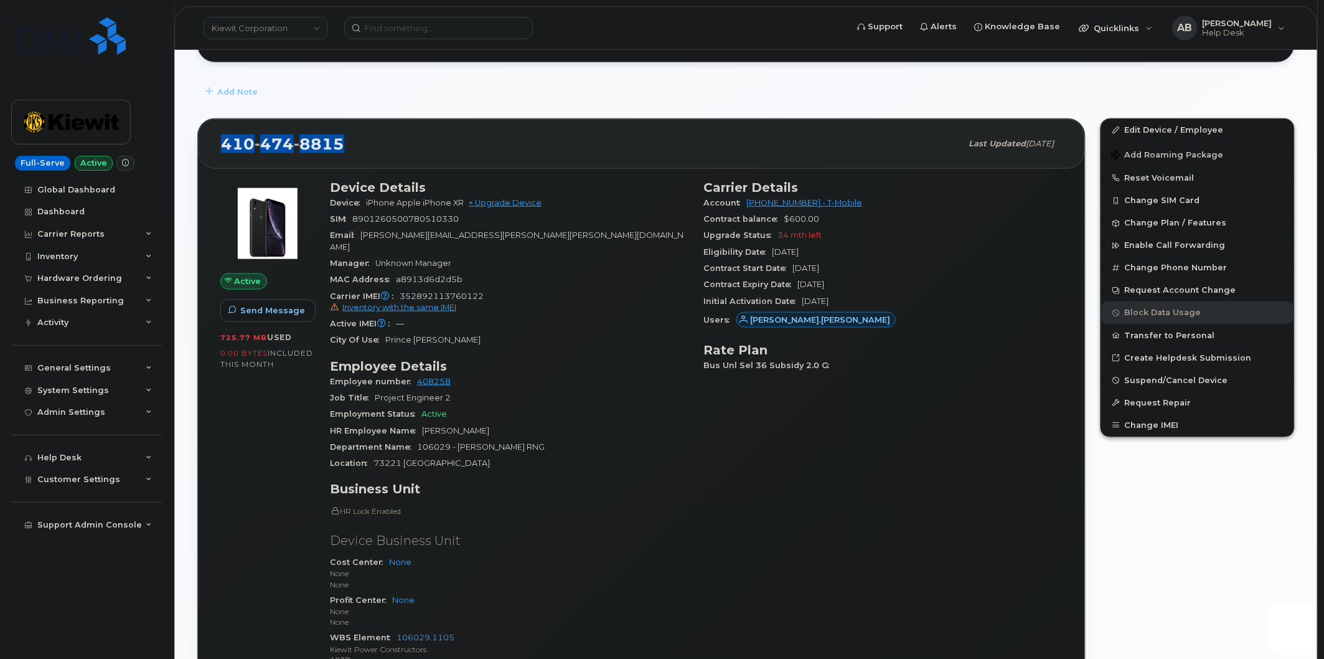
drag, startPoint x: 347, startPoint y: 144, endPoint x: 220, endPoint y: 139, distance: 127.7
click at [220, 139] on div "[PHONE_NUMBER] Last updated [DATE]" at bounding box center [641, 144] width 887 height 50
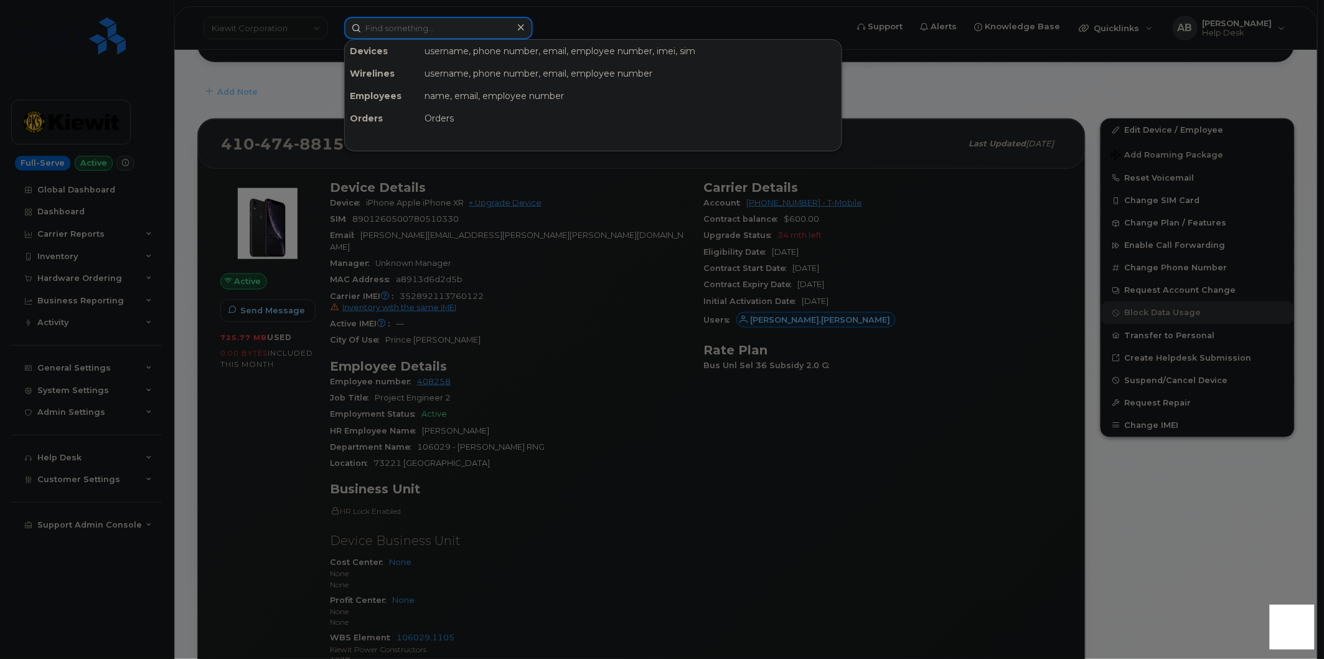
click at [386, 35] on input at bounding box center [438, 28] width 189 height 22
paste input "8901260128737994157"
type input "8901260128737994157"
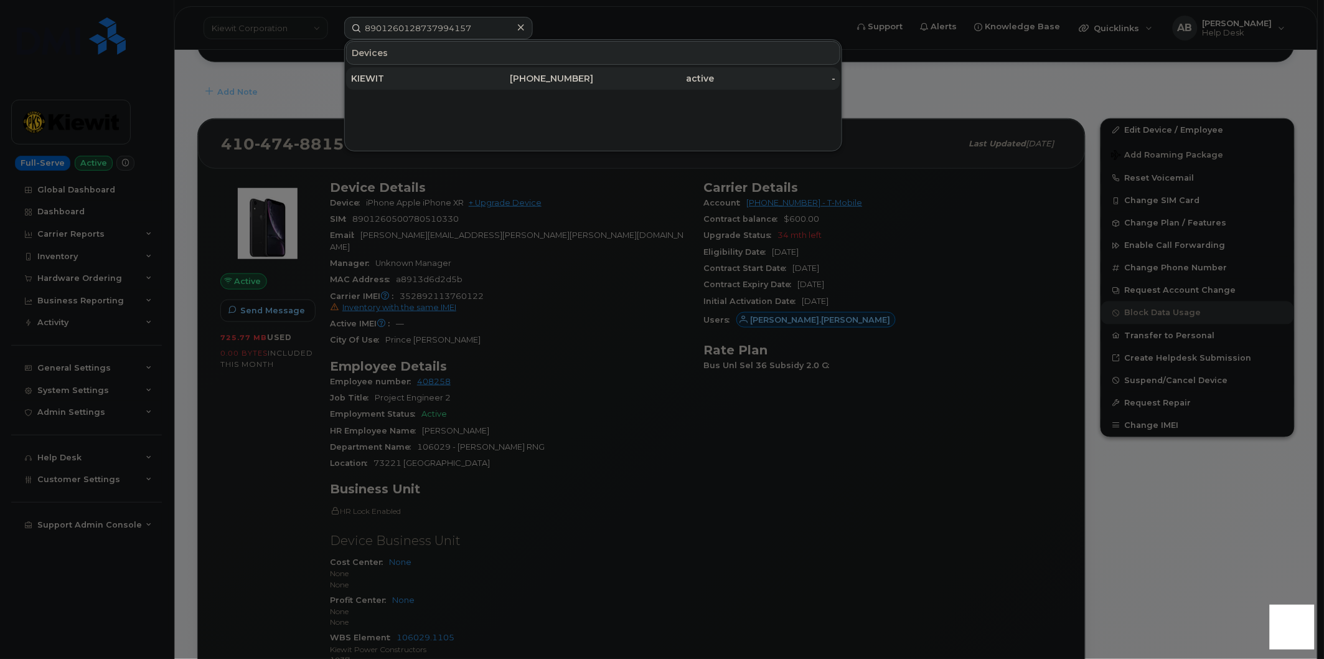
click at [402, 85] on div "KIEWIT" at bounding box center [411, 78] width 121 height 22
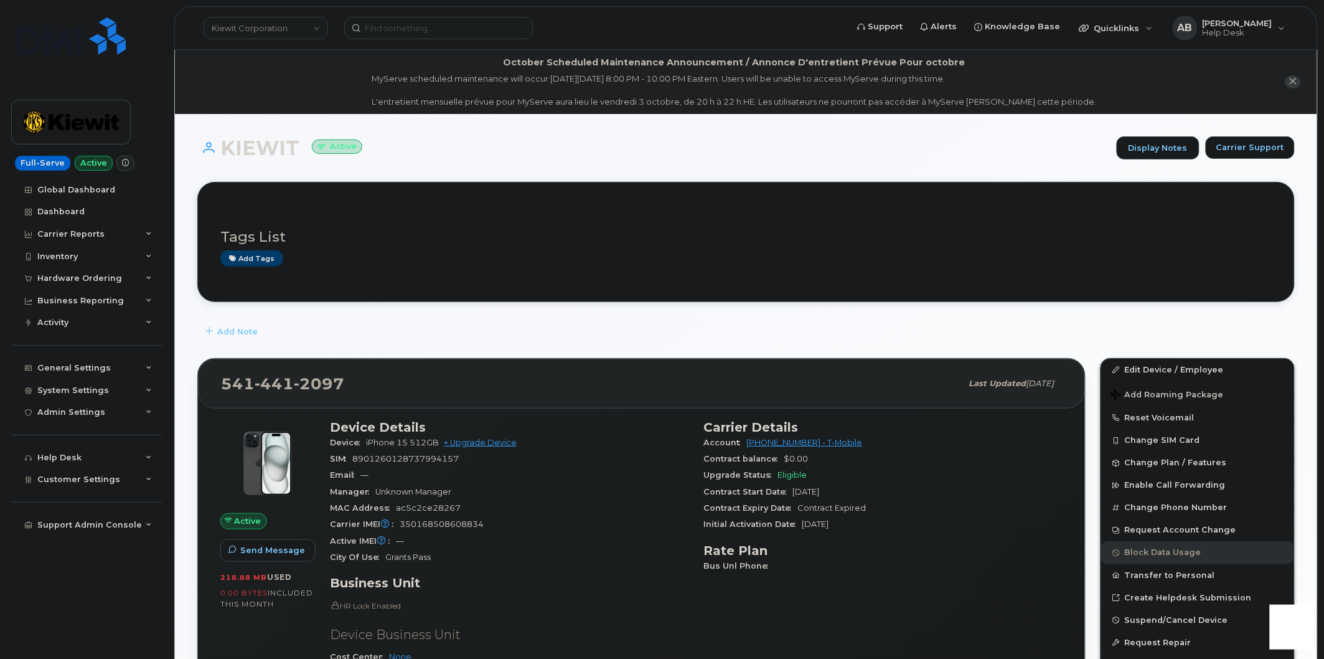
click at [557, 468] on div "Email —" at bounding box center [509, 475] width 359 height 16
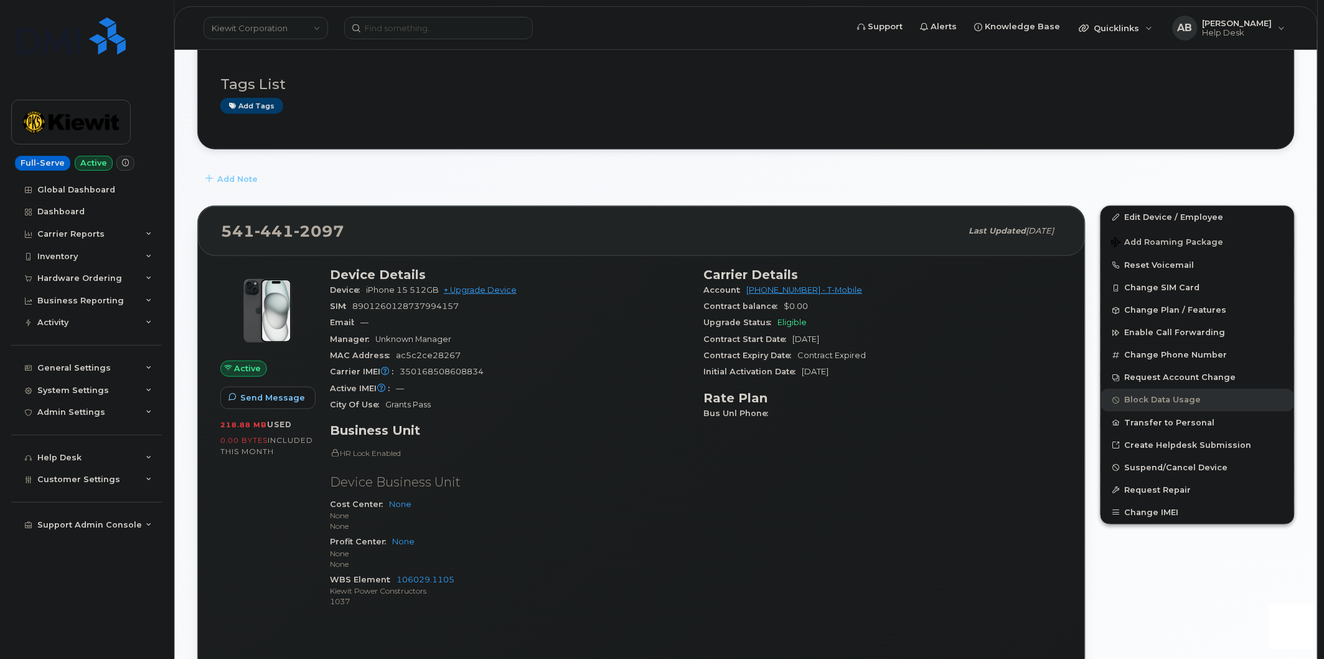
scroll to position [207, 0]
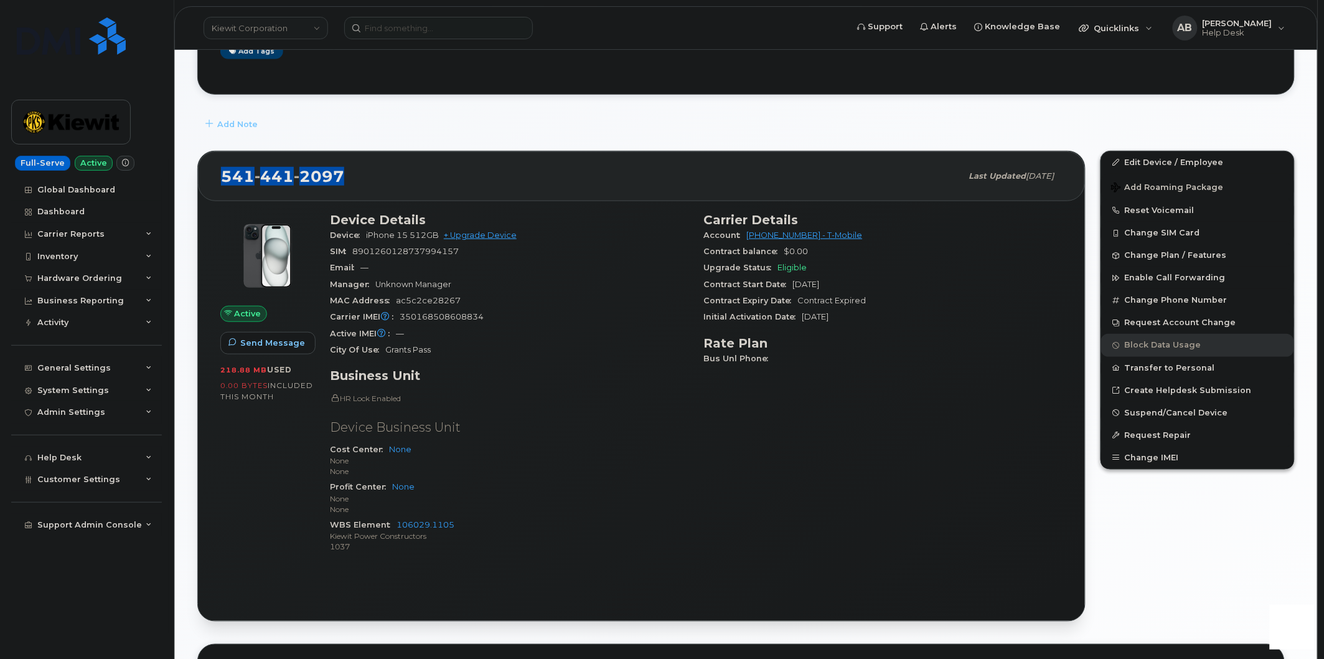
drag, startPoint x: 342, startPoint y: 176, endPoint x: 225, endPoint y: 181, distance: 117.8
click at [225, 181] on div "541 441 2097" at bounding box center [591, 176] width 741 height 26
copy span "541 441 2097"
click at [393, 32] on input at bounding box center [438, 28] width 189 height 22
paste input "[PERSON_NAME]"
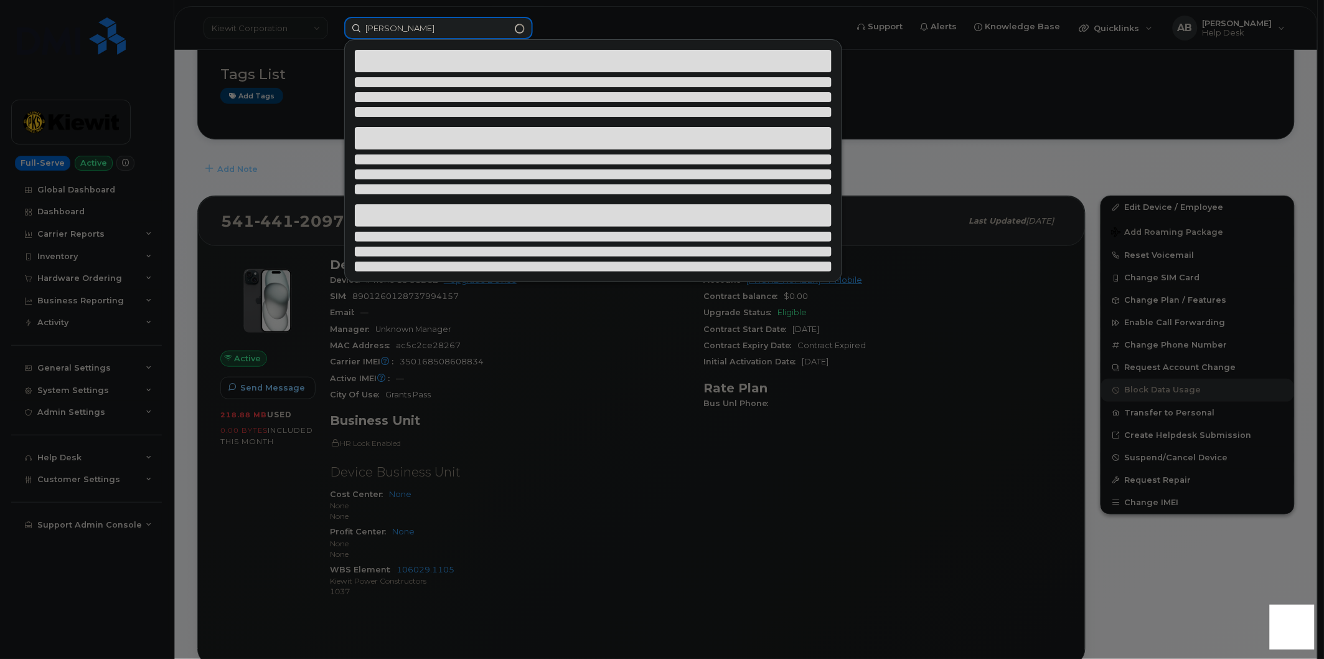
scroll to position [138, 0]
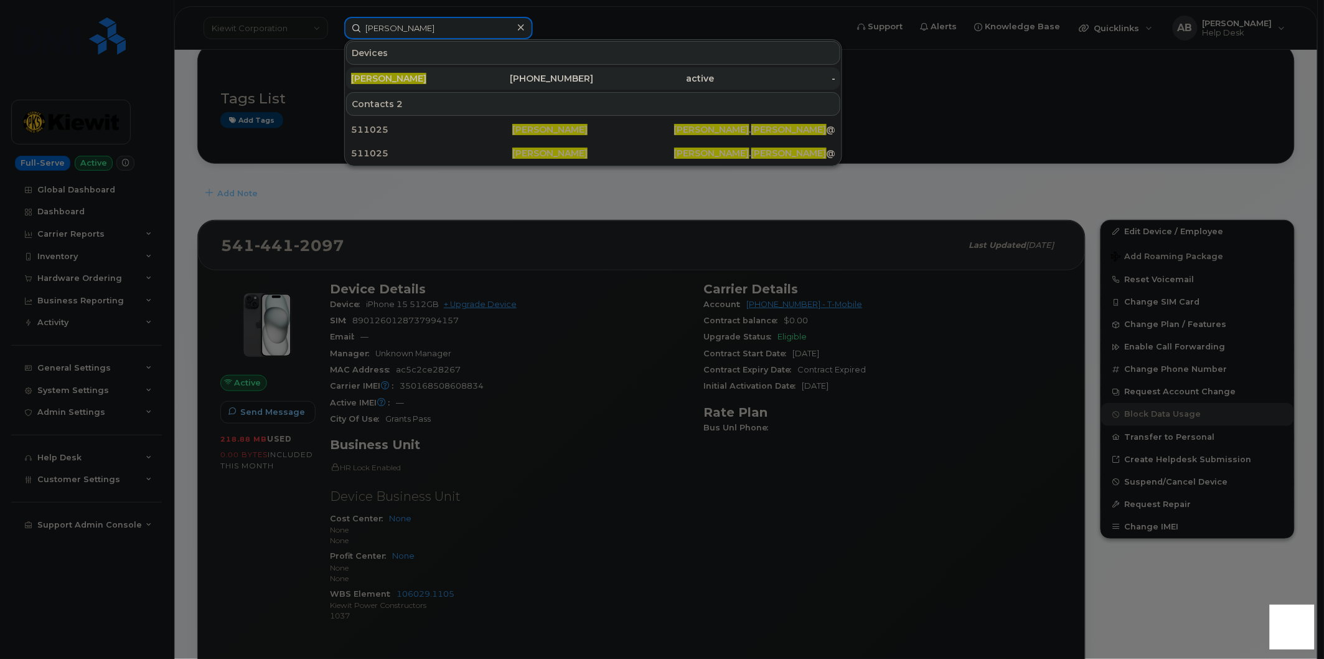
type input "[PERSON_NAME]"
click at [461, 83] on div "[PERSON_NAME]" at bounding box center [411, 78] width 121 height 12
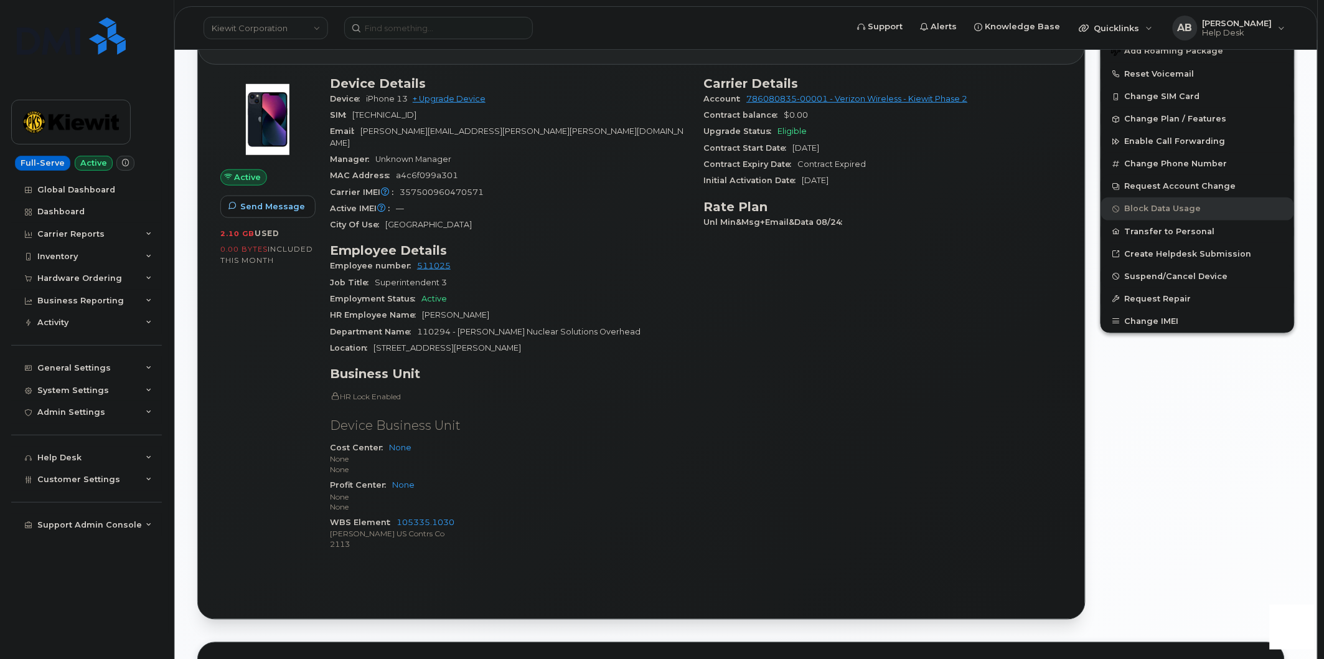
scroll to position [207, 0]
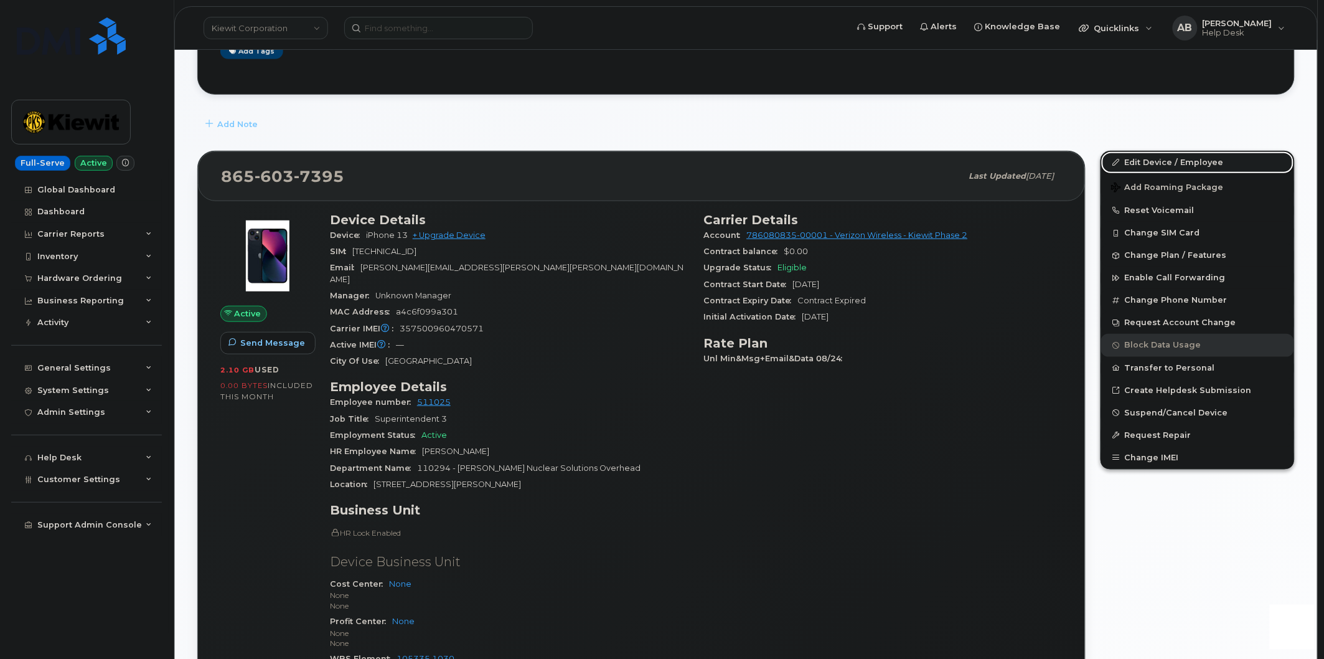
click at [1147, 162] on link "Edit Device / Employee" at bounding box center [1197, 162] width 193 height 22
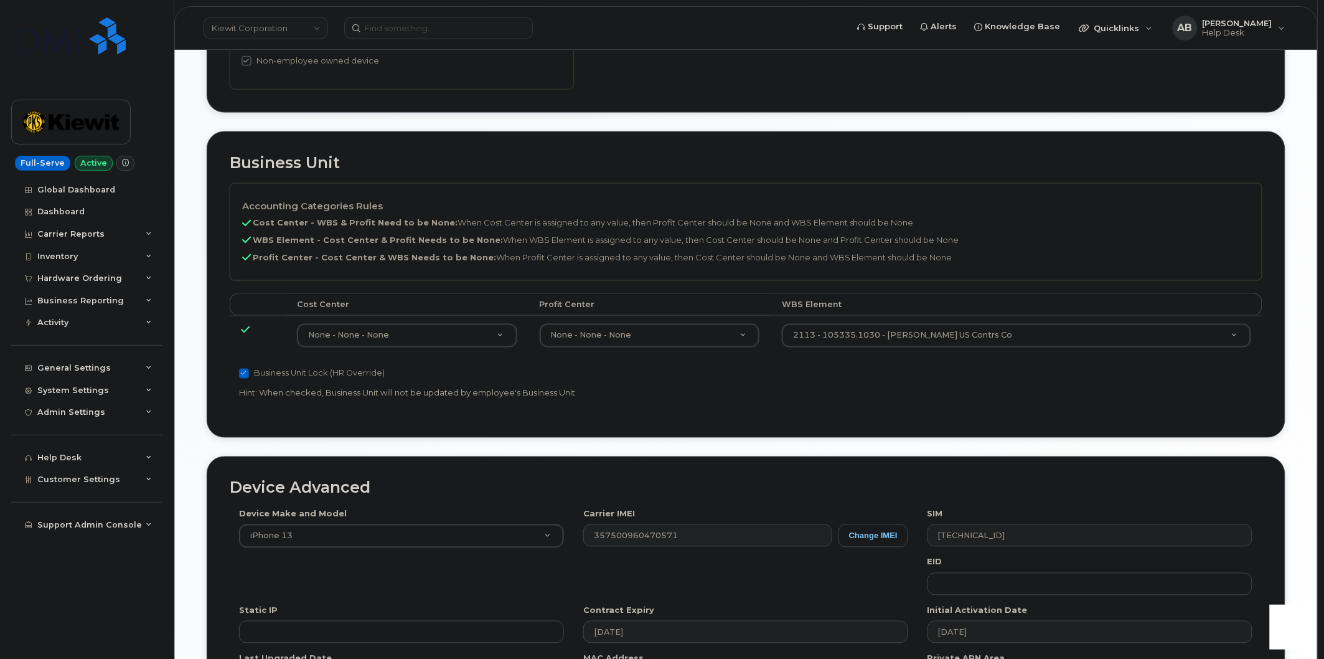
scroll to position [553, 0]
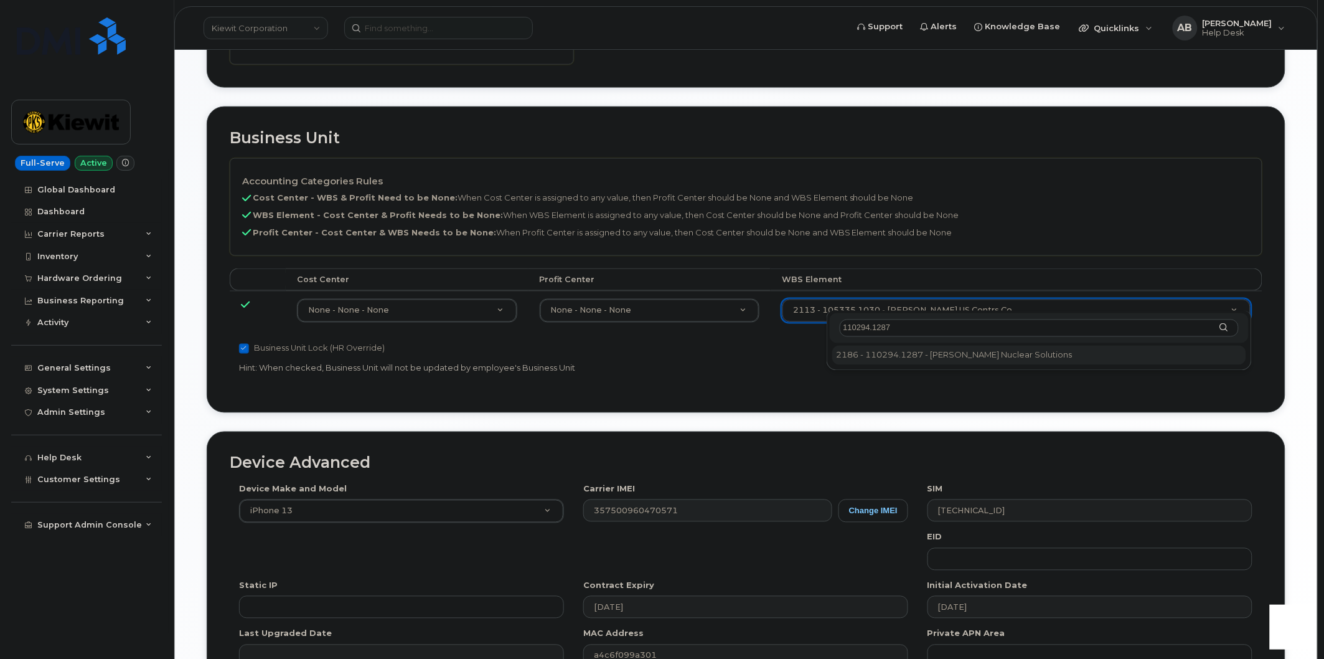
type input "110294.1287"
type input "33469248"
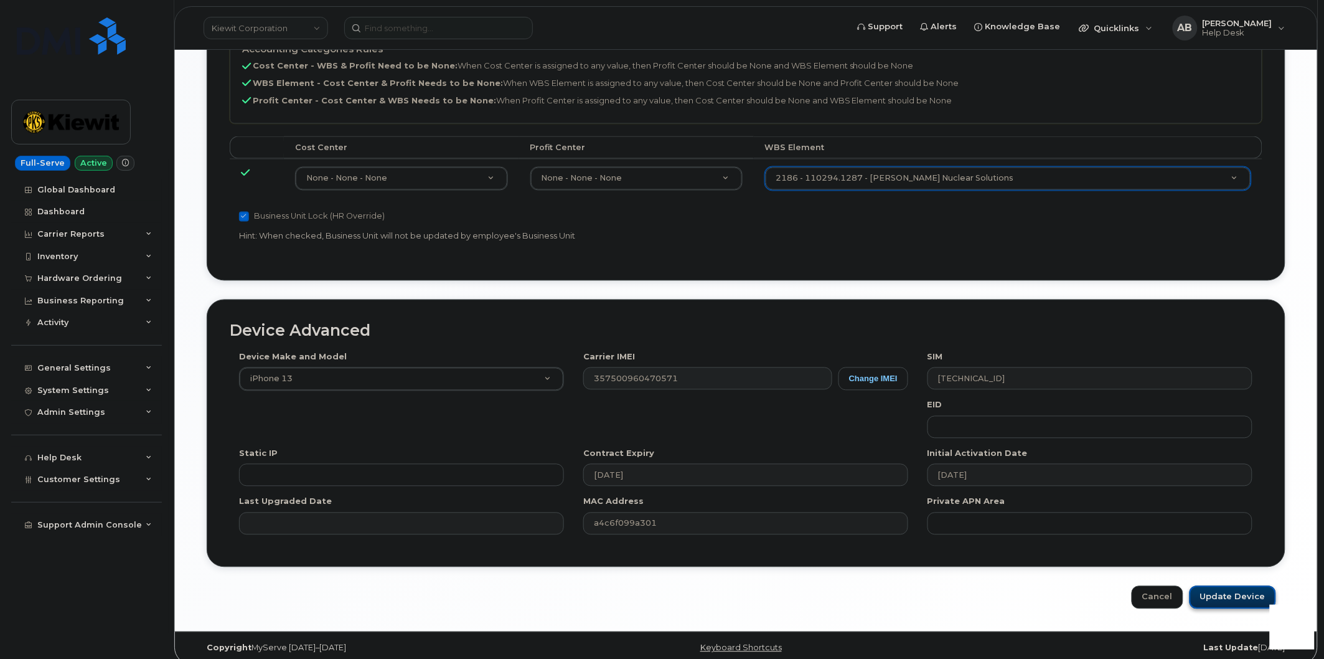
click at [1223, 586] on input "Update Device" at bounding box center [1233, 597] width 87 height 23
type input "Saving..."
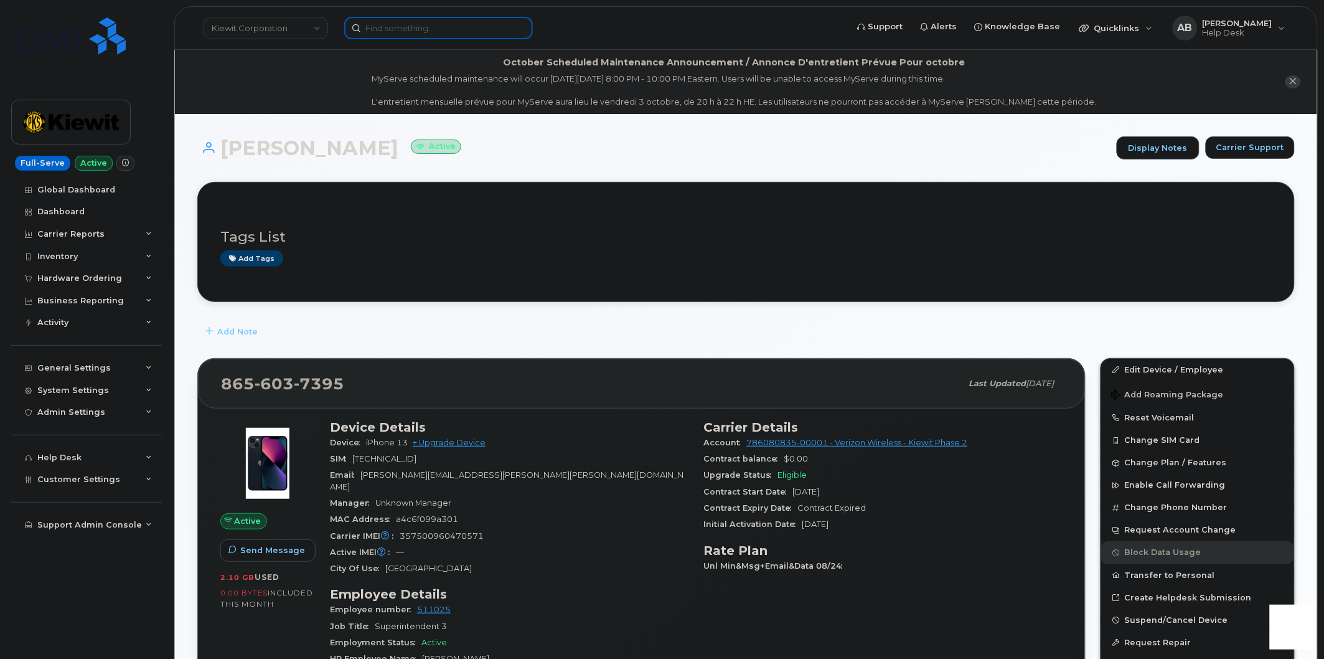
click at [398, 36] on input at bounding box center [438, 28] width 189 height 22
paste input "[PHONE_NUMBER]"
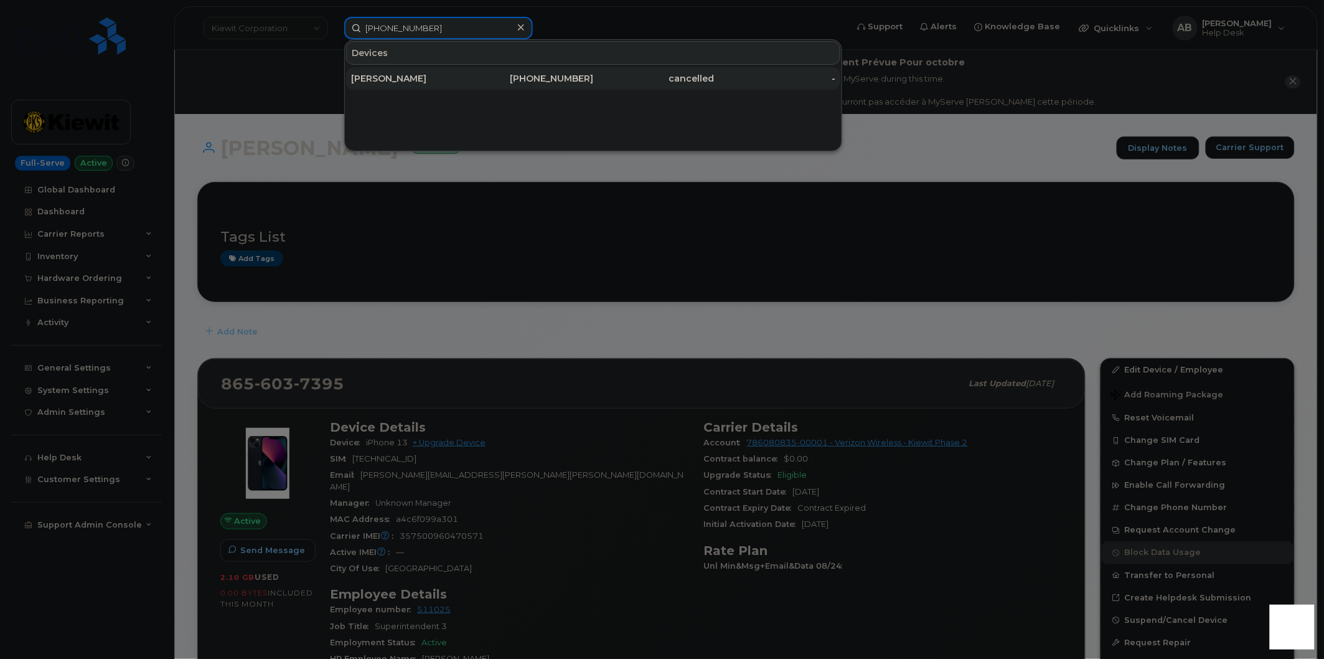
type input "[PHONE_NUMBER]"
click at [416, 72] on div "[PERSON_NAME]" at bounding box center [411, 78] width 121 height 12
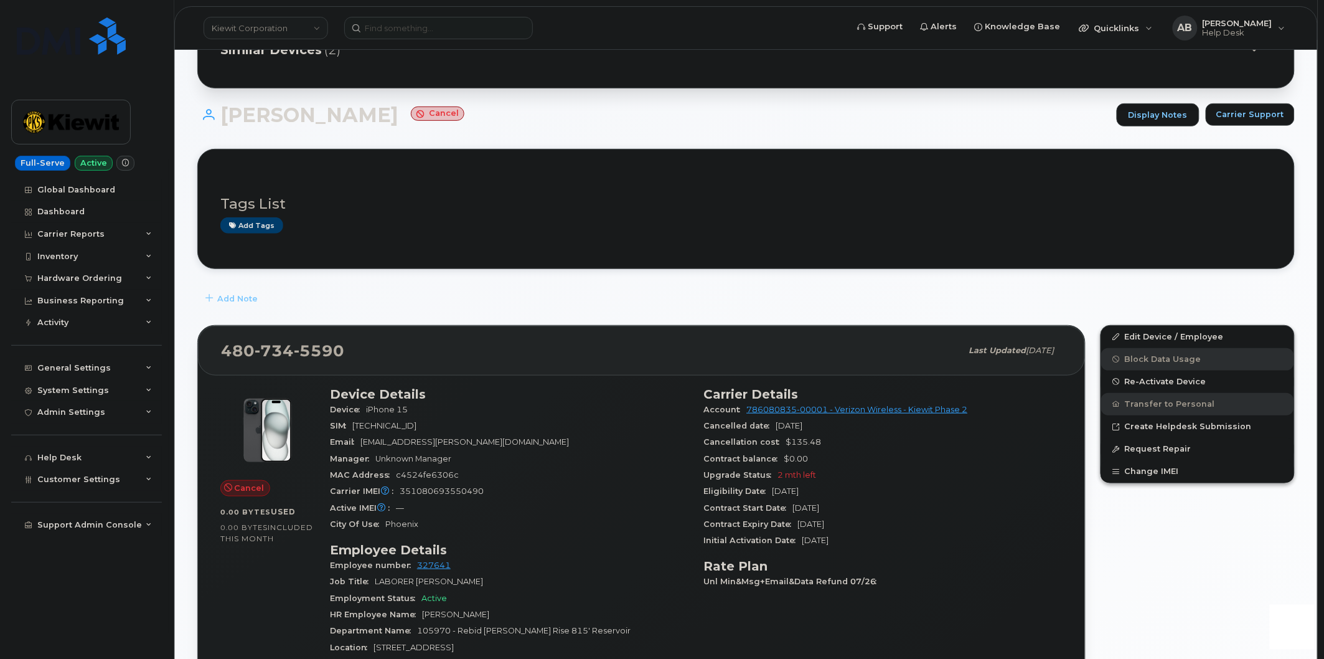
scroll to position [138, 0]
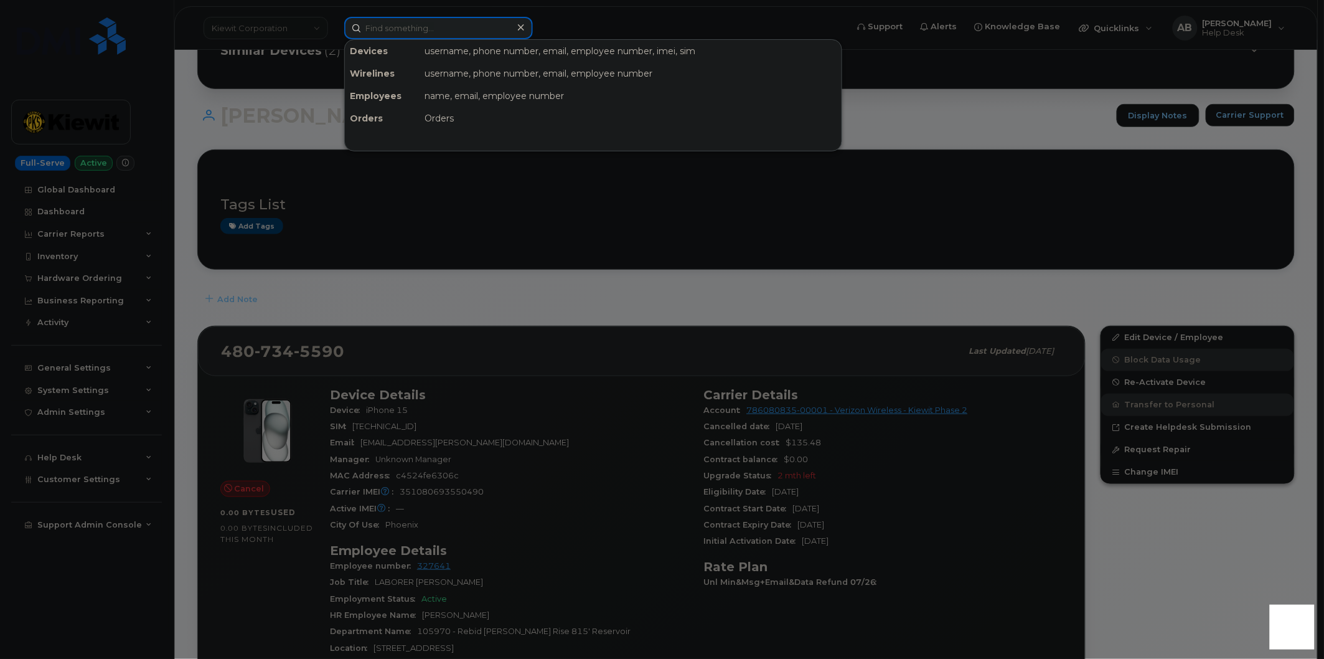
click at [415, 30] on input at bounding box center [438, 28] width 189 height 22
paste input "(480) 734-5590"
click at [456, 321] on div at bounding box center [662, 329] width 1324 height 659
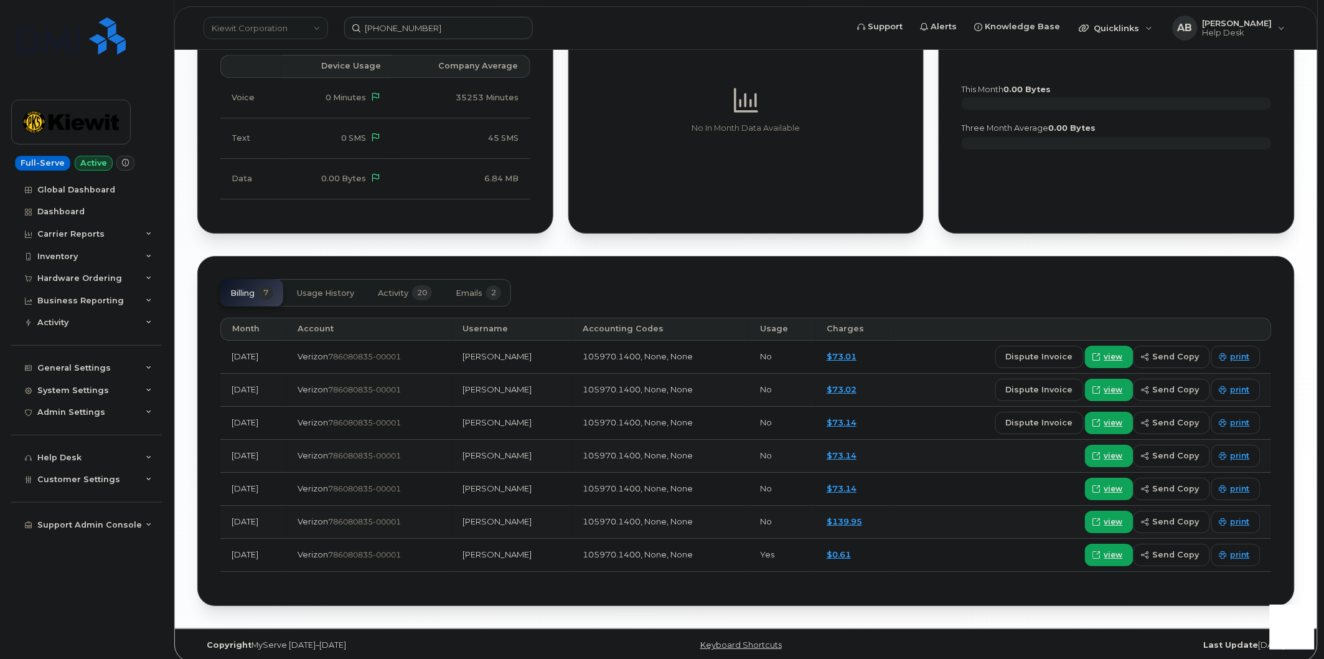
scroll to position [1324, 0]
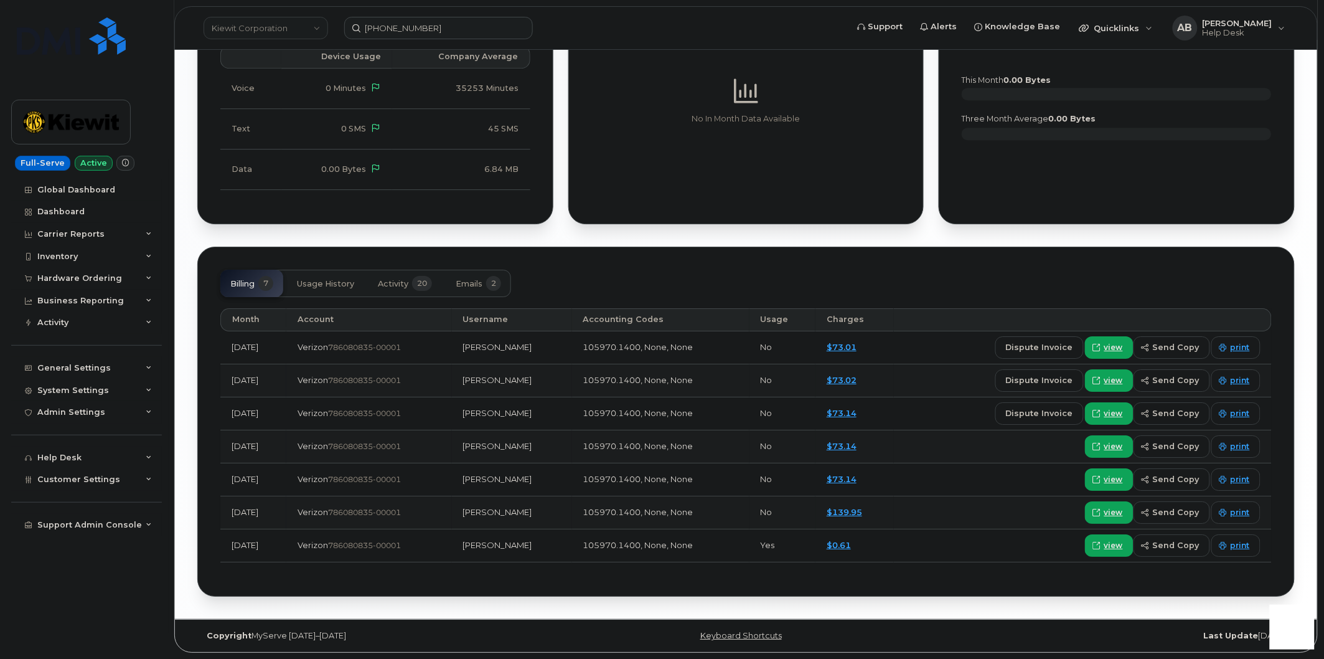
click at [394, 270] on button "Activity 20" at bounding box center [405, 283] width 74 height 27
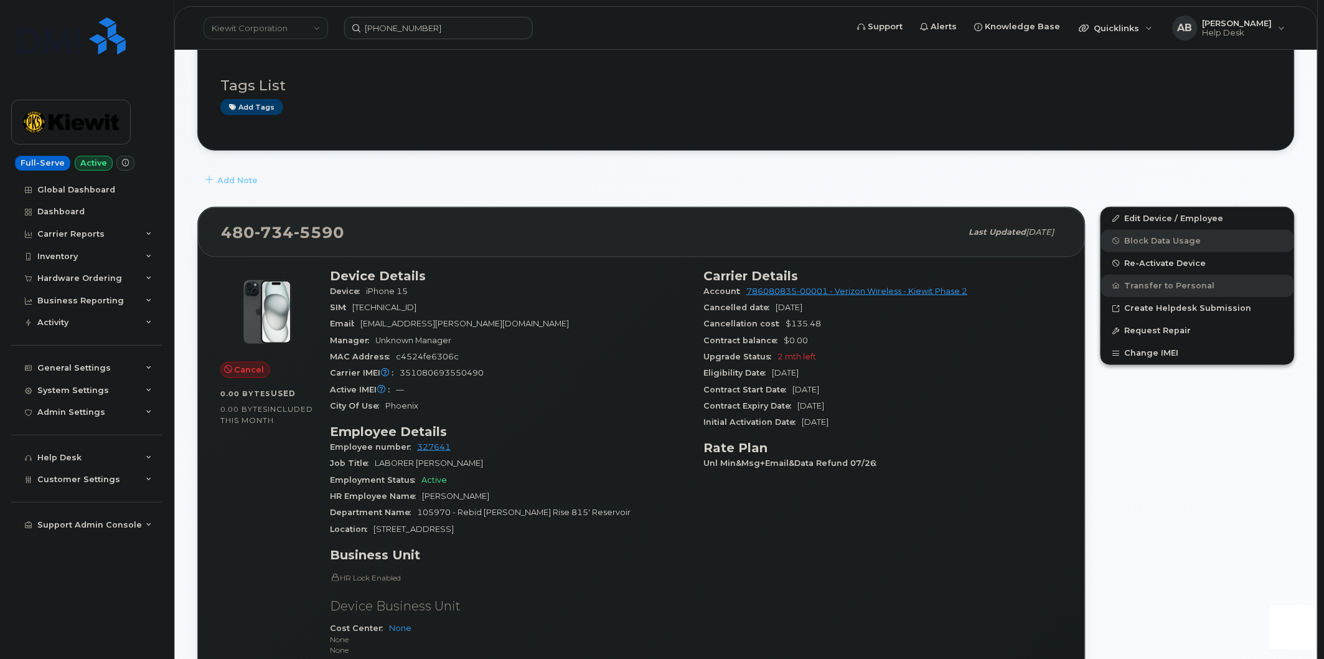
scroll to position [218, 0]
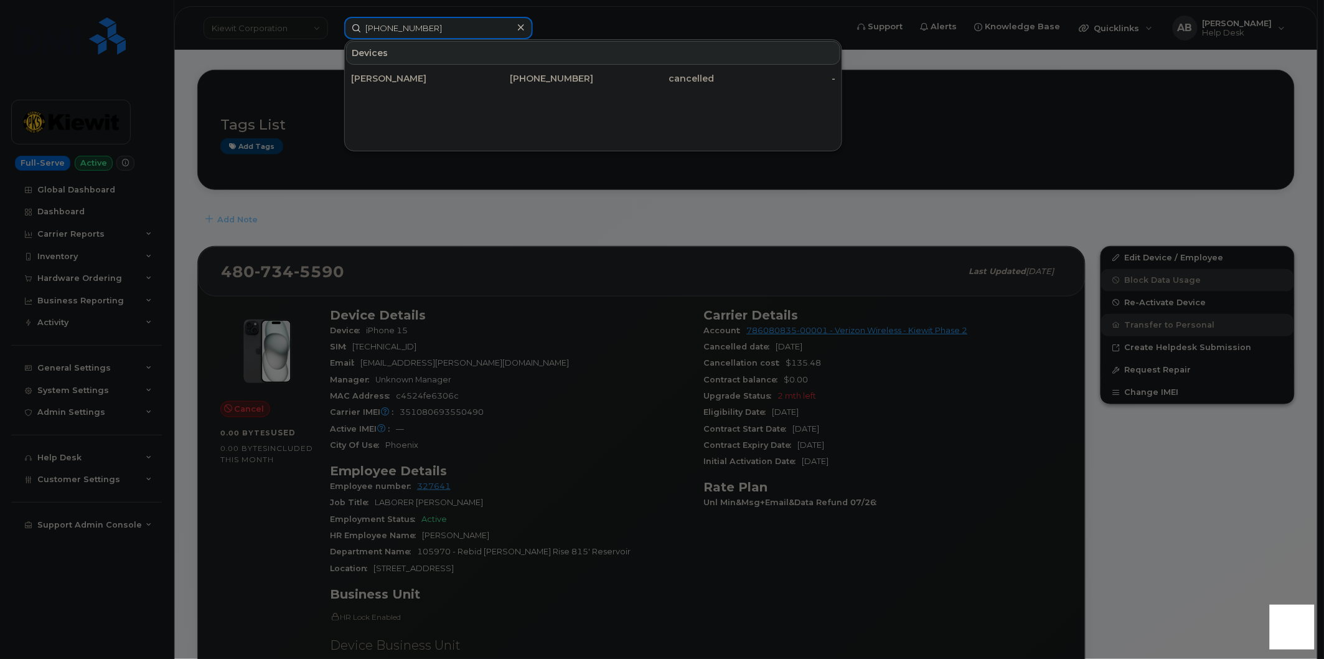
drag, startPoint x: 453, startPoint y: 32, endPoint x: 337, endPoint y: 32, distance: 115.8
click at [337, 32] on div "(480) 734-5590 Devices MEKI PALAUNI 480-734-5590 cancelled -" at bounding box center [591, 28] width 515 height 22
paste input "DAVID.WAH@KIEWIT.COM"
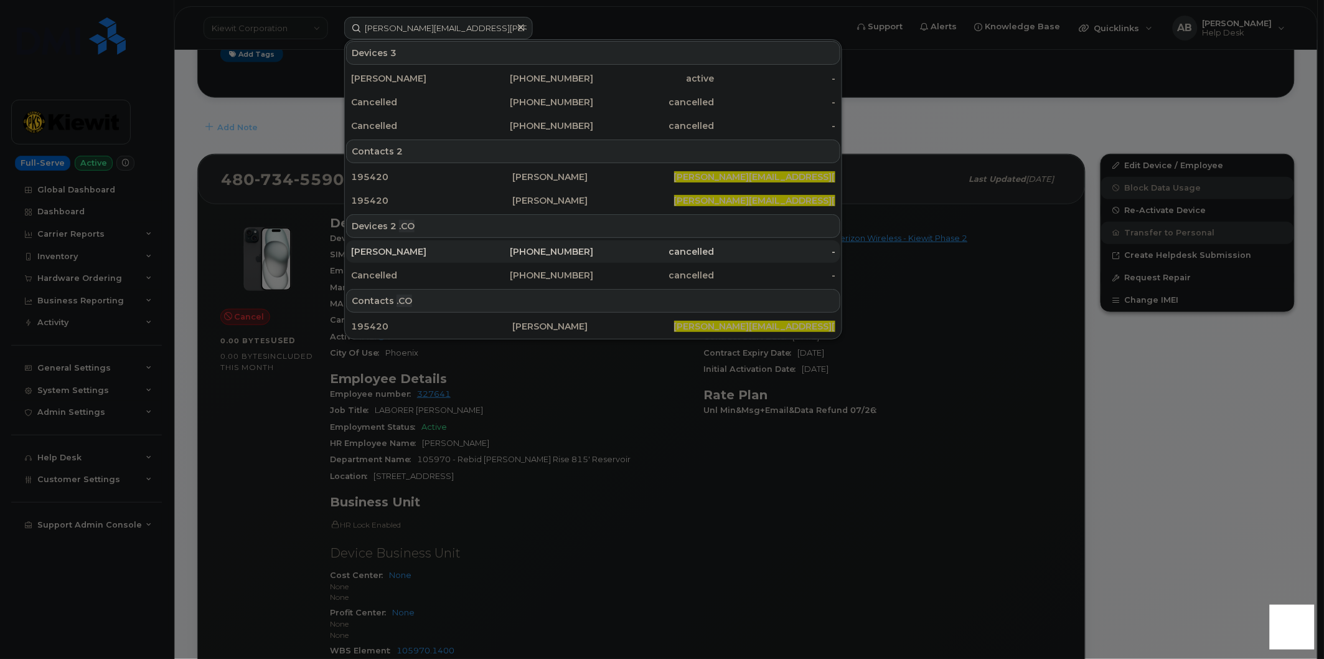
scroll to position [356, 0]
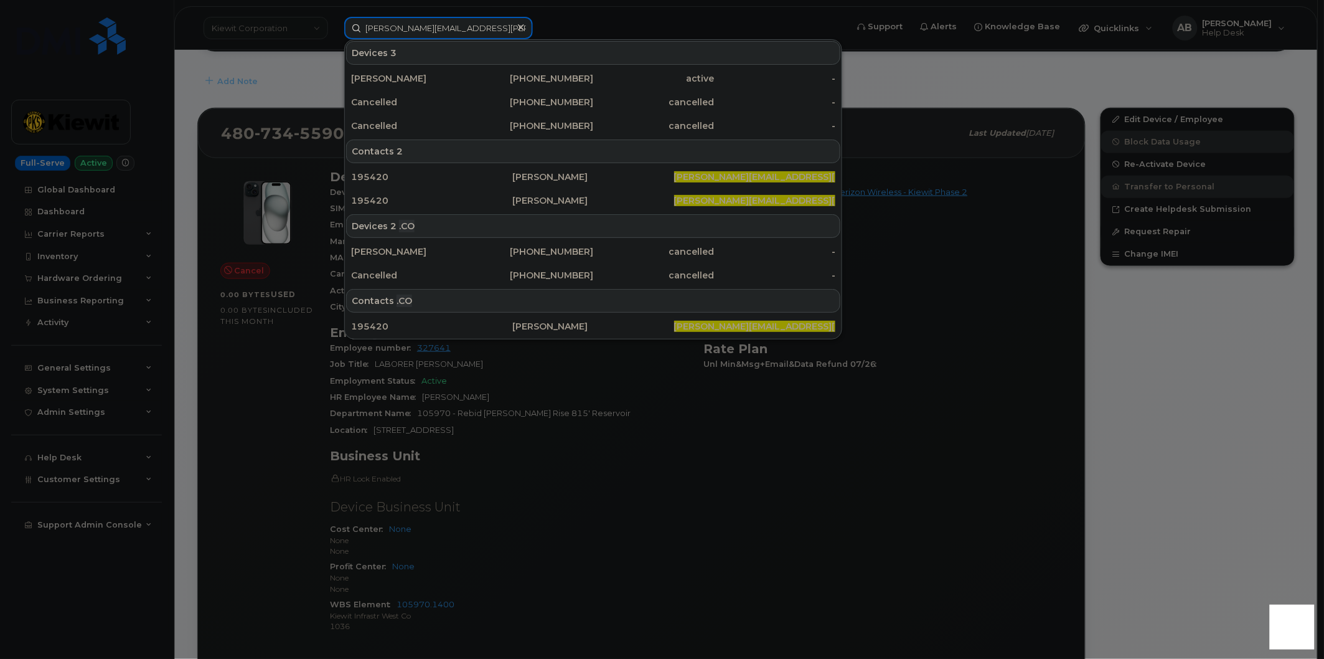
drag, startPoint x: 496, startPoint y: 34, endPoint x: 335, endPoint y: 30, distance: 160.7
click at [335, 30] on div "DAVID.WAH@KIEWIT.COM Devices 3 David Wah 236-785-8228 active - Cancelled 778-37…" at bounding box center [591, 28] width 515 height 22
paste input "604-353-9928"
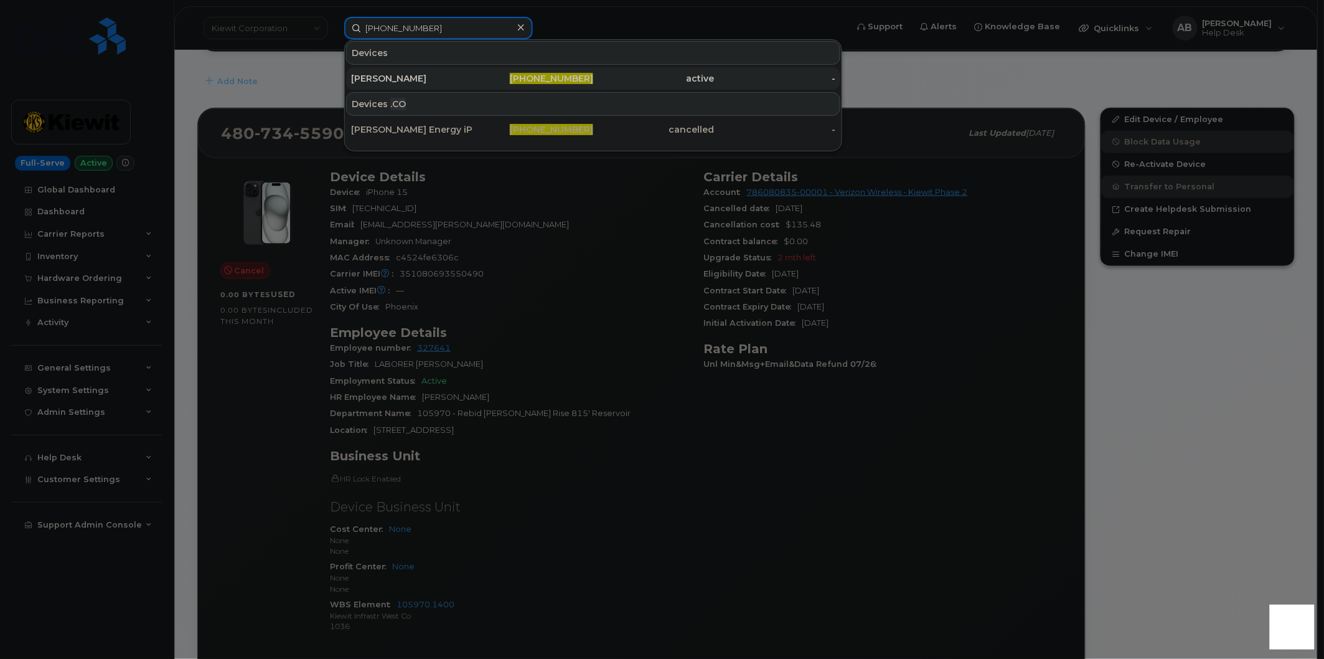
type input "604-353-9928"
click at [419, 82] on div "[PERSON_NAME]" at bounding box center [411, 78] width 121 height 12
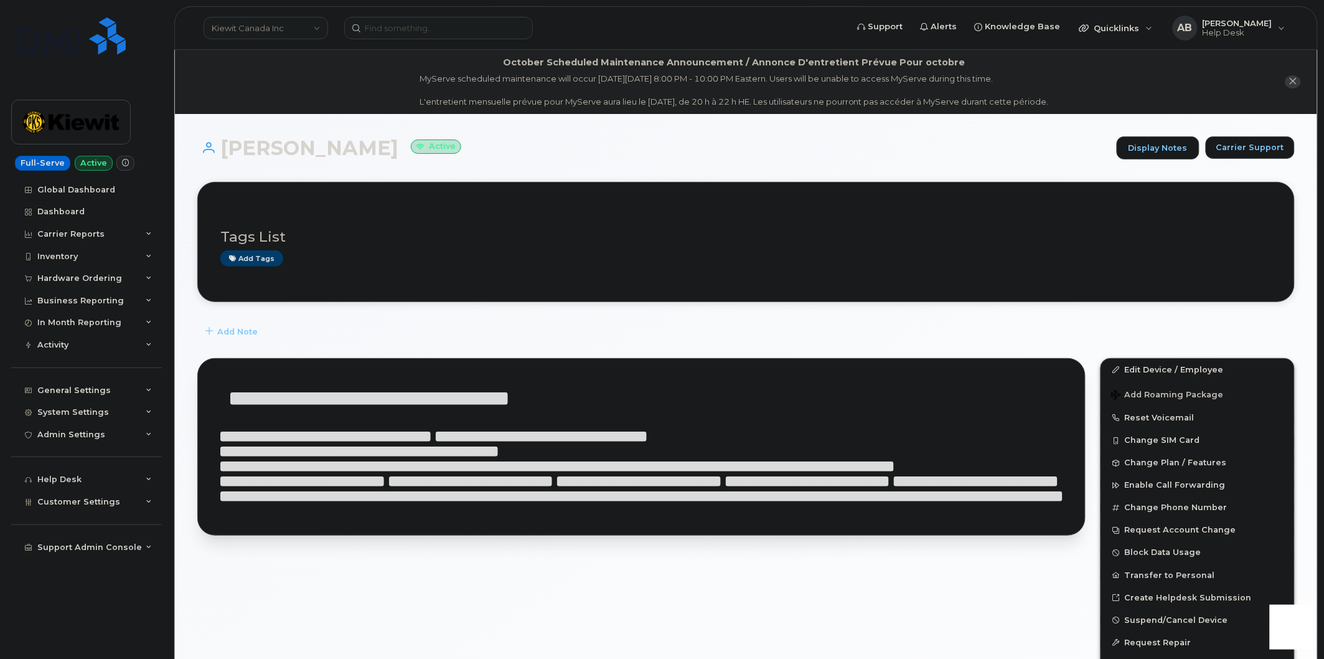
click at [451, 152] on h1 "Kyle Thomson Active" at bounding box center [653, 148] width 913 height 22
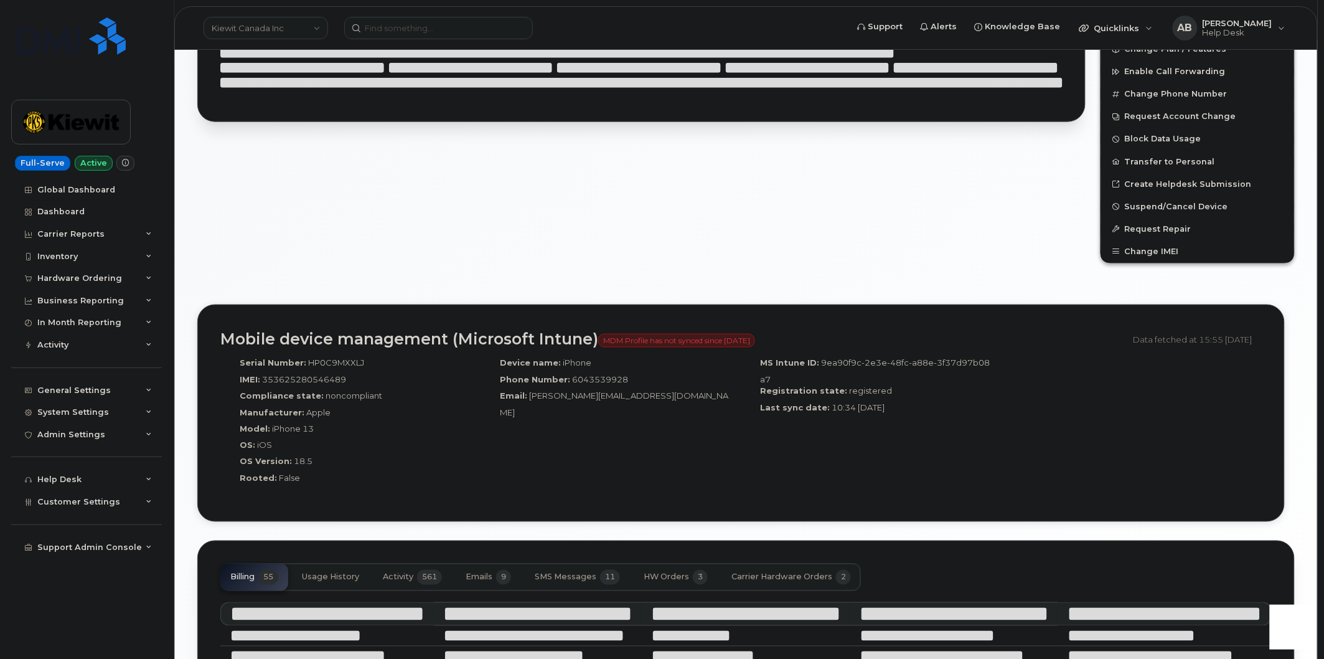
scroll to position [415, 0]
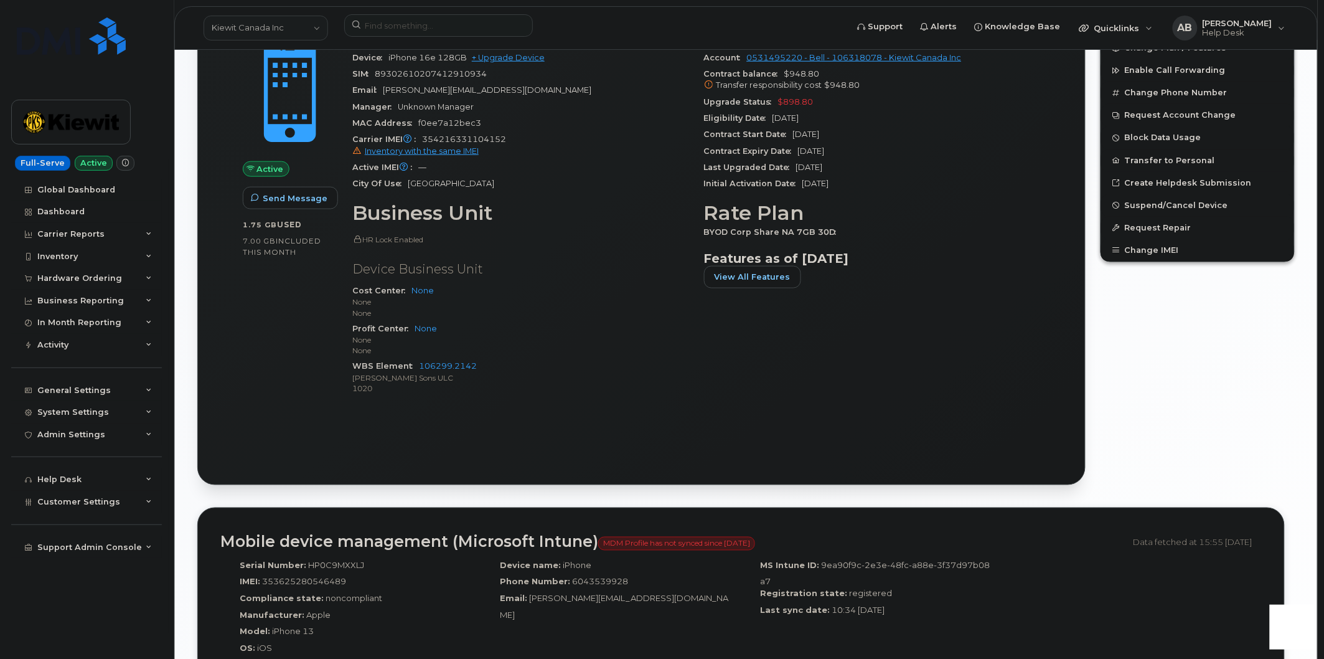
click at [419, 492] on div "Tags List Add tags Add Note 604 353 9928 Last updated Sep 25, 2025 Active Send …" at bounding box center [746, 386] width 1098 height 1239
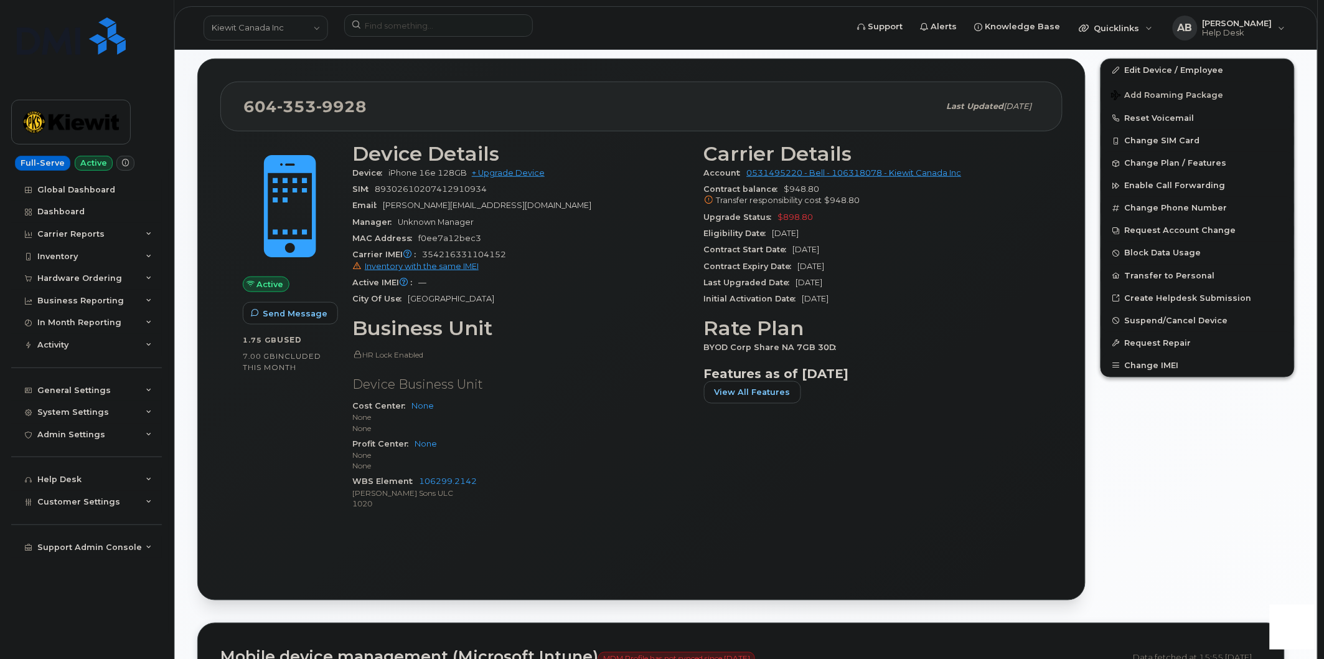
scroll to position [293, 0]
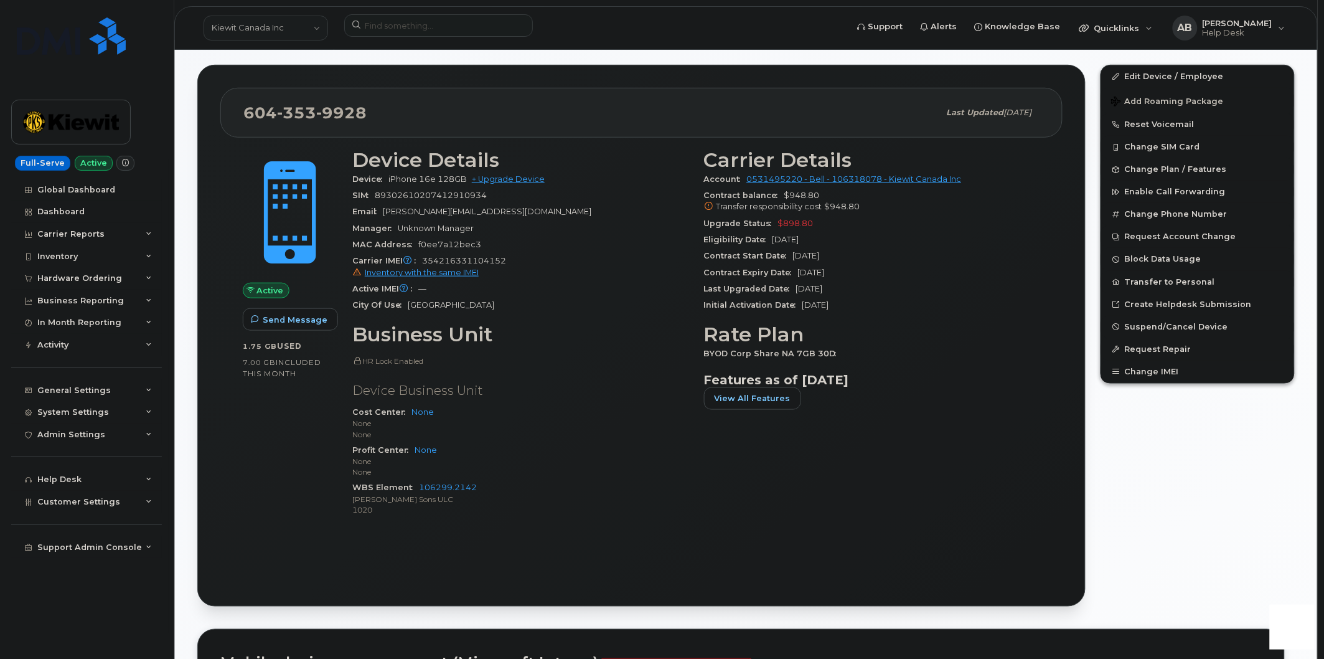
click at [642, 303] on div "City Of Use Vancouver" at bounding box center [520, 305] width 337 height 16
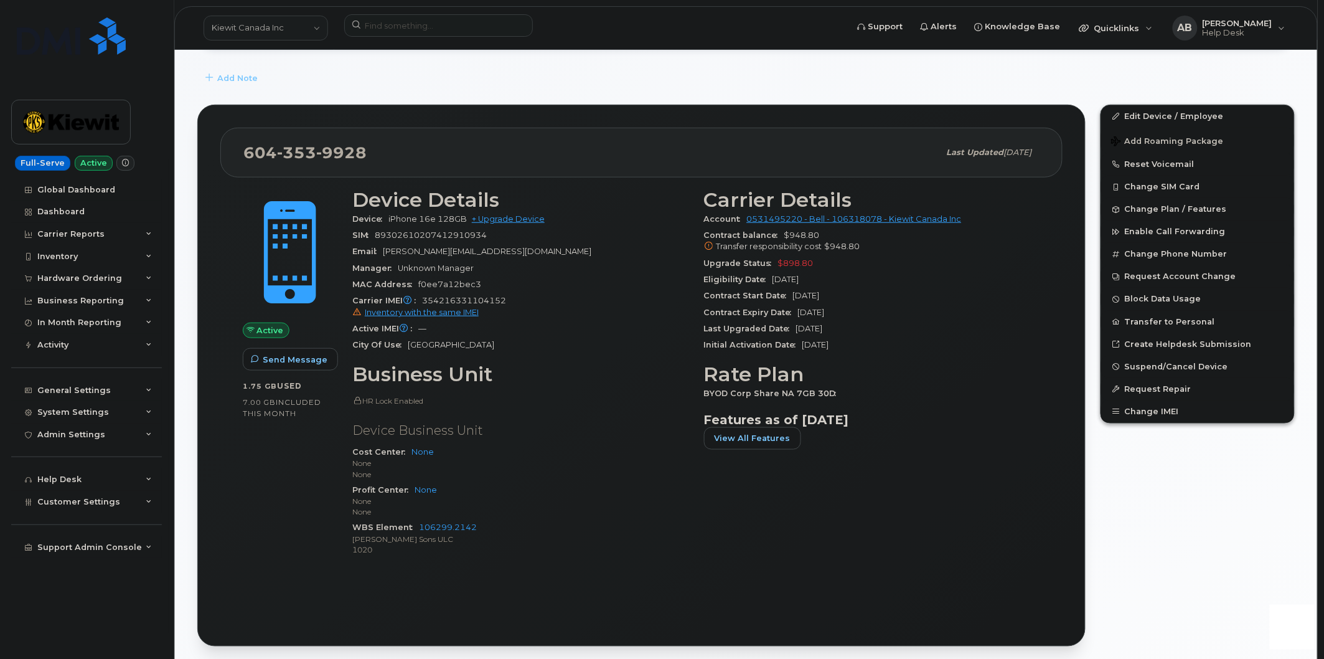
scroll to position [276, 0]
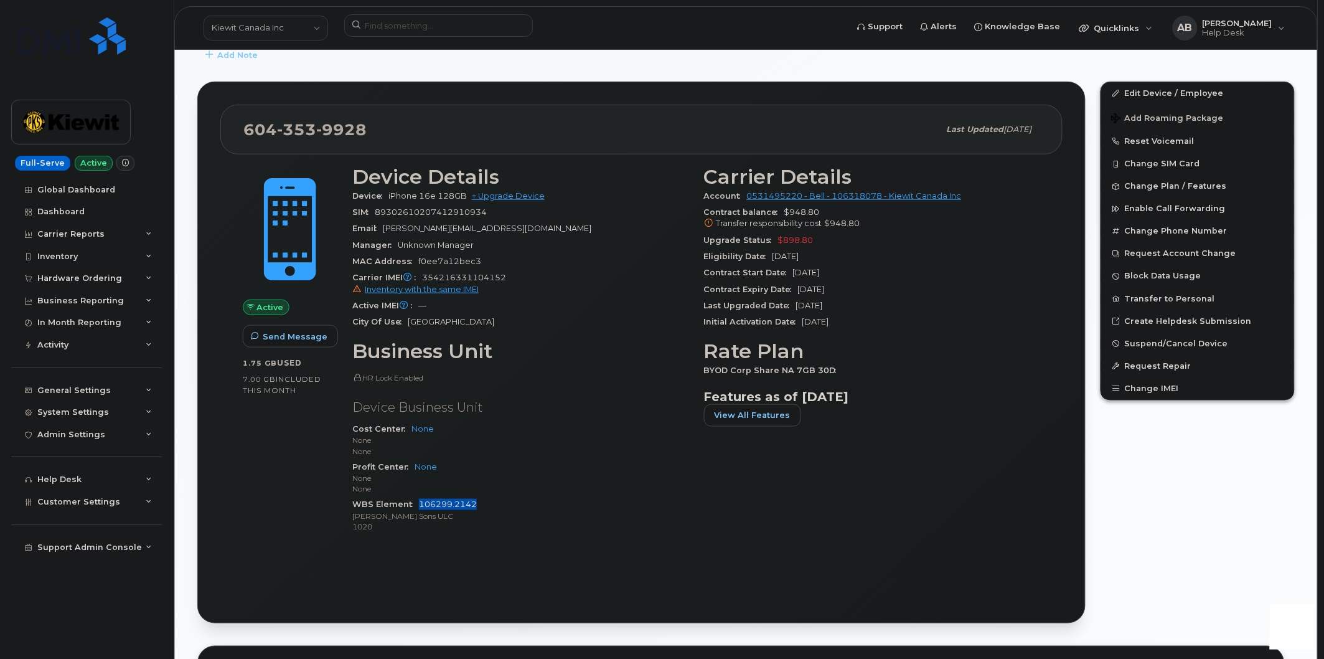
drag, startPoint x: 481, startPoint y: 504, endPoint x: 420, endPoint y: 508, distance: 60.5
click at [420, 508] on div "WBS Element 106299.2142 Peter Kiewit Sons ULC 1020" at bounding box center [520, 515] width 337 height 38
copy link "106299.2142"
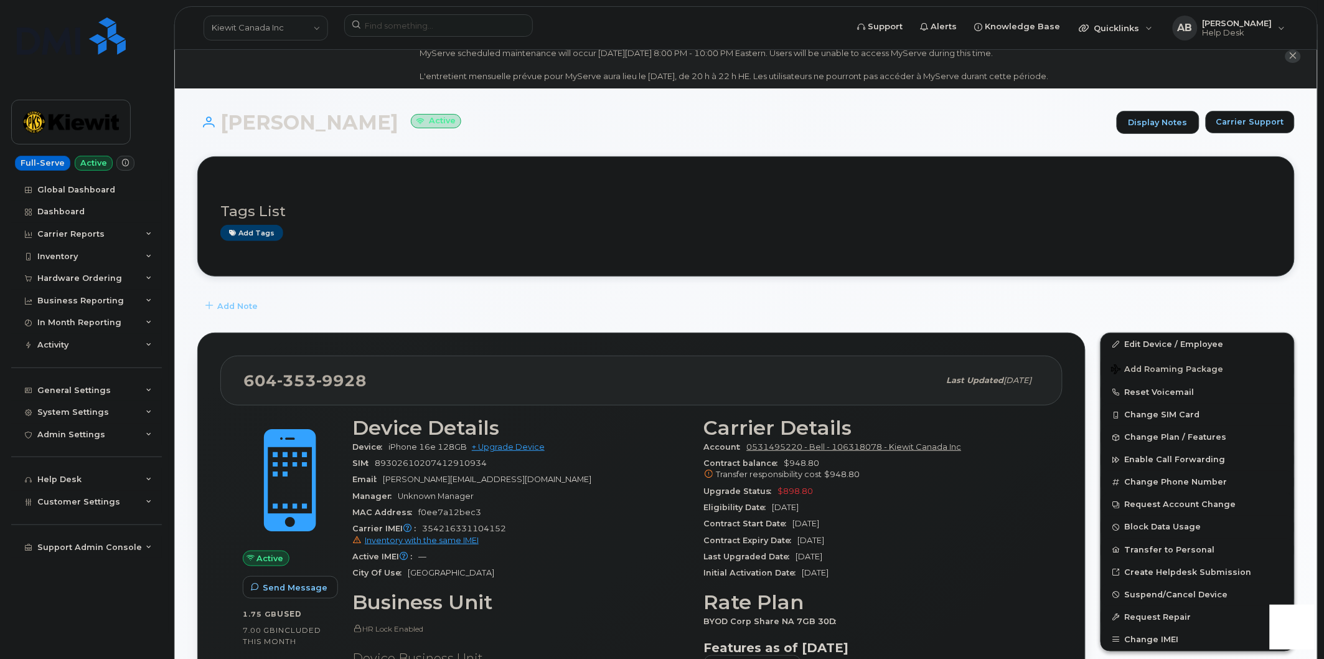
scroll to position [69, 0]
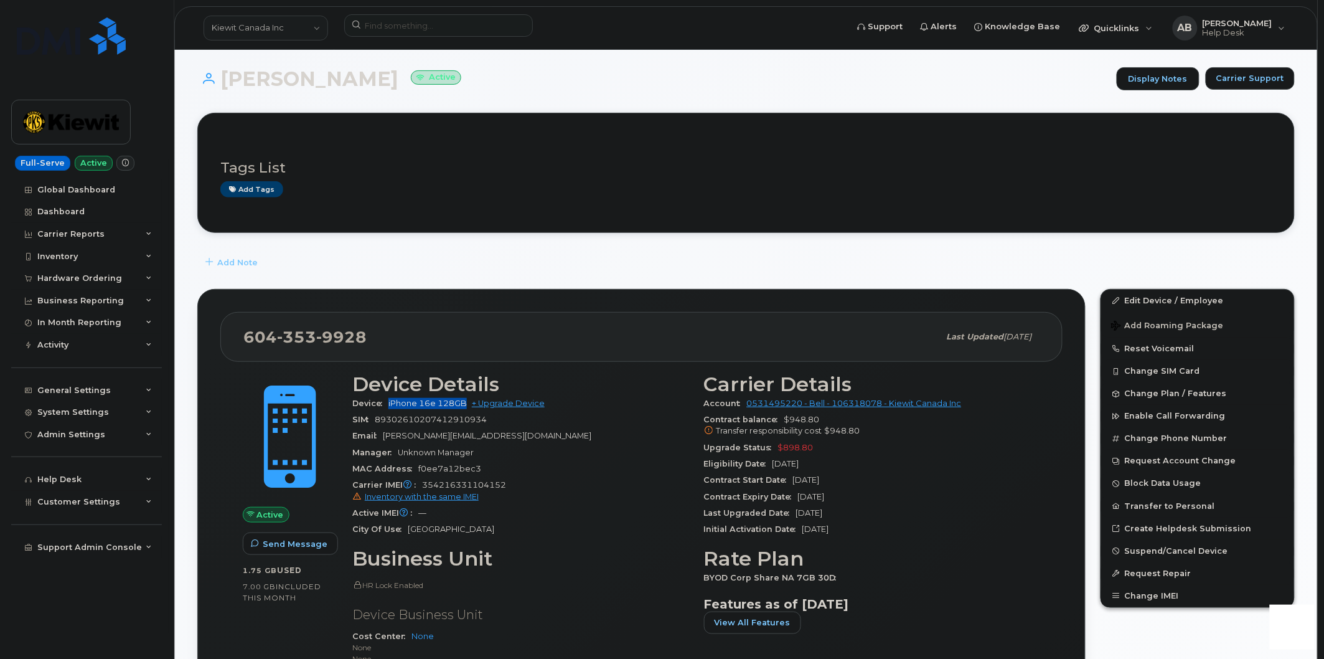
drag, startPoint x: 465, startPoint y: 405, endPoint x: 389, endPoint y: 402, distance: 76.0
click at [389, 402] on span "iPhone 16e 128GB" at bounding box center [427, 402] width 78 height 9
copy span "iPhone 16e 128GB"
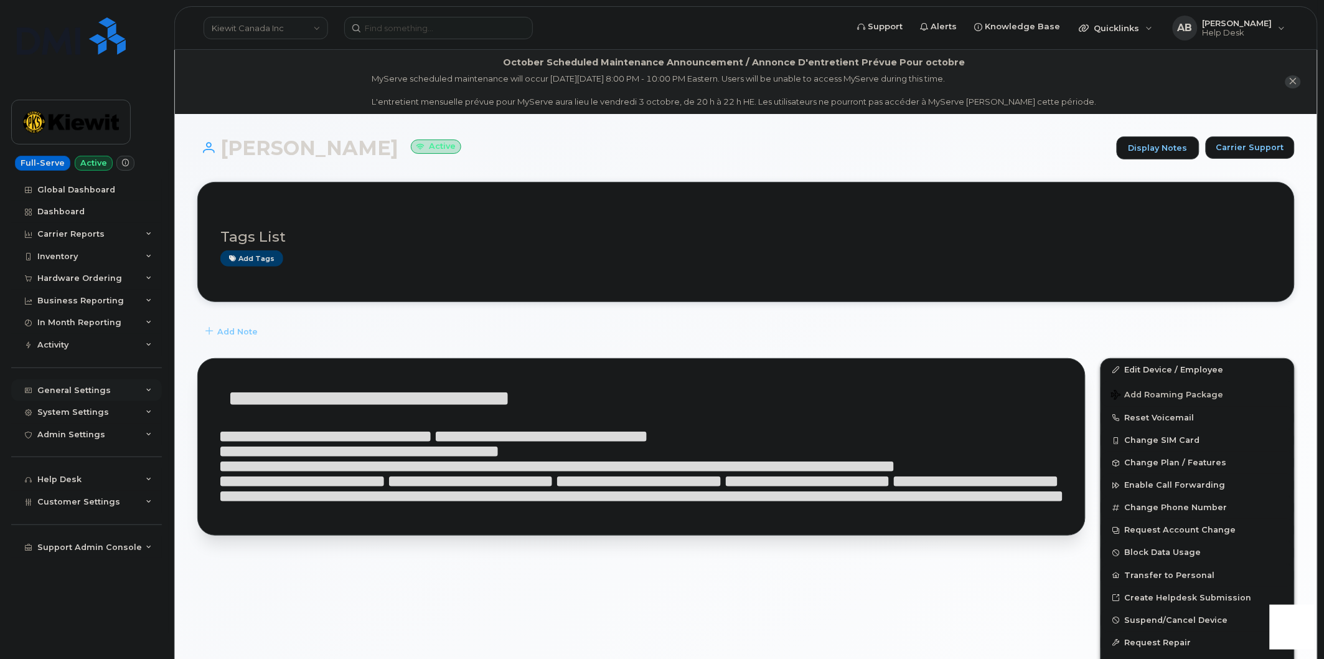
click at [126, 390] on div "General Settings" at bounding box center [86, 390] width 151 height 22
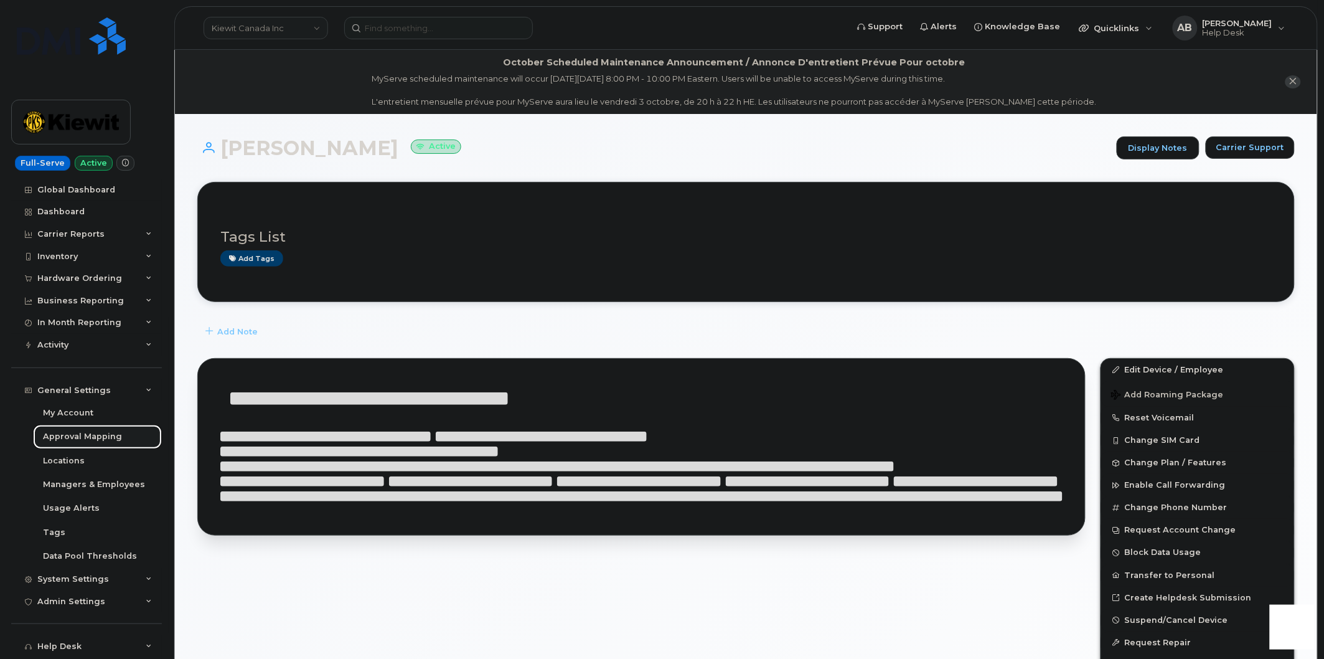
click at [92, 435] on div "Approval Mapping" at bounding box center [82, 436] width 79 height 11
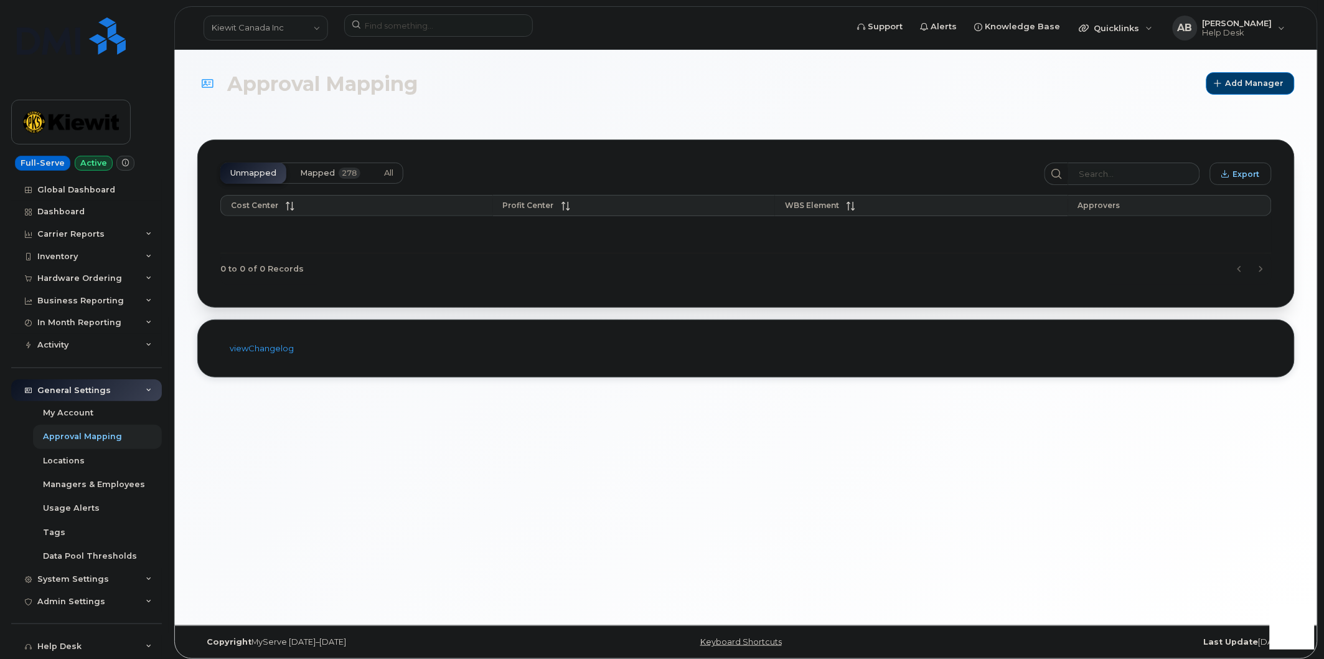
click at [308, 178] on button "Mapped 278" at bounding box center [330, 172] width 80 height 21
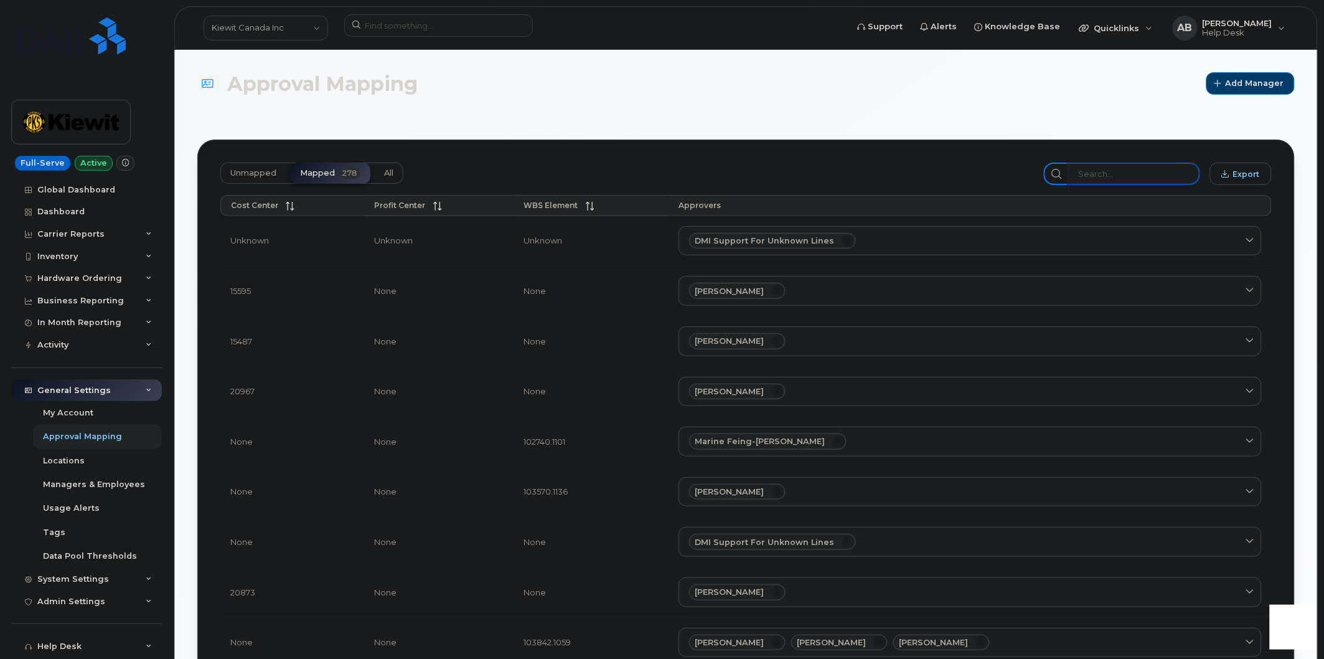
click at [1121, 173] on input "search" at bounding box center [1134, 173] width 133 height 22
paste input "106299.2142"
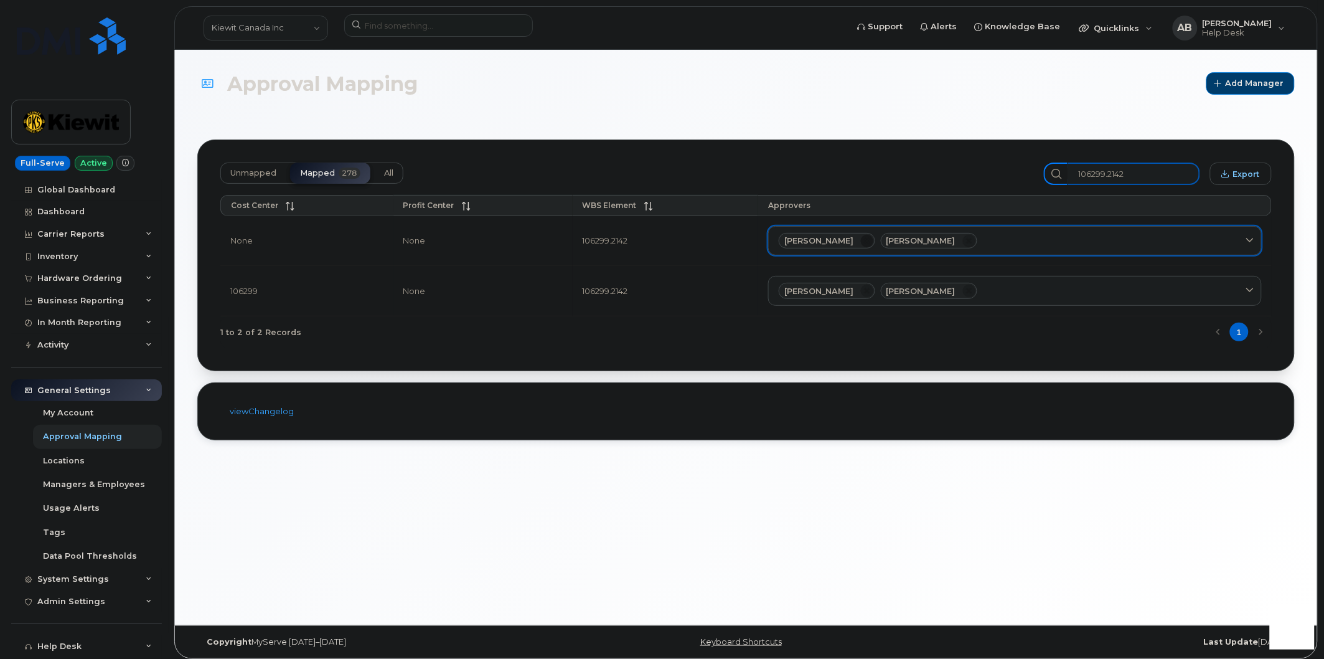
type input "106299.2142"
click at [873, 241] on icon at bounding box center [867, 241] width 12 height 12
click at [919, 243] on div "[PERSON_NAME]" at bounding box center [1015, 241] width 473 height 16
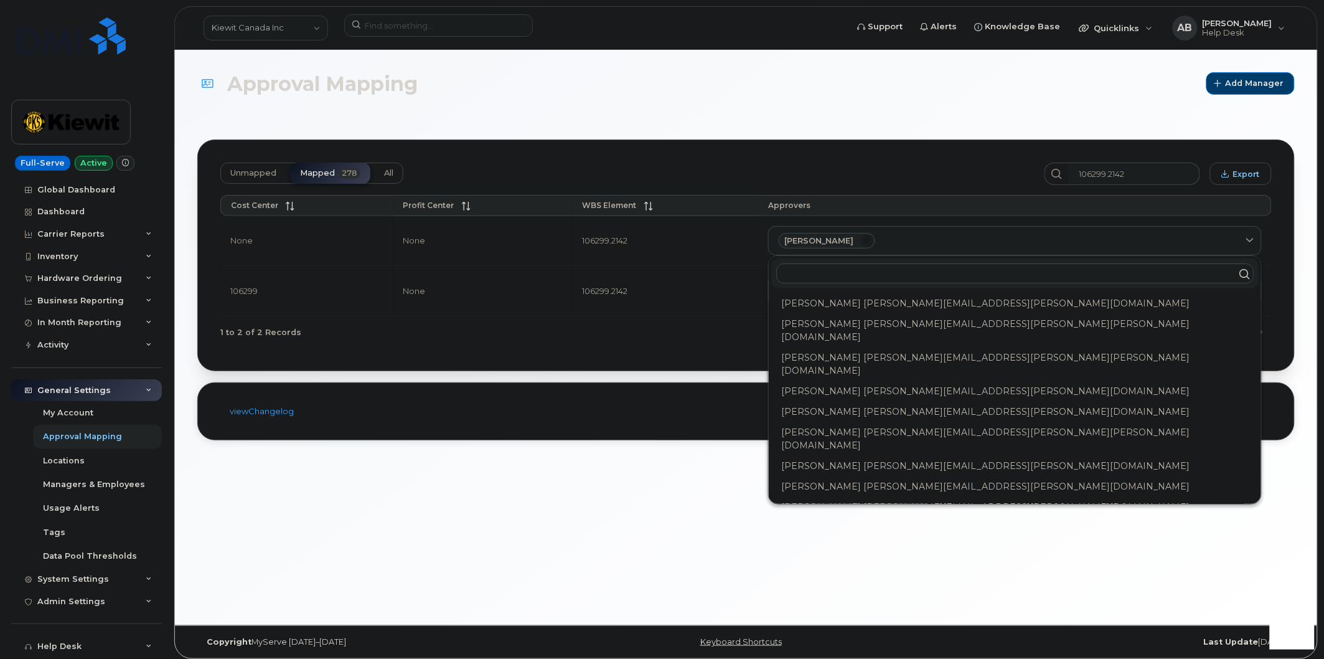
click at [891, 270] on input "text" at bounding box center [1014, 273] width 477 height 20
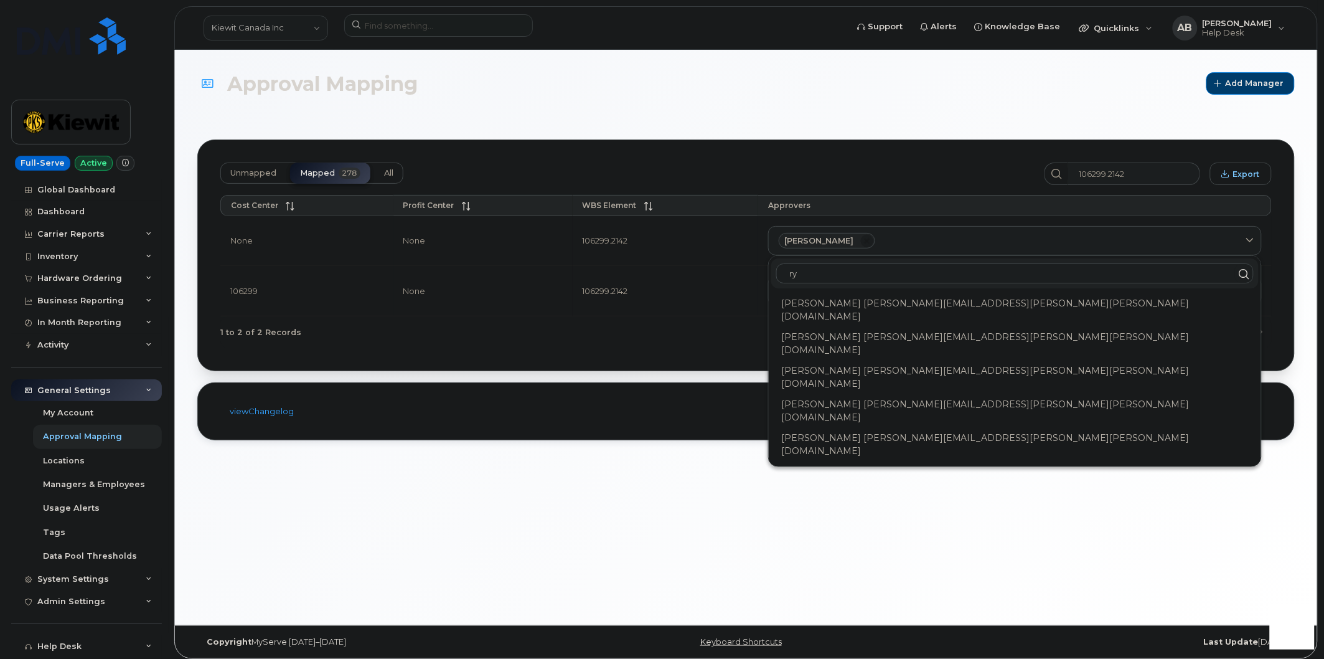
type input "r"
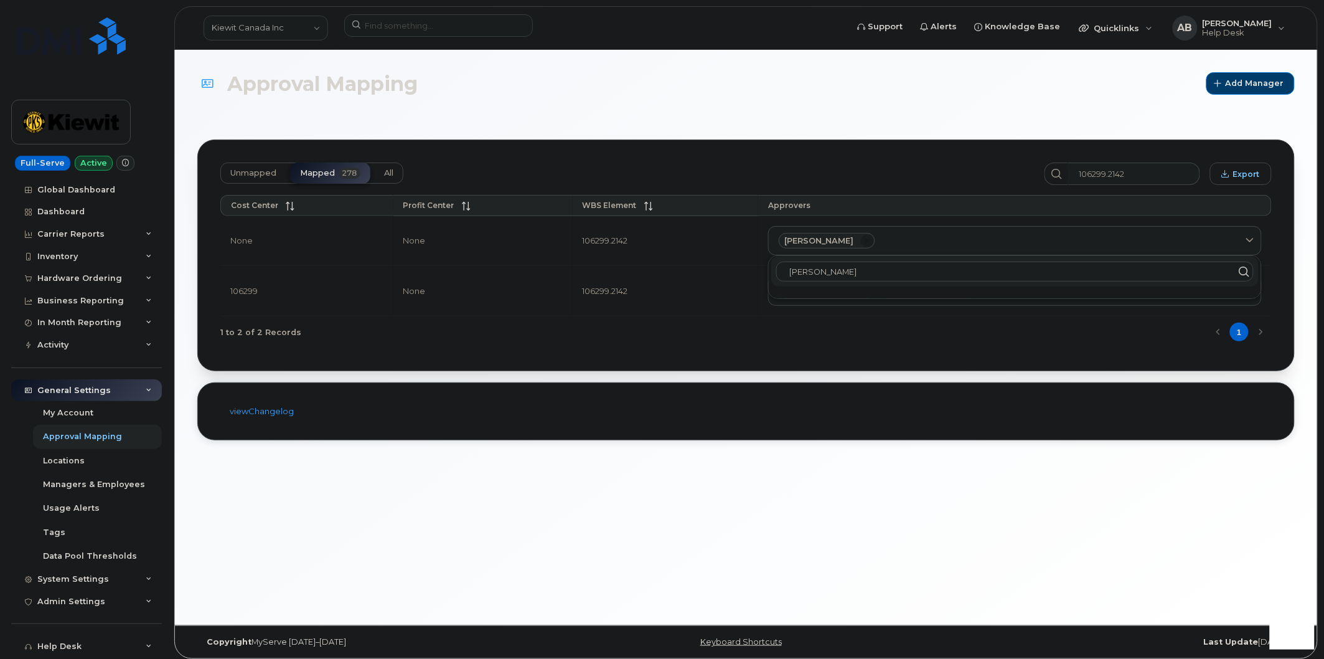
click at [730, 260] on td "106299.2142" at bounding box center [666, 241] width 186 height 50
click at [1231, 244] on div "[PERSON_NAME]" at bounding box center [1015, 241] width 473 height 16
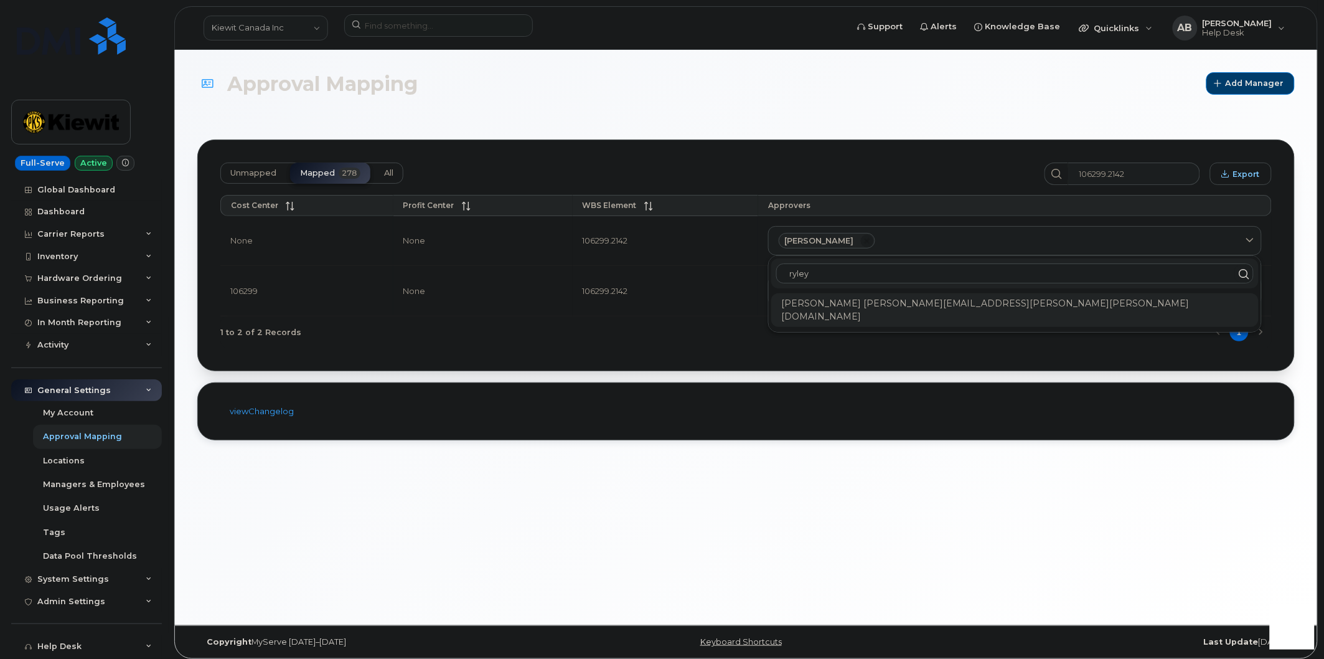
type input "ryley"
click at [975, 300] on div "[PERSON_NAME] [PERSON_NAME][EMAIL_ADDRESS][PERSON_NAME][PERSON_NAME][DOMAIN_NAM…" at bounding box center [1014, 310] width 487 height 34
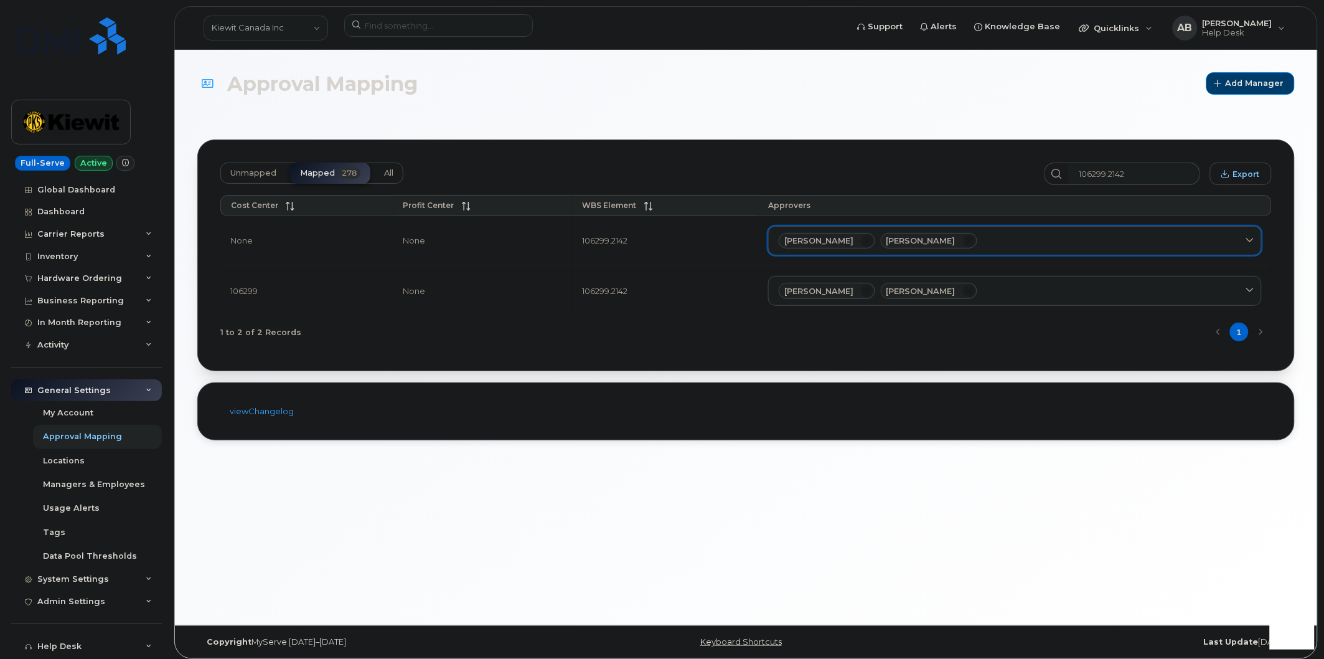
click at [1063, 239] on div "[PERSON_NAME] [PERSON_NAME]" at bounding box center [1015, 241] width 473 height 16
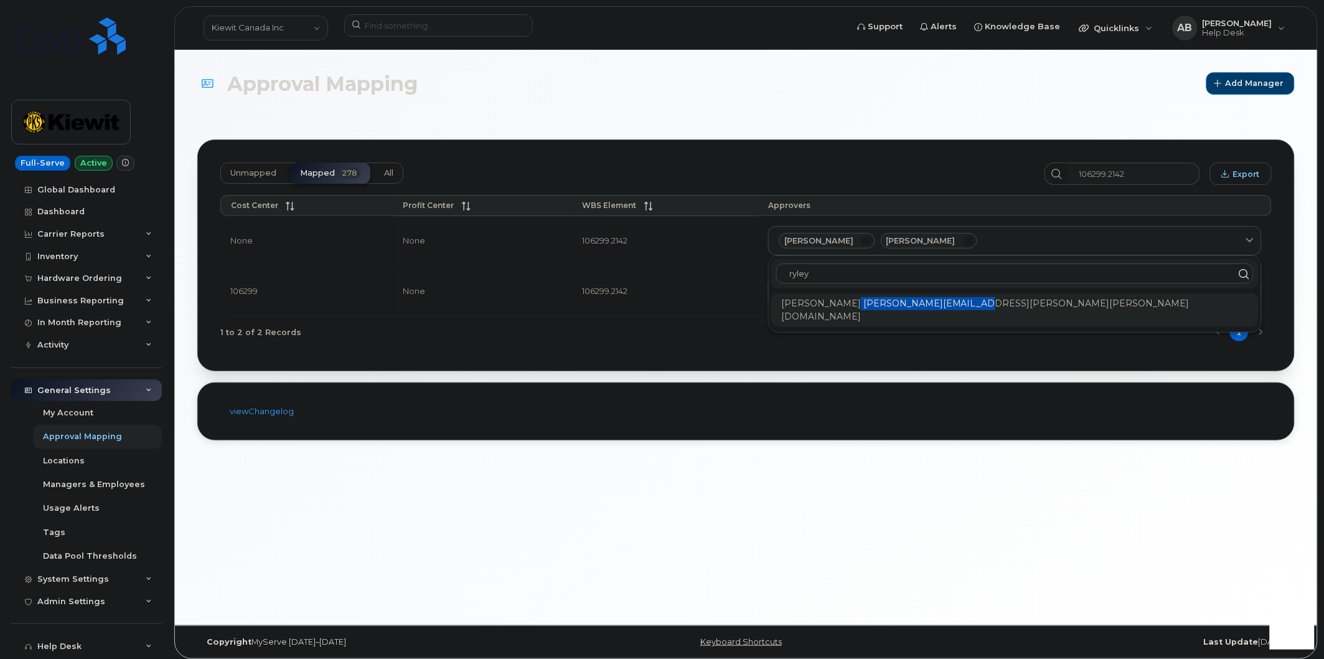
copy div "[EMAIL_ADDRESS][PERSON_NAME][DOMAIN_NAME]"
drag, startPoint x: 987, startPoint y: 301, endPoint x: 863, endPoint y: 306, distance: 124.0
click at [863, 306] on div "[PERSON_NAME] [PERSON_NAME][EMAIL_ADDRESS][PERSON_NAME][PERSON_NAME][DOMAIN_NAM…" at bounding box center [1014, 310] width 487 height 34
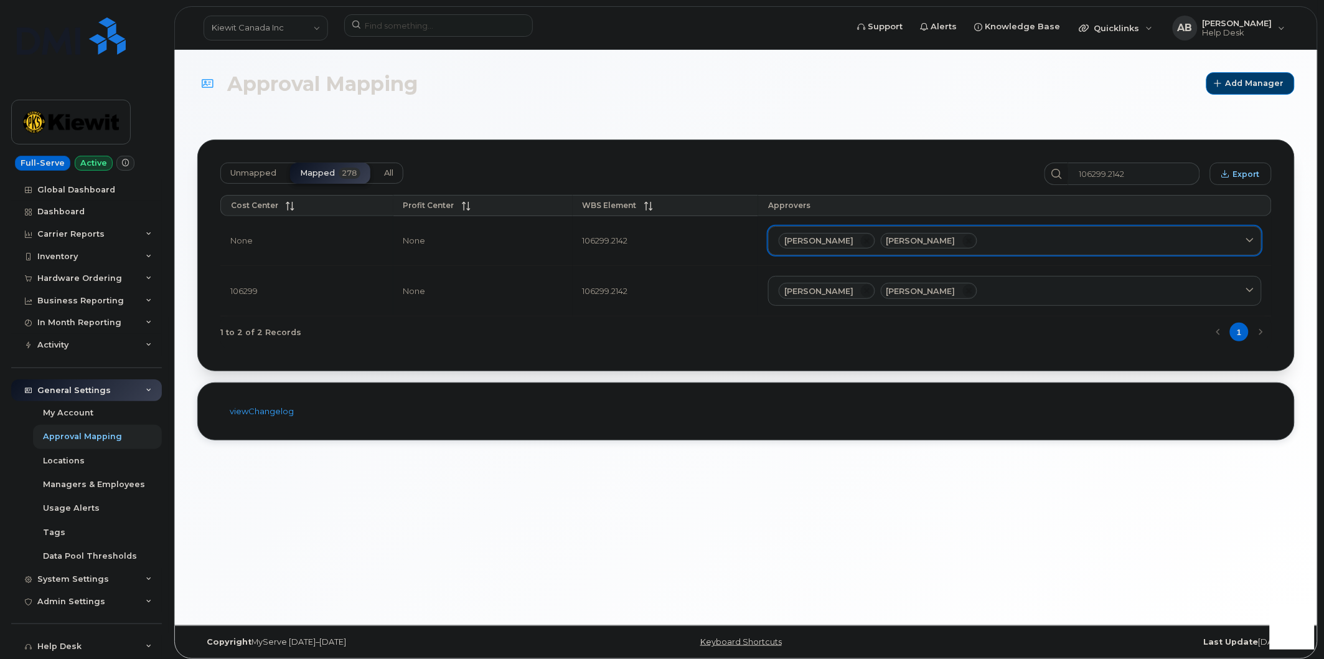
drag, startPoint x: 1042, startPoint y: 238, endPoint x: 1028, endPoint y: 240, distance: 13.8
click at [1042, 238] on div "[PERSON_NAME] [PERSON_NAME]" at bounding box center [1015, 241] width 473 height 16
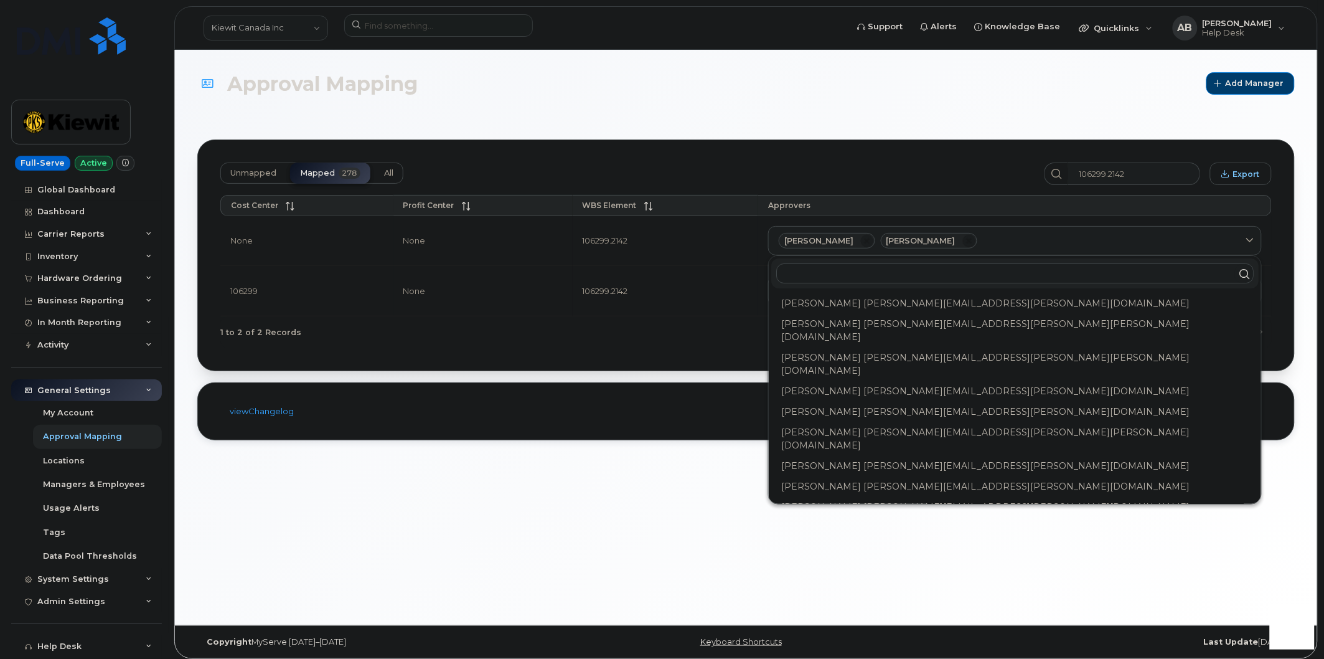
click at [877, 280] on input "text" at bounding box center [1014, 273] width 477 height 20
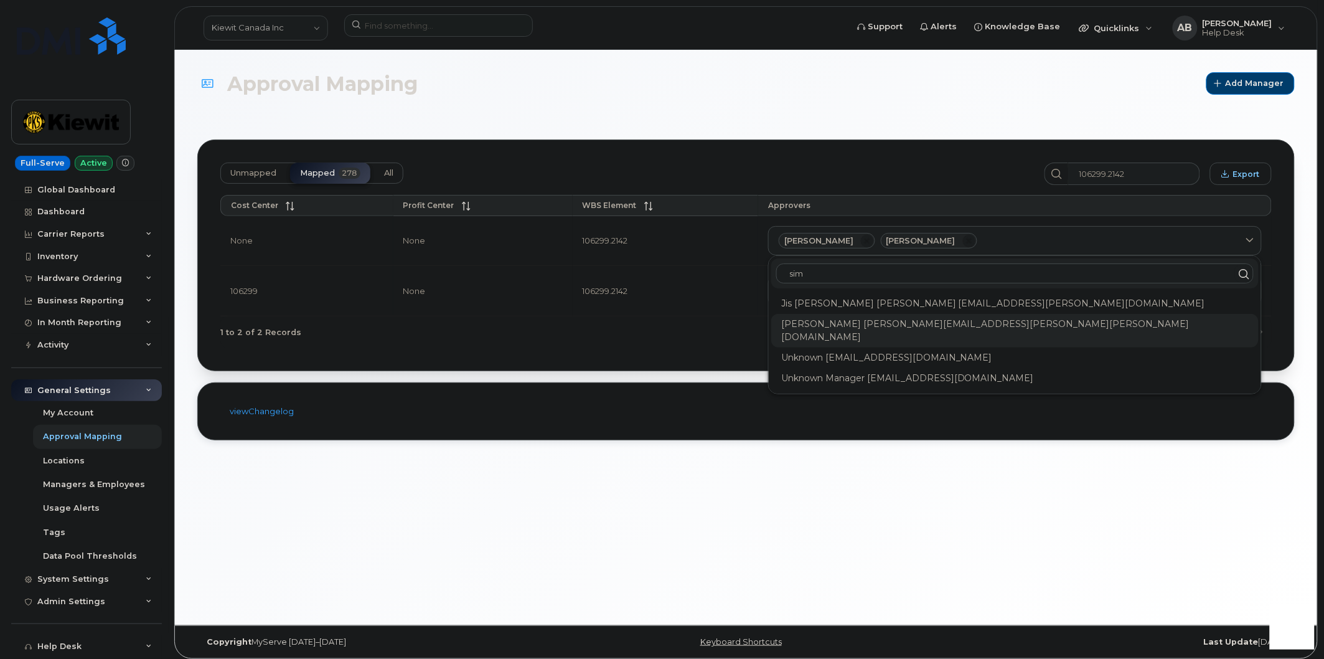
type input "sim"
copy div "[PERSON_NAME][EMAIL_ADDRESS][PERSON_NAME][PERSON_NAME][DOMAIN_NAME]"
drag, startPoint x: 1016, startPoint y: 324, endPoint x: 876, endPoint y: 327, distance: 140.1
click at [875, 330] on div "[PERSON_NAME] [PERSON_NAME][EMAIL_ADDRESS][PERSON_NAME][PERSON_NAME][DOMAIN_NAM…" at bounding box center [1014, 331] width 487 height 34
